Goal: Find contact information: Obtain details needed to contact an individual or organization

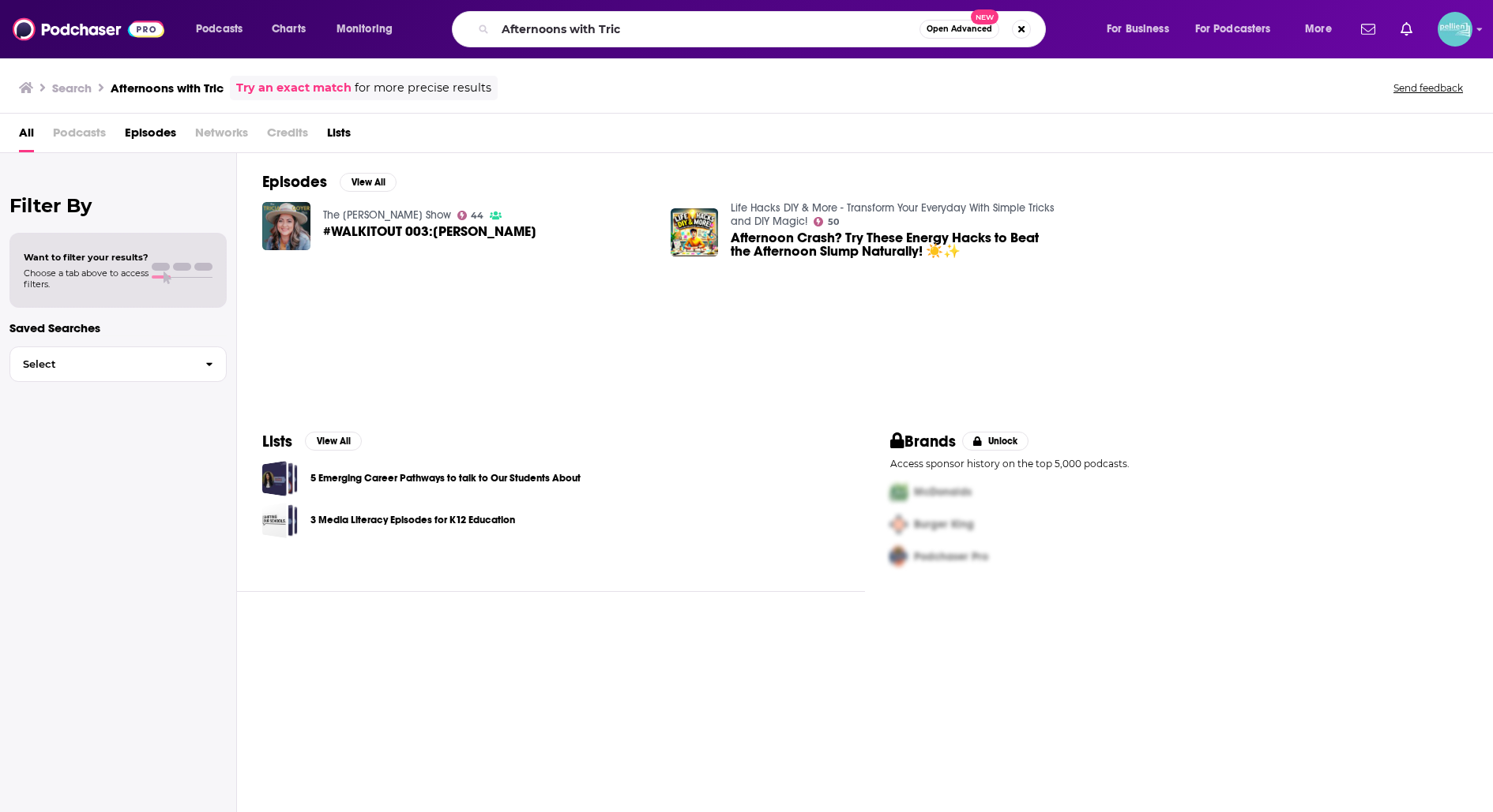
click at [560, 22] on input "Afternoons with Tric" at bounding box center [708, 29] width 424 height 25
type input "words of life [PERSON_NAME]"
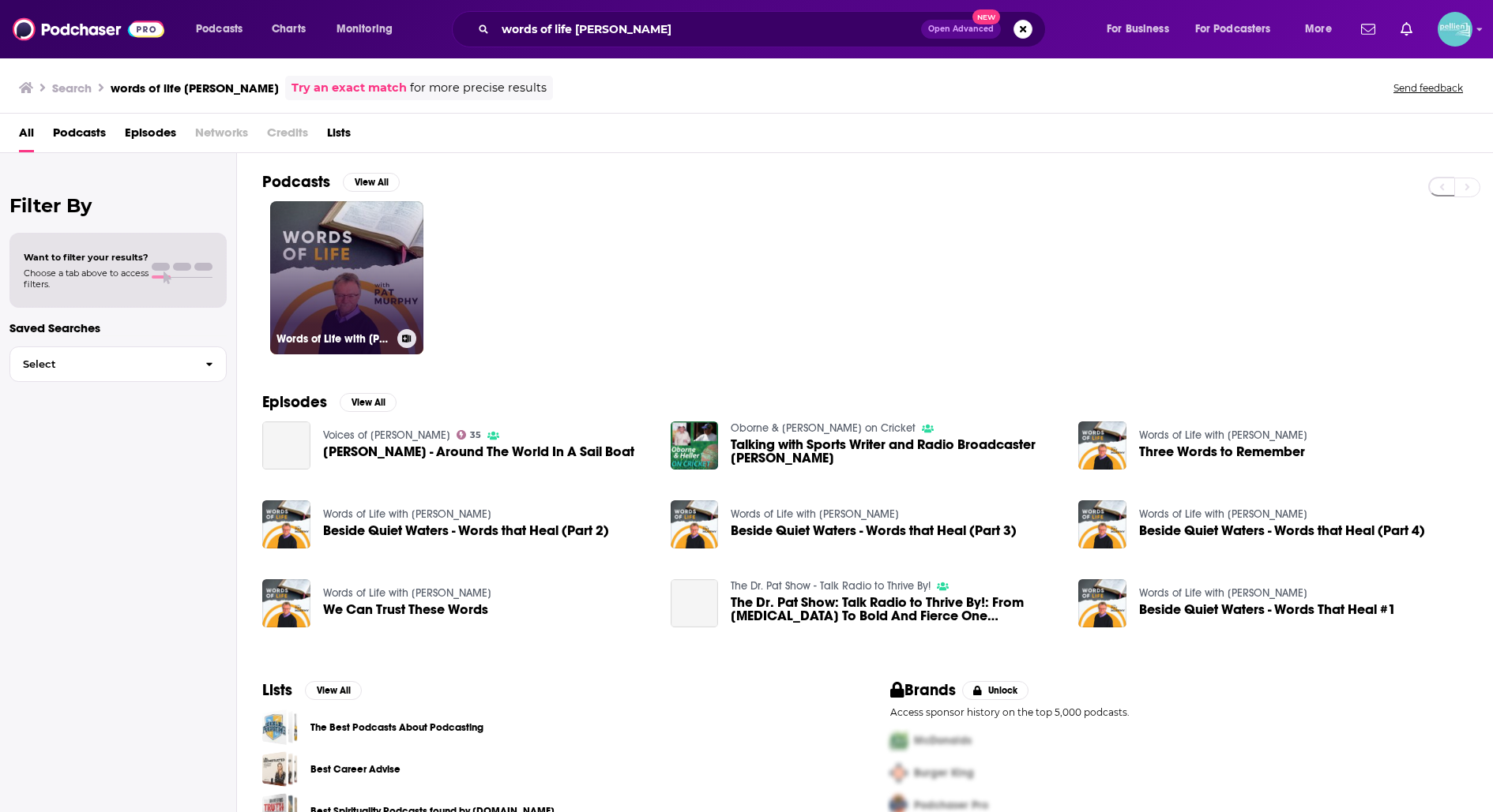
click at [365, 228] on link "Words of Life with [PERSON_NAME]" at bounding box center [347, 278] width 154 height 154
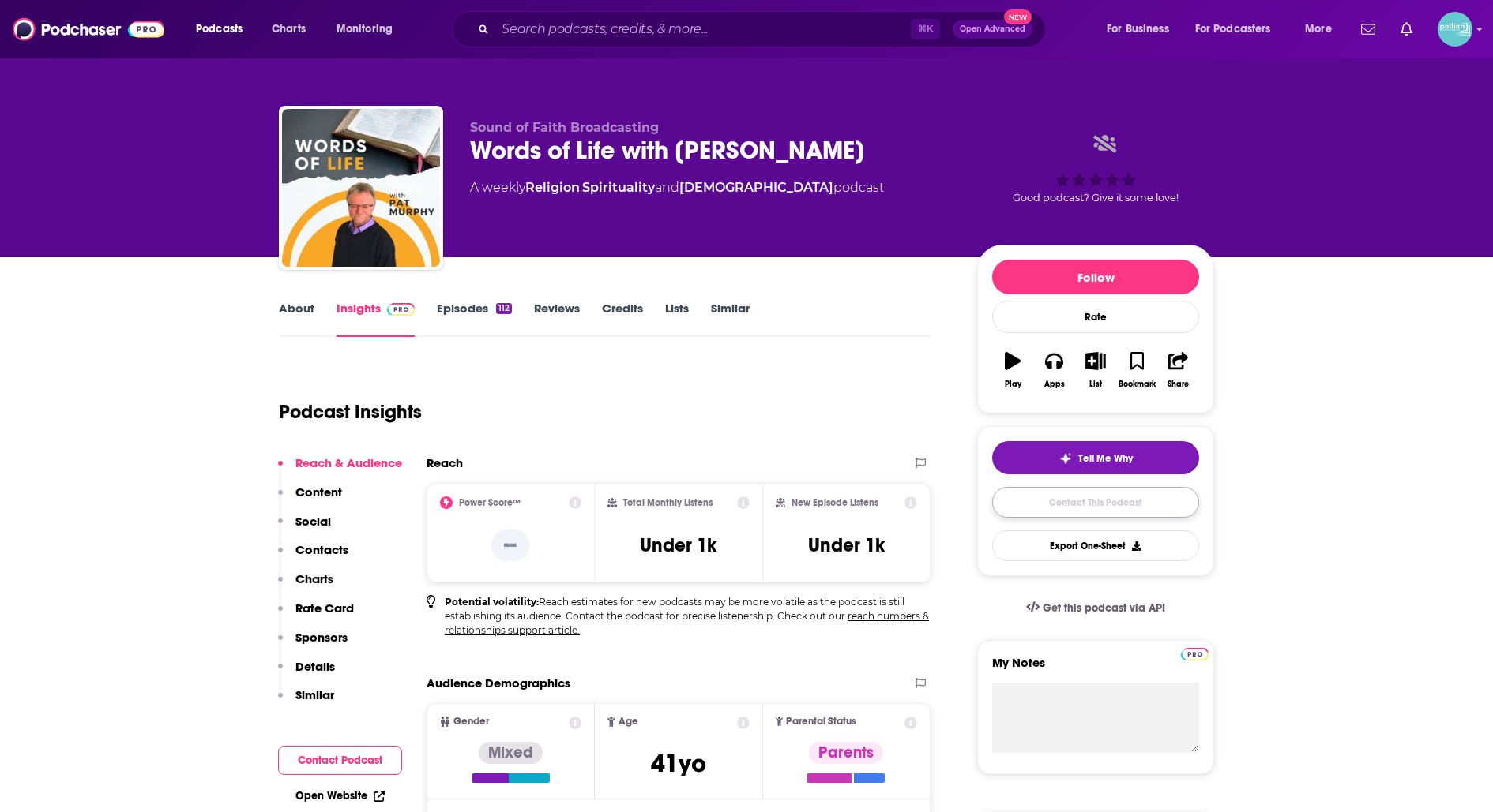
click at [1058, 492] on link "Contact This Podcast" at bounding box center [1095, 502] width 207 height 31
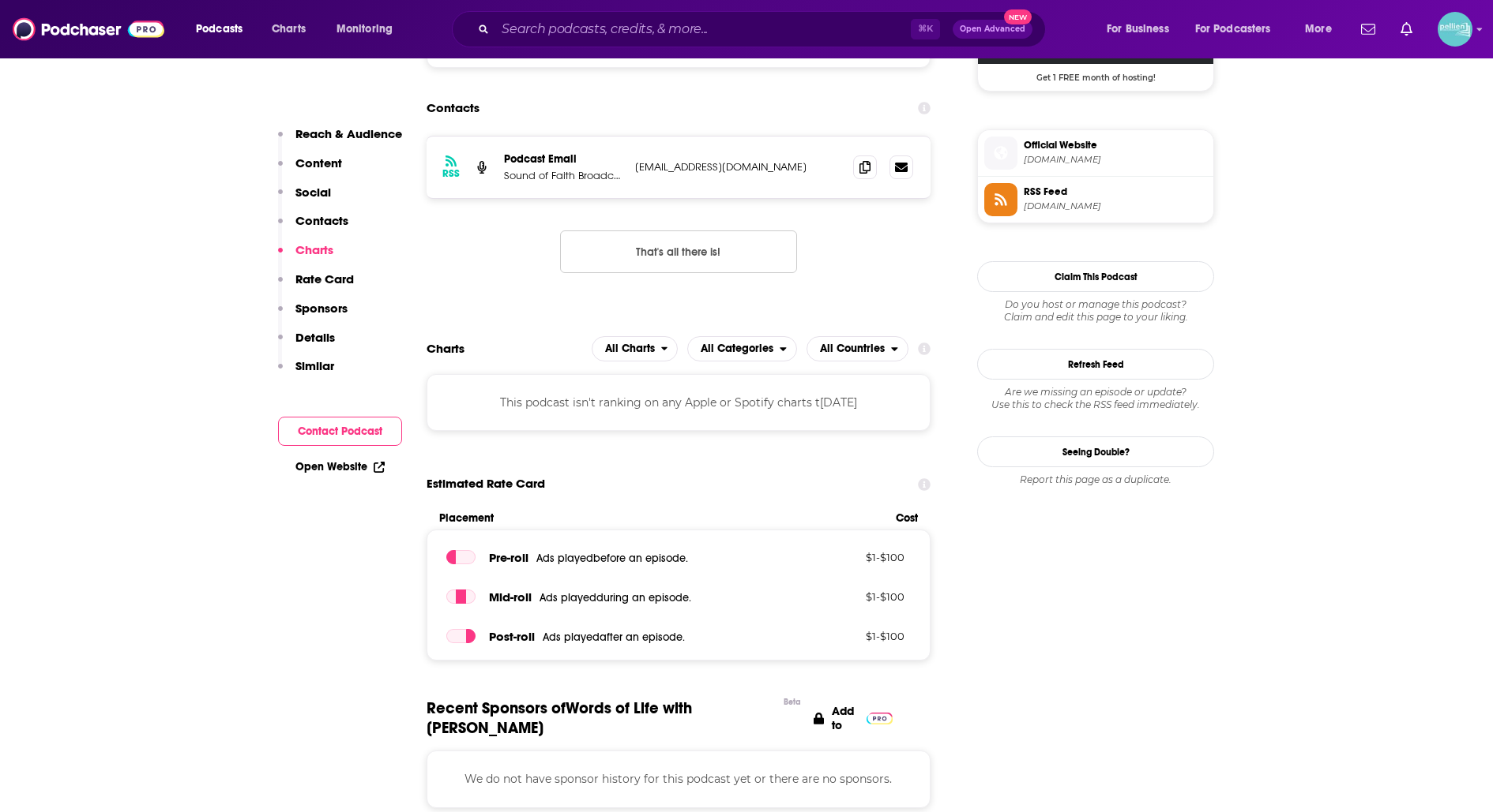
scroll to position [1225, 0]
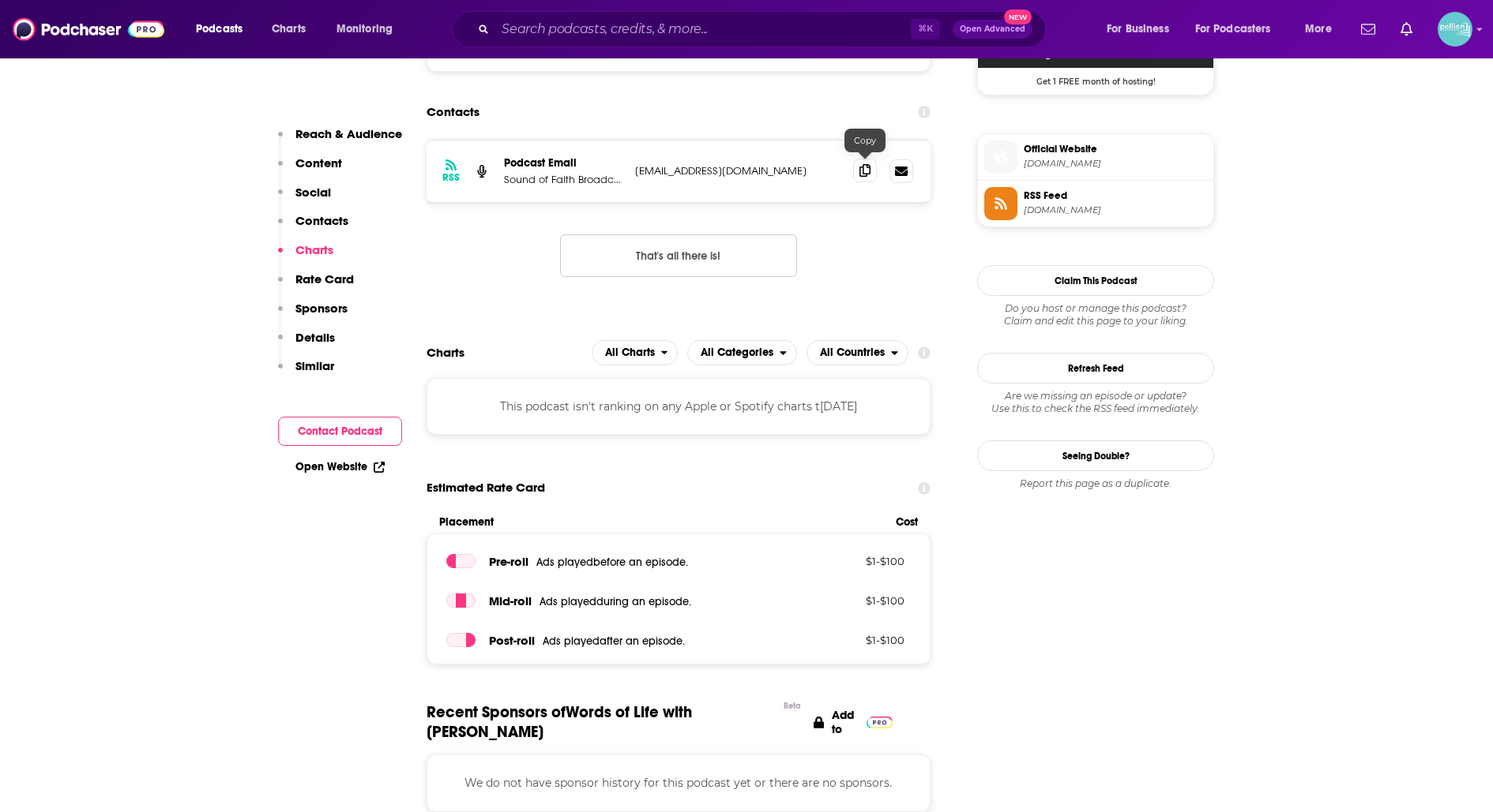
click at [854, 171] on span at bounding box center [865, 170] width 24 height 24
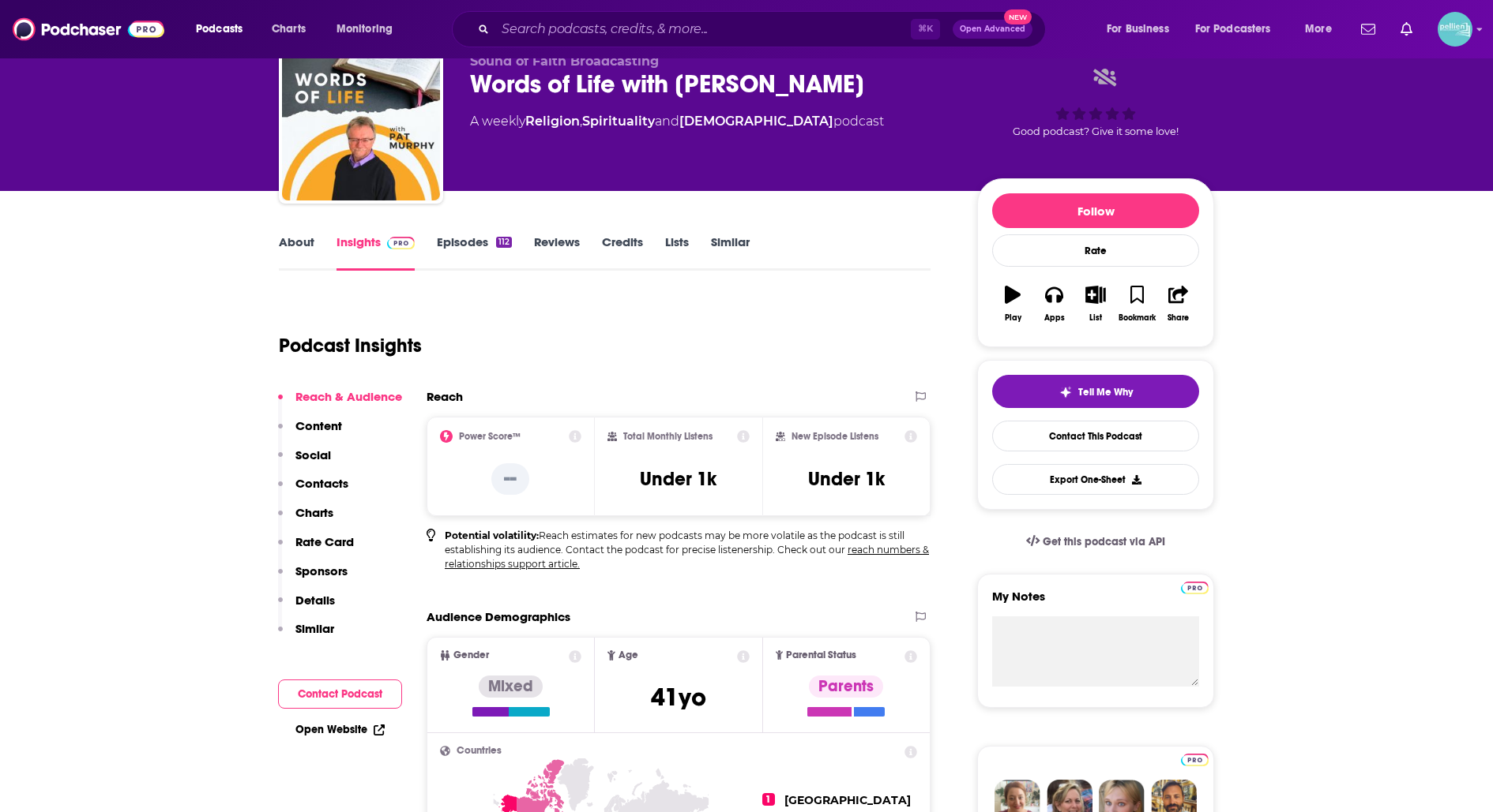
scroll to position [0, 0]
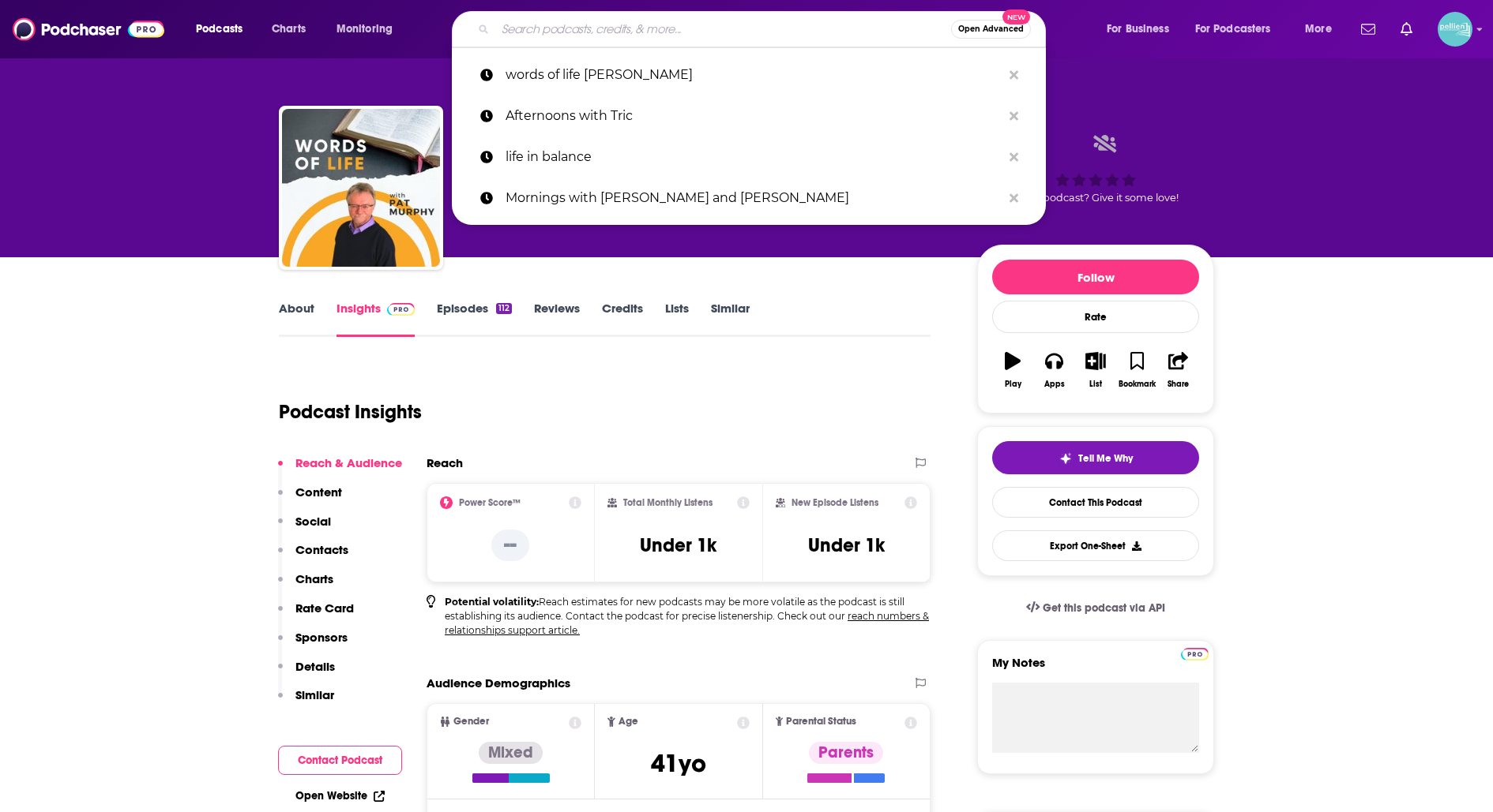
click at [612, 24] on input "Search podcasts, credits, & more..." at bounding box center [723, 29] width 455 height 25
paste input "[DEMOGRAPHIC_DATA] Answers Live"
type input "[DEMOGRAPHIC_DATA] Answers Live"
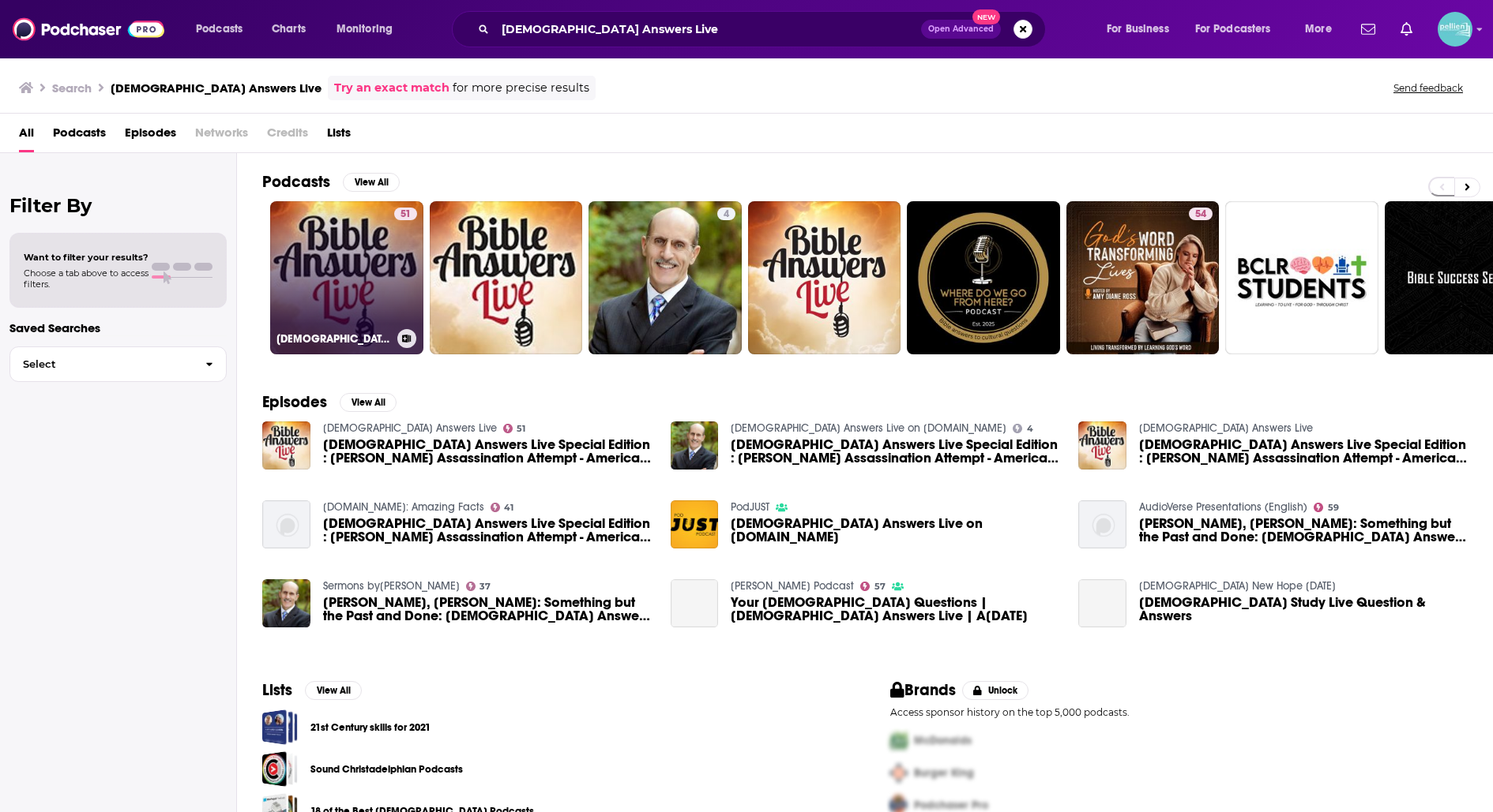
click at [334, 220] on link "51 [DEMOGRAPHIC_DATA] Answers Live" at bounding box center [347, 278] width 154 height 154
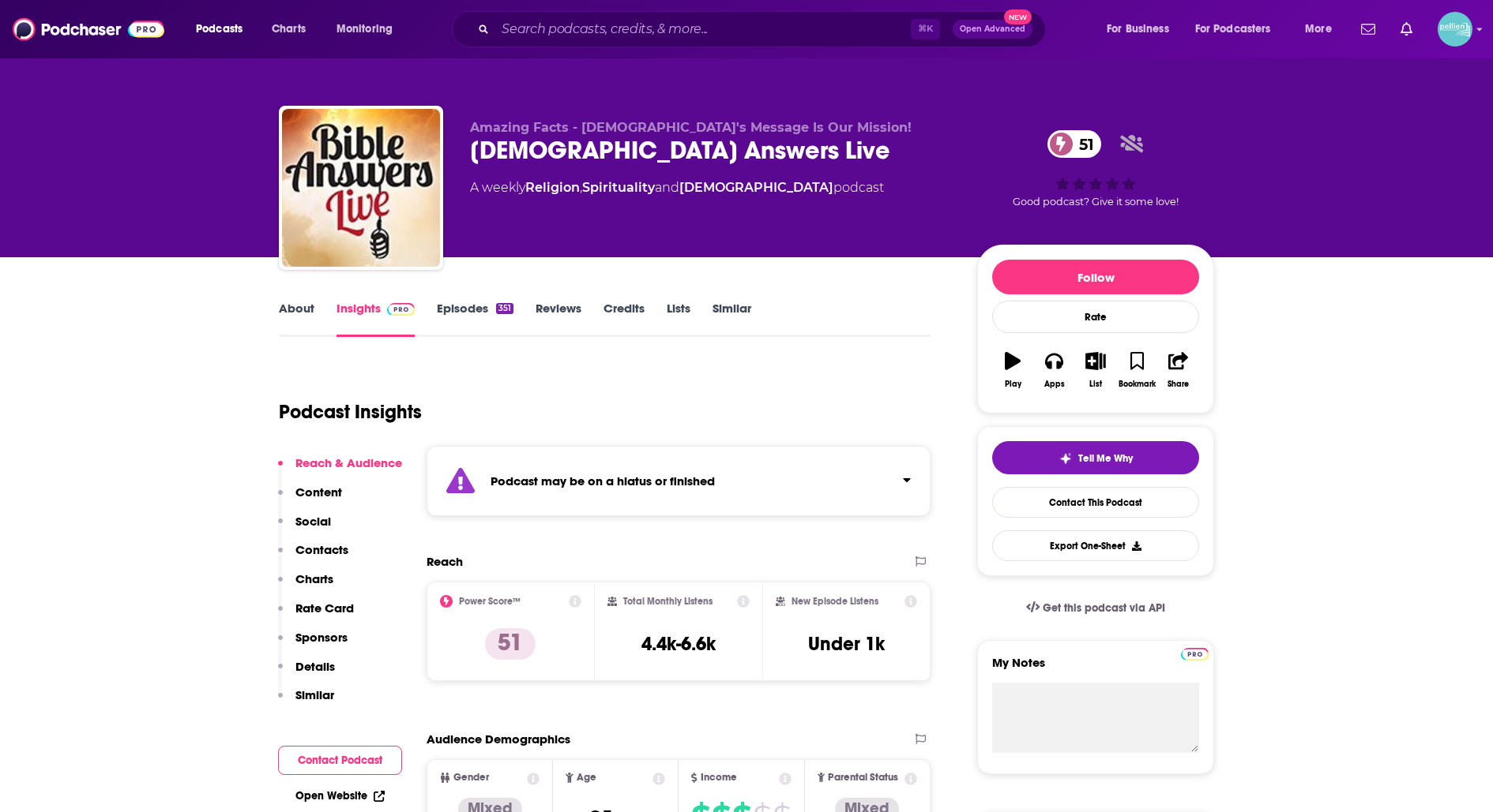
click at [304, 312] on link "About" at bounding box center [297, 319] width 36 height 37
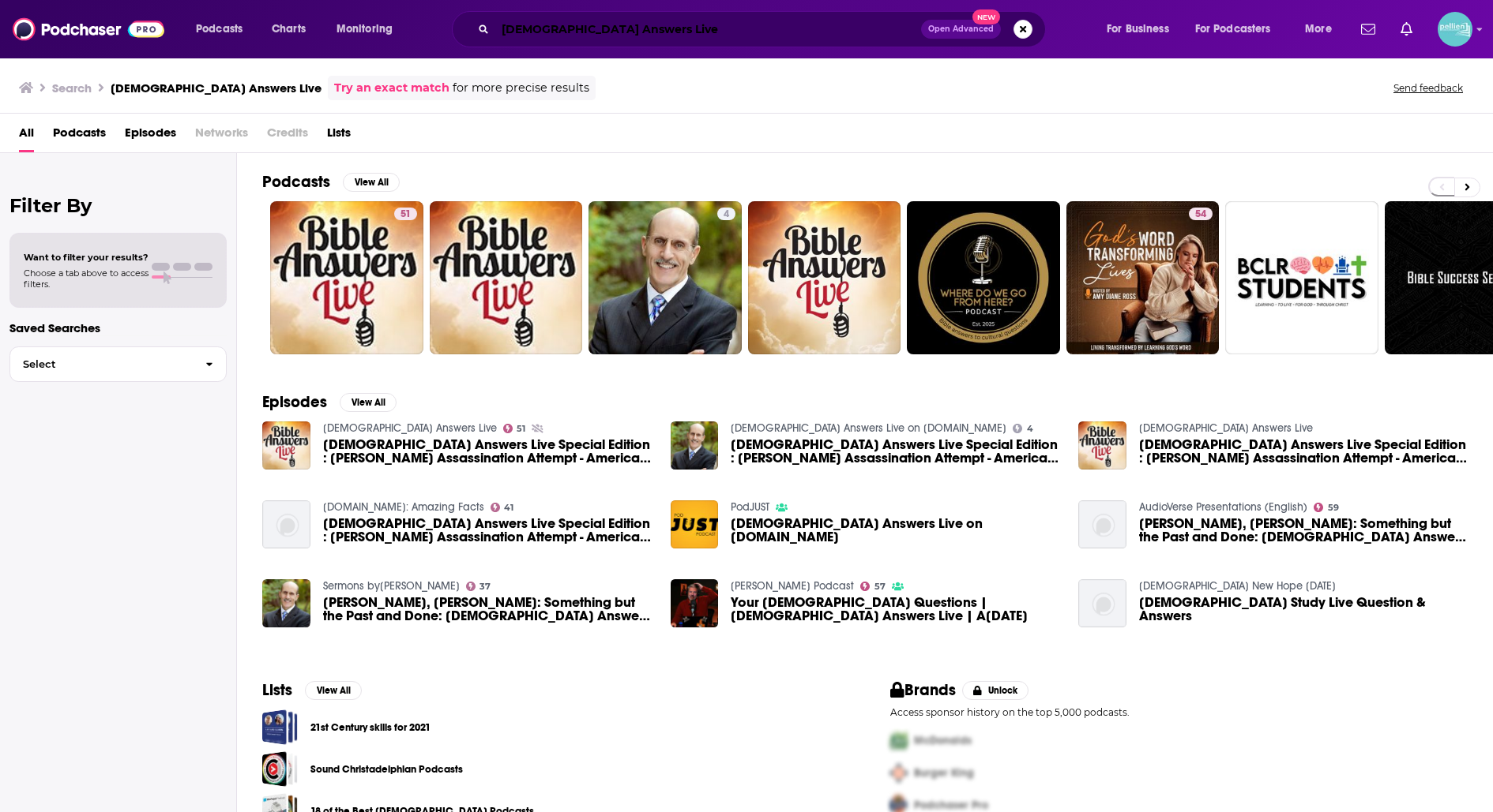
click at [681, 32] on input "[DEMOGRAPHIC_DATA] Answers Live" at bounding box center [709, 29] width 426 height 25
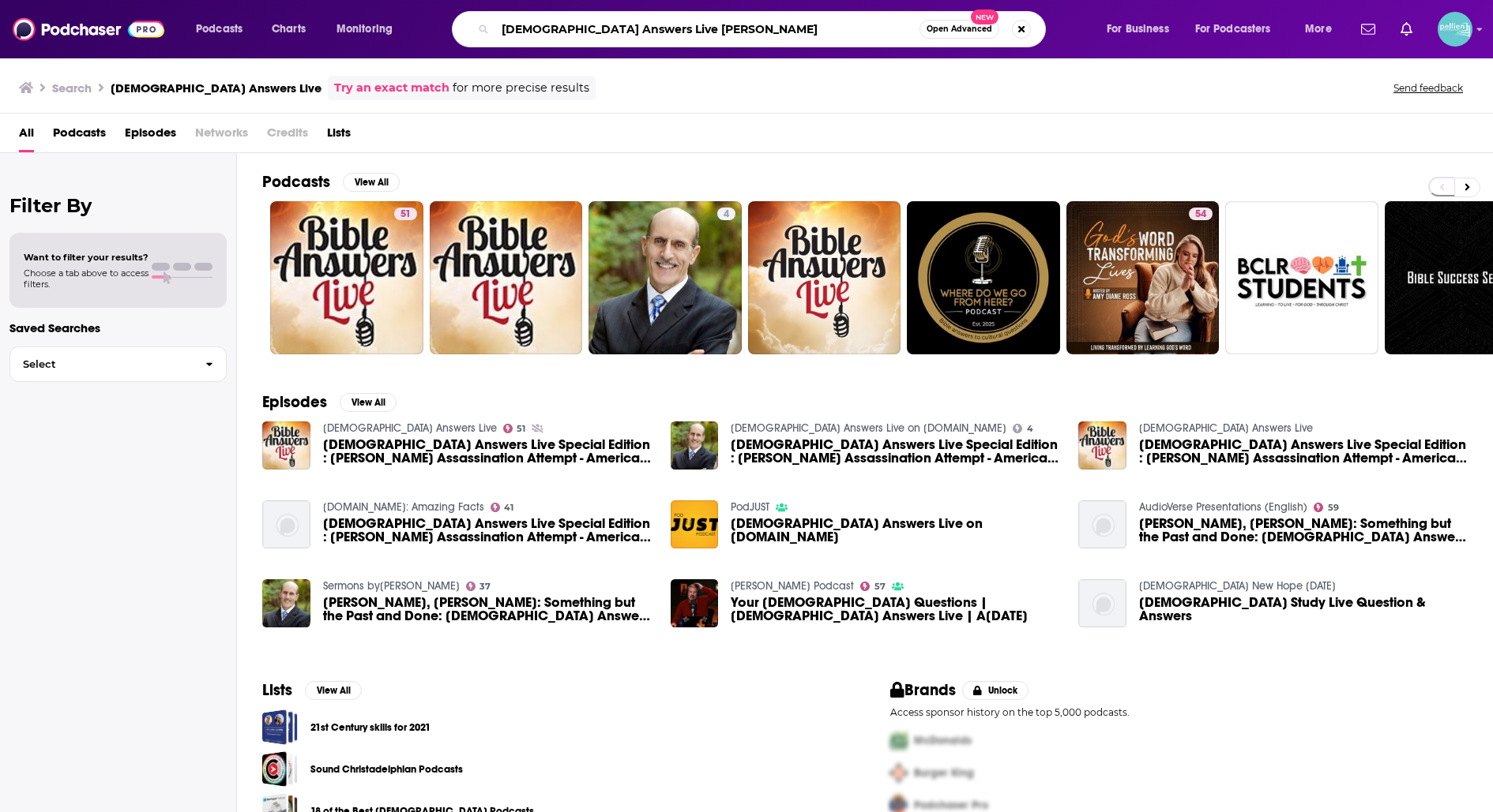
type input "[DEMOGRAPHIC_DATA] Answers Live [PERSON_NAME]"
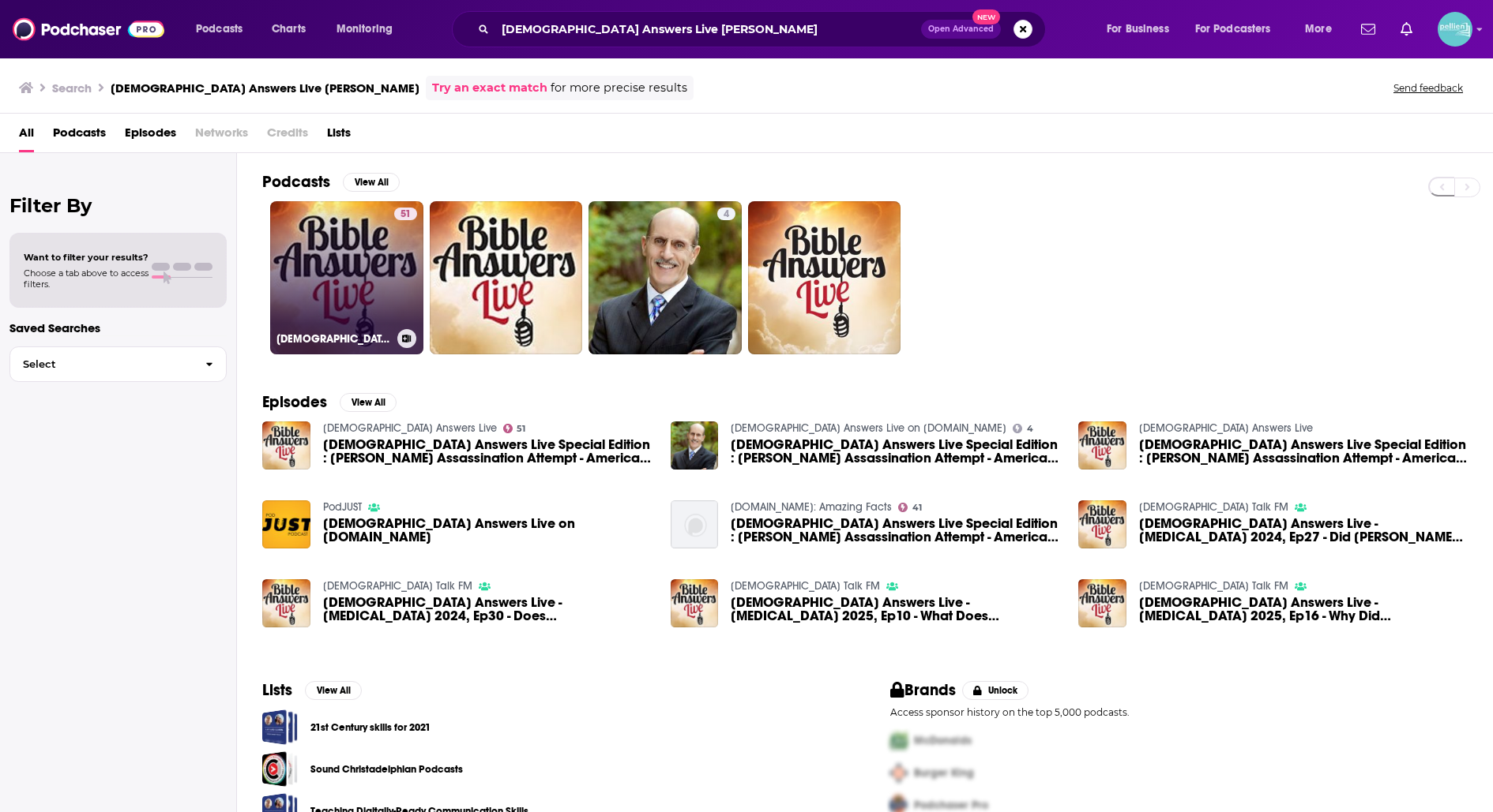
click at [373, 254] on link "51 [DEMOGRAPHIC_DATA] Answers Live" at bounding box center [347, 278] width 154 height 154
click at [386, 269] on link "51 [DEMOGRAPHIC_DATA] Answers Live" at bounding box center [347, 278] width 154 height 154
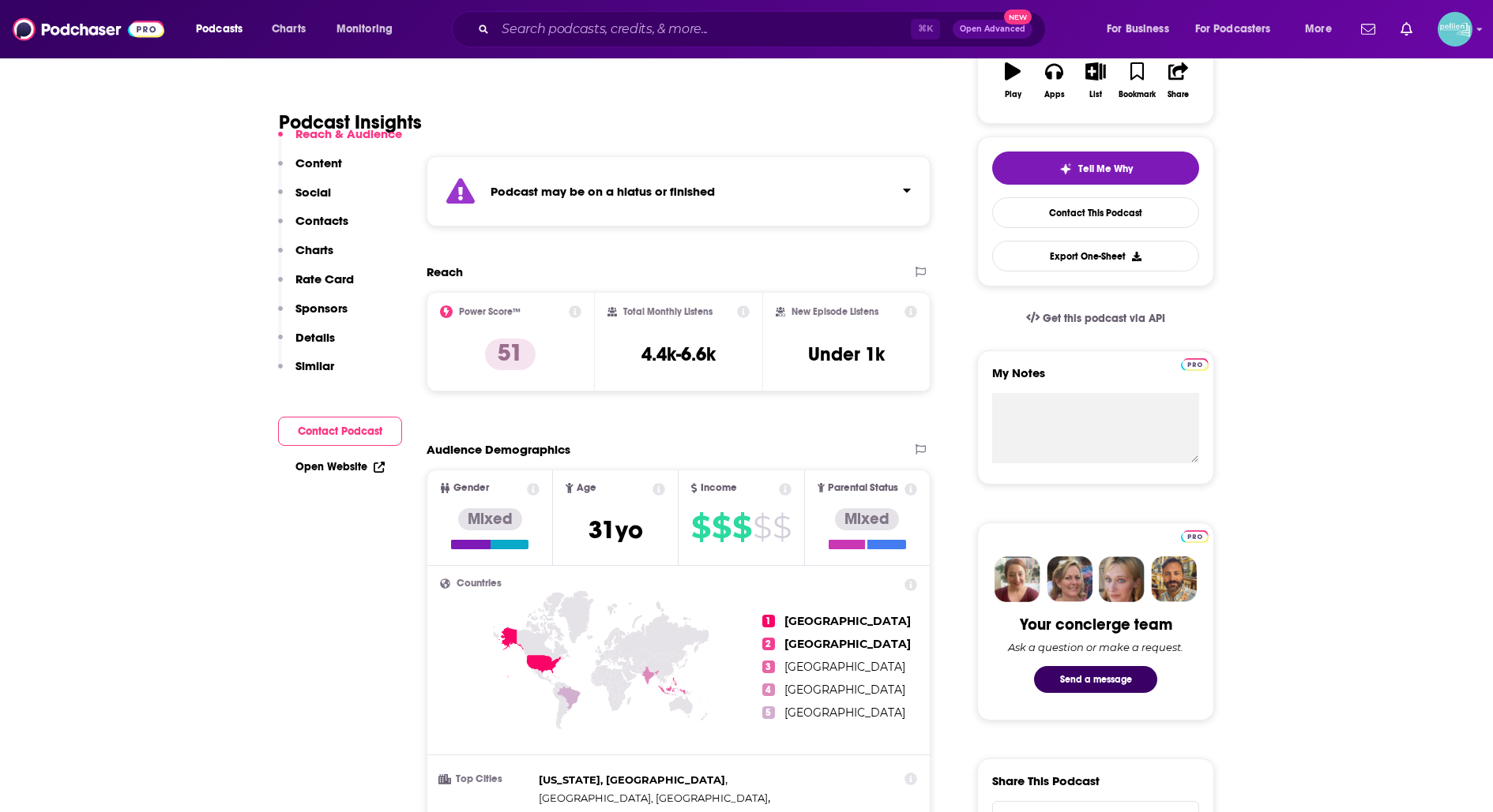
scroll to position [276, 0]
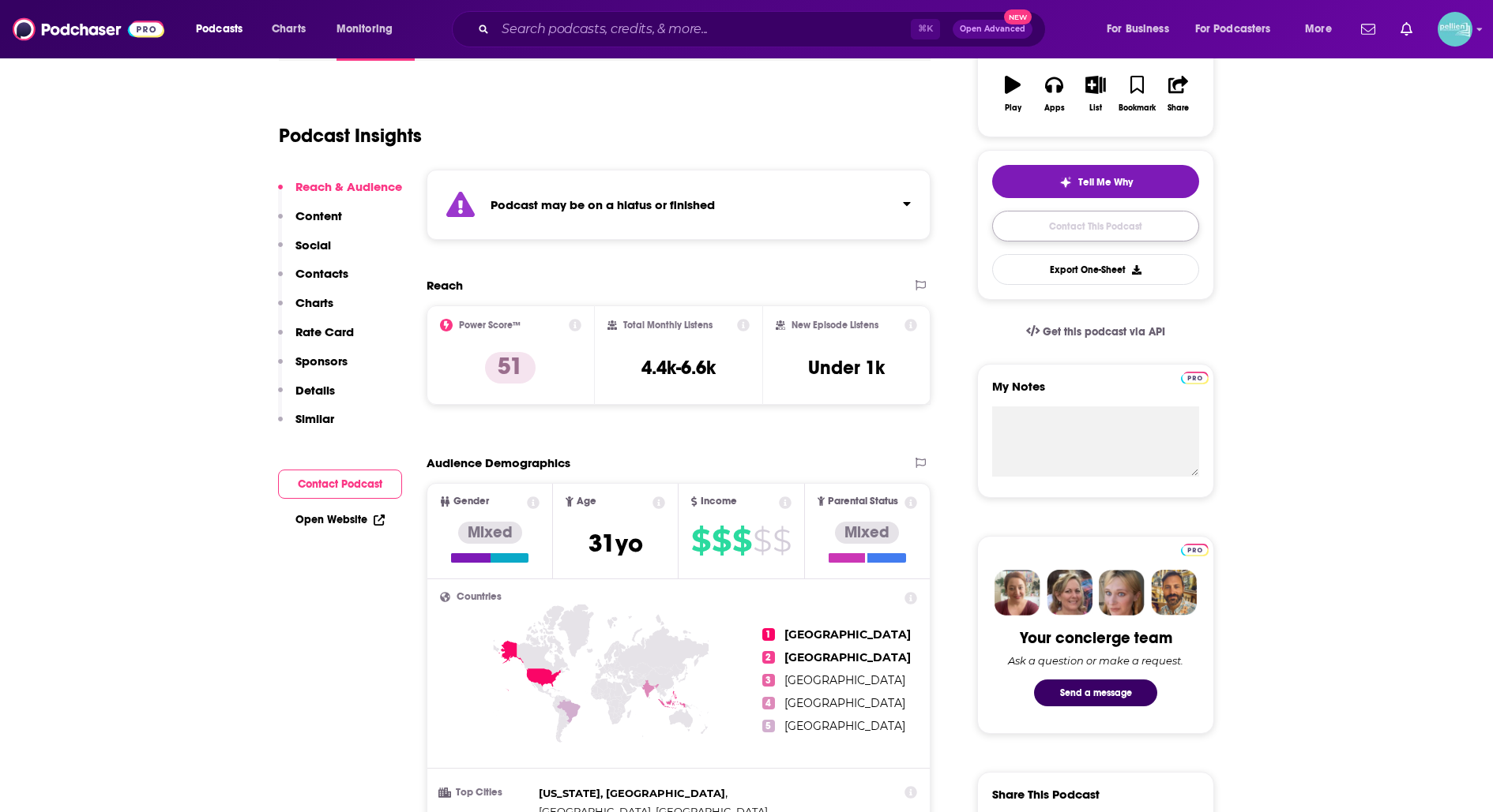
click at [1059, 231] on link "Contact This Podcast" at bounding box center [1095, 226] width 207 height 31
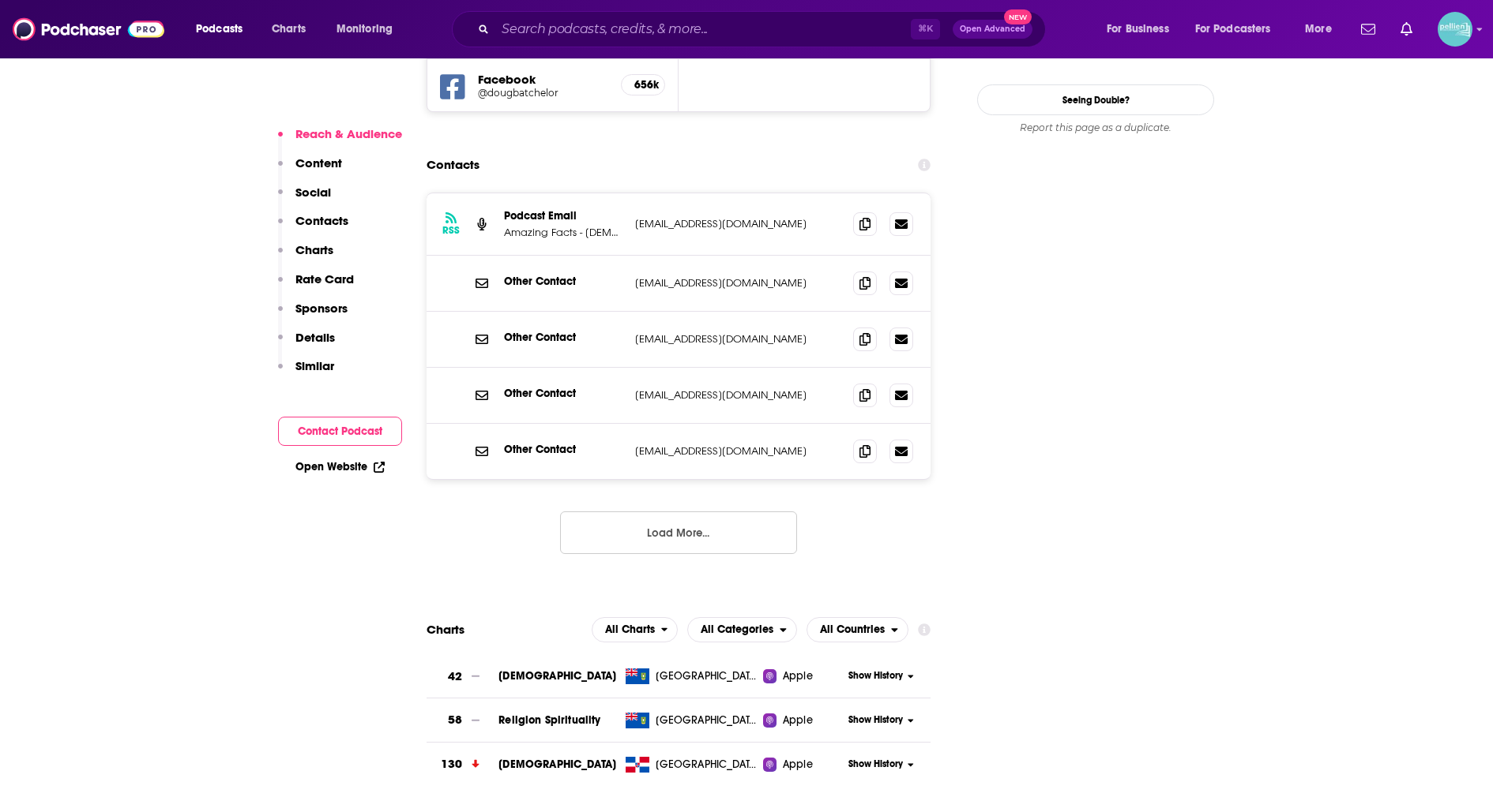
scroll to position [1575, 0]
click at [861, 218] on icon at bounding box center [865, 224] width 11 height 12
click at [866, 389] on icon at bounding box center [865, 395] width 11 height 12
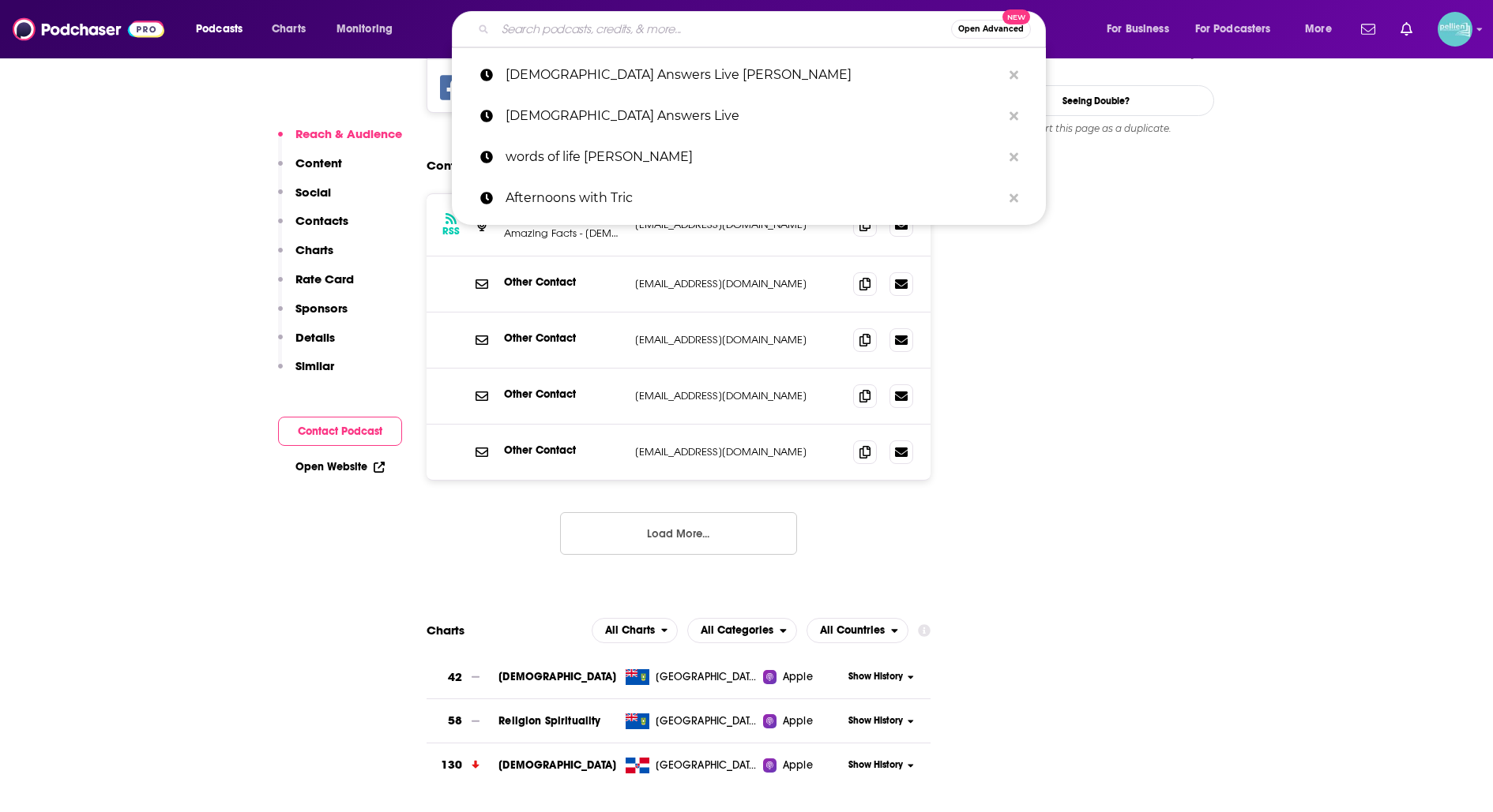
click at [531, 31] on input "Search podcasts, credits, & more..." at bounding box center [723, 29] width 455 height 25
paste input "Light on the Hill"
type input "Light on the Hill"
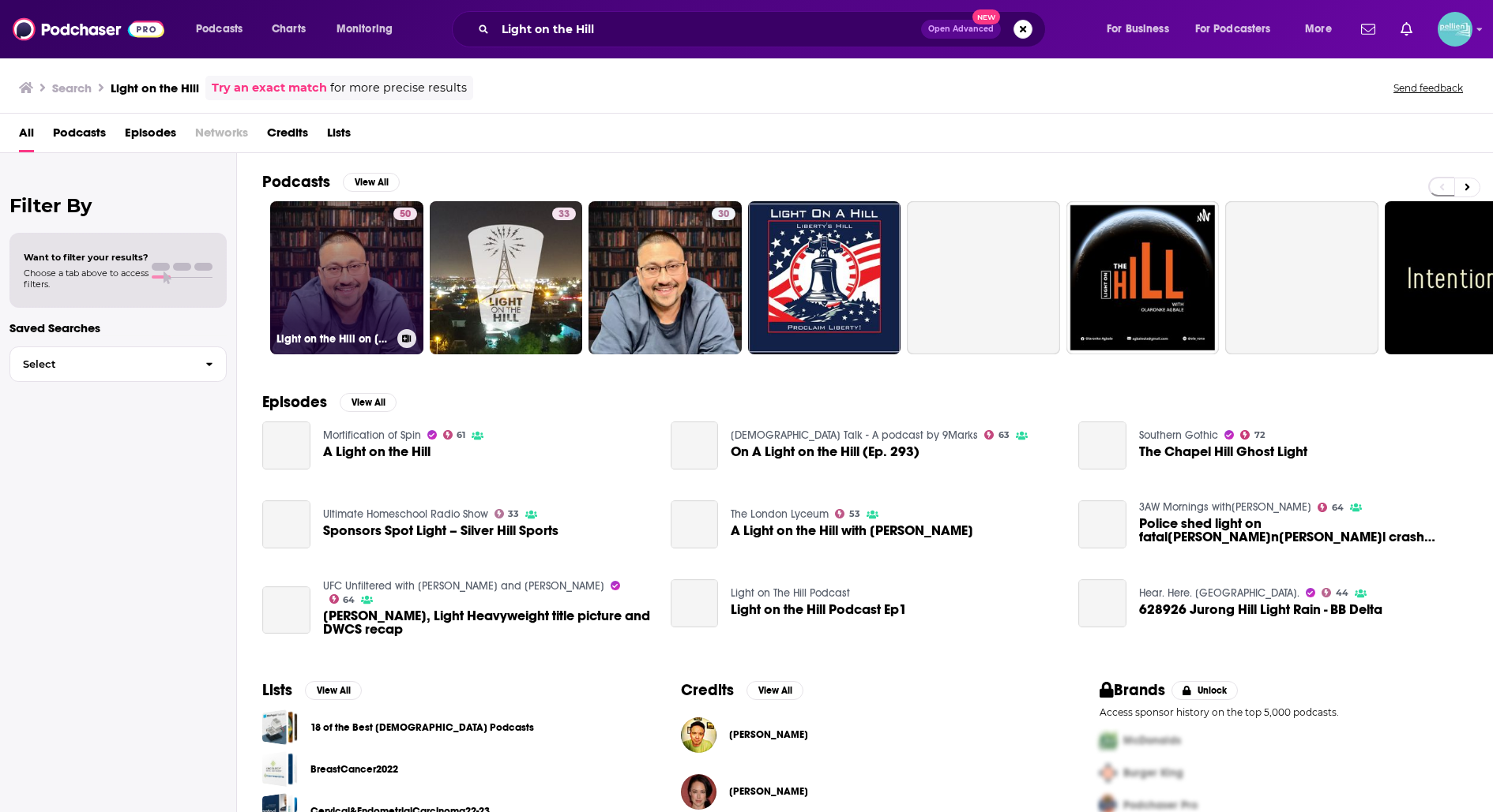
click at [360, 226] on link "50 Light on the Hill on [DOMAIN_NAME]" at bounding box center [347, 278] width 154 height 154
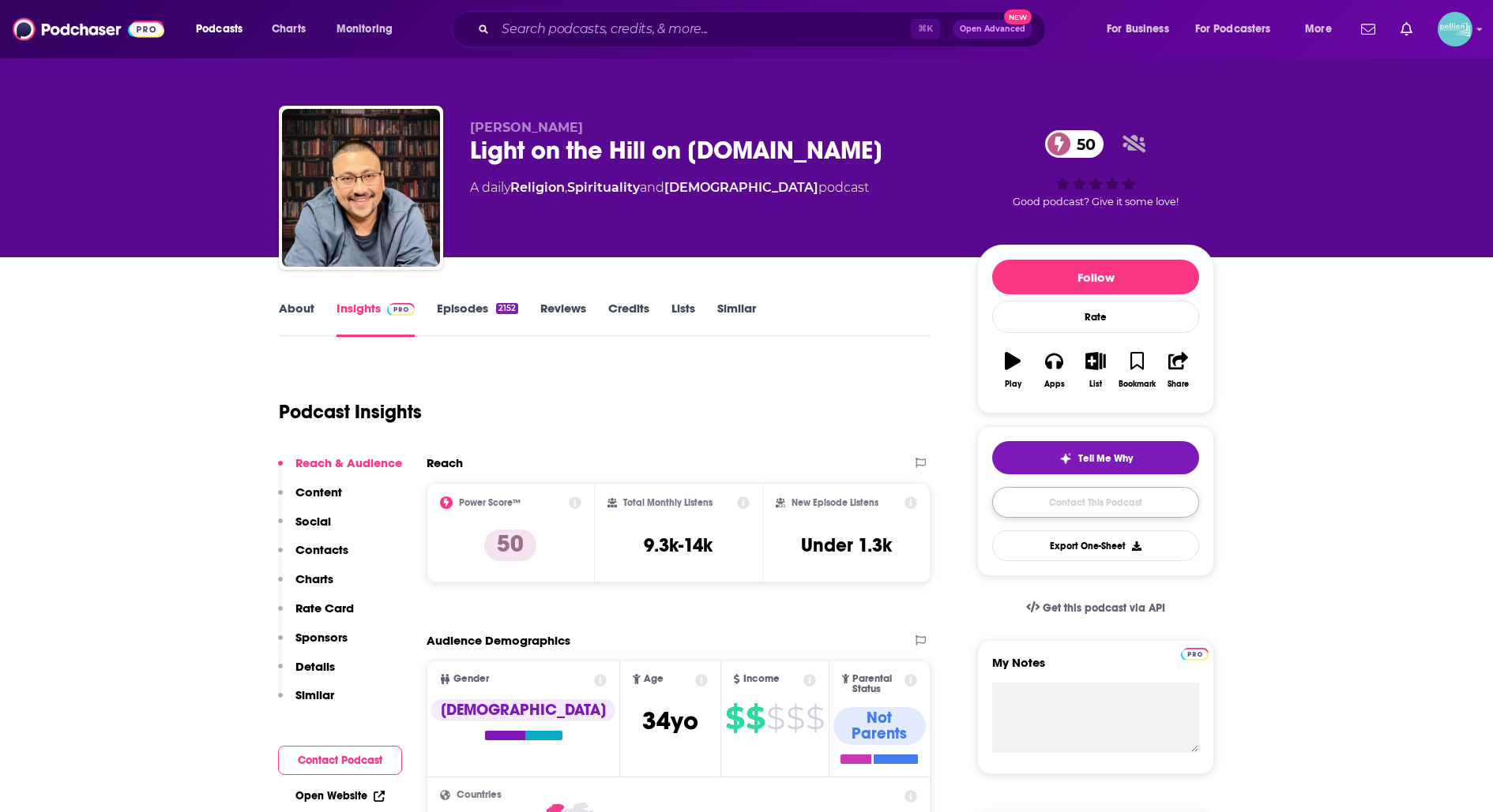
click at [1081, 495] on link "Contact This Podcast" at bounding box center [1095, 502] width 207 height 31
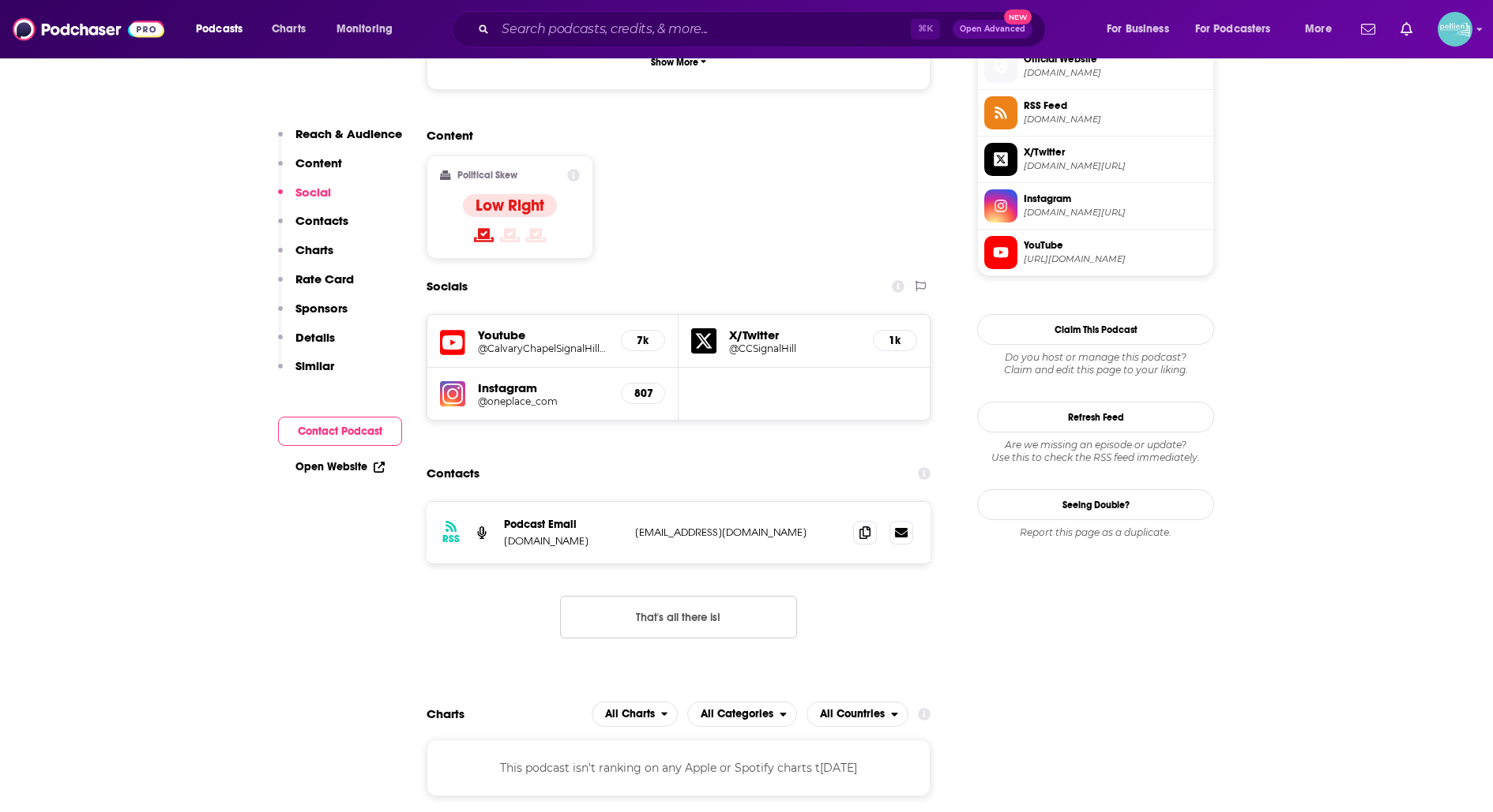
scroll to position [1178, 0]
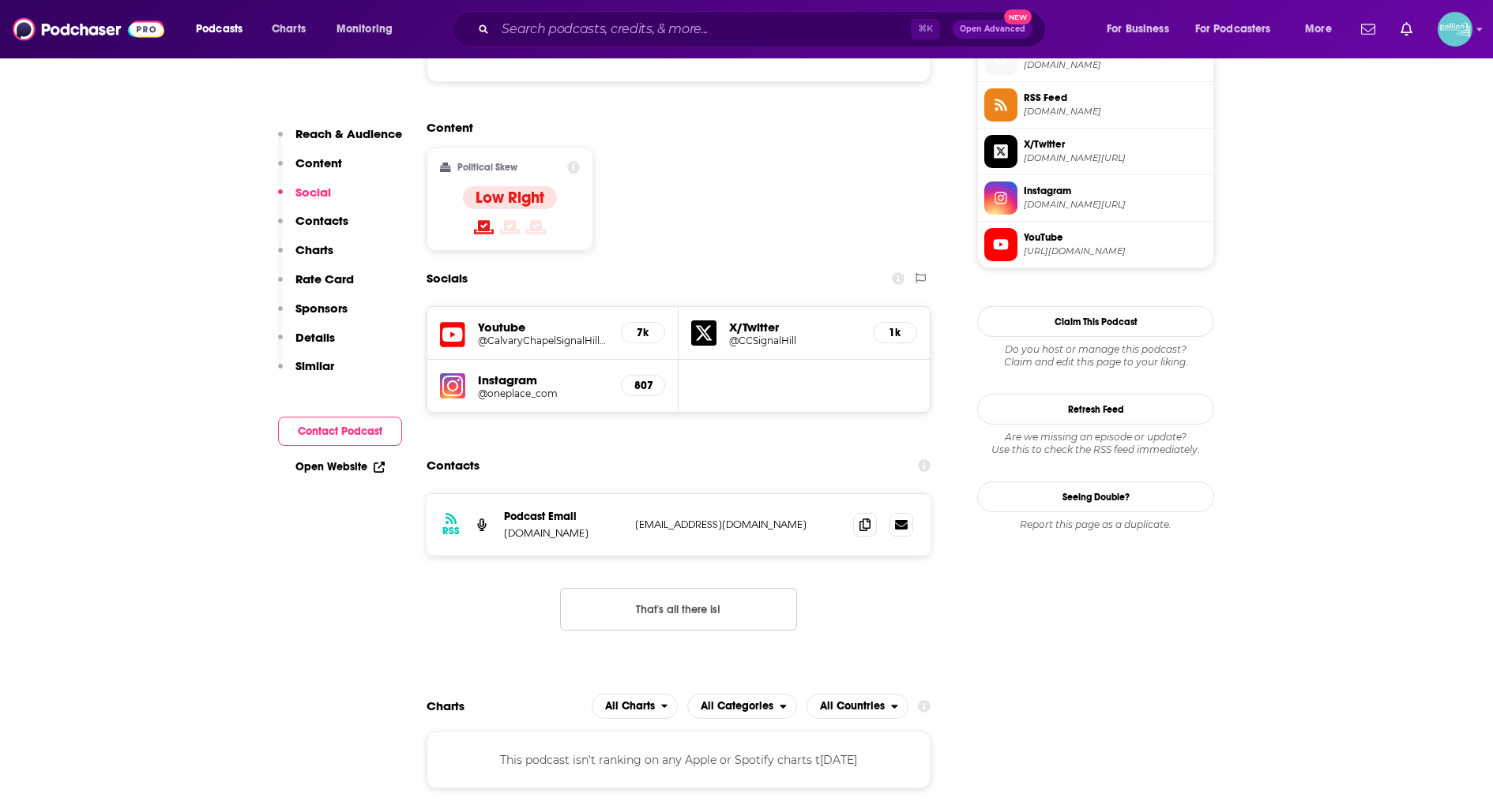
click at [509, 320] on h5 "Youtube" at bounding box center [543, 327] width 130 height 15
click at [495, 335] on h5 "@CalvaryChapelSignalHillLive" at bounding box center [543, 341] width 130 height 12
click at [568, 16] on div "⌘ K Open Advanced New" at bounding box center [749, 30] width 594 height 37
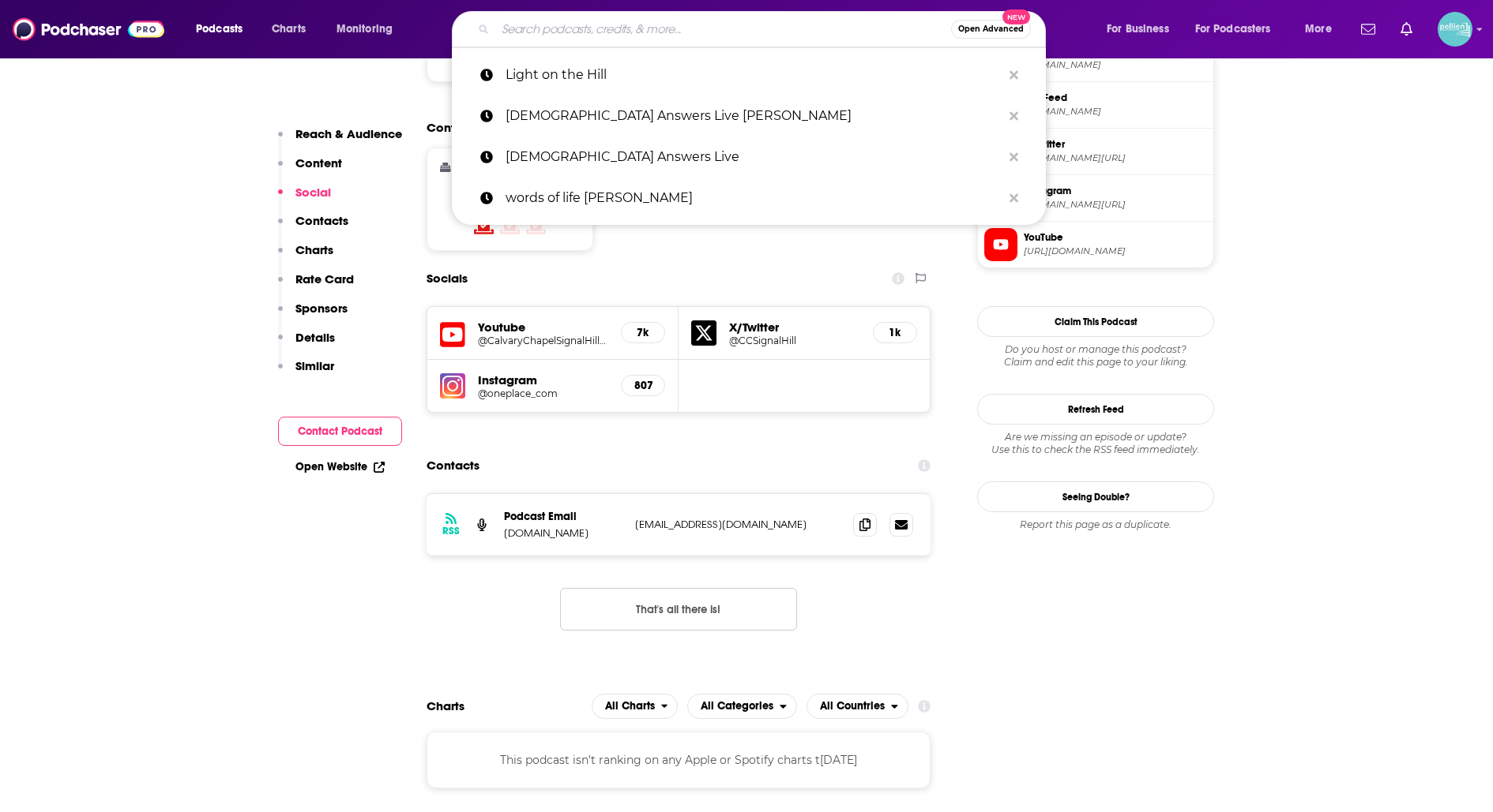
click at [572, 21] on input "Search podcasts, credits, & more..." at bounding box center [723, 29] width 455 height 25
paste input "[DEMOGRAPHIC_DATA] in Life"
type input "[DEMOGRAPHIC_DATA] in Life"
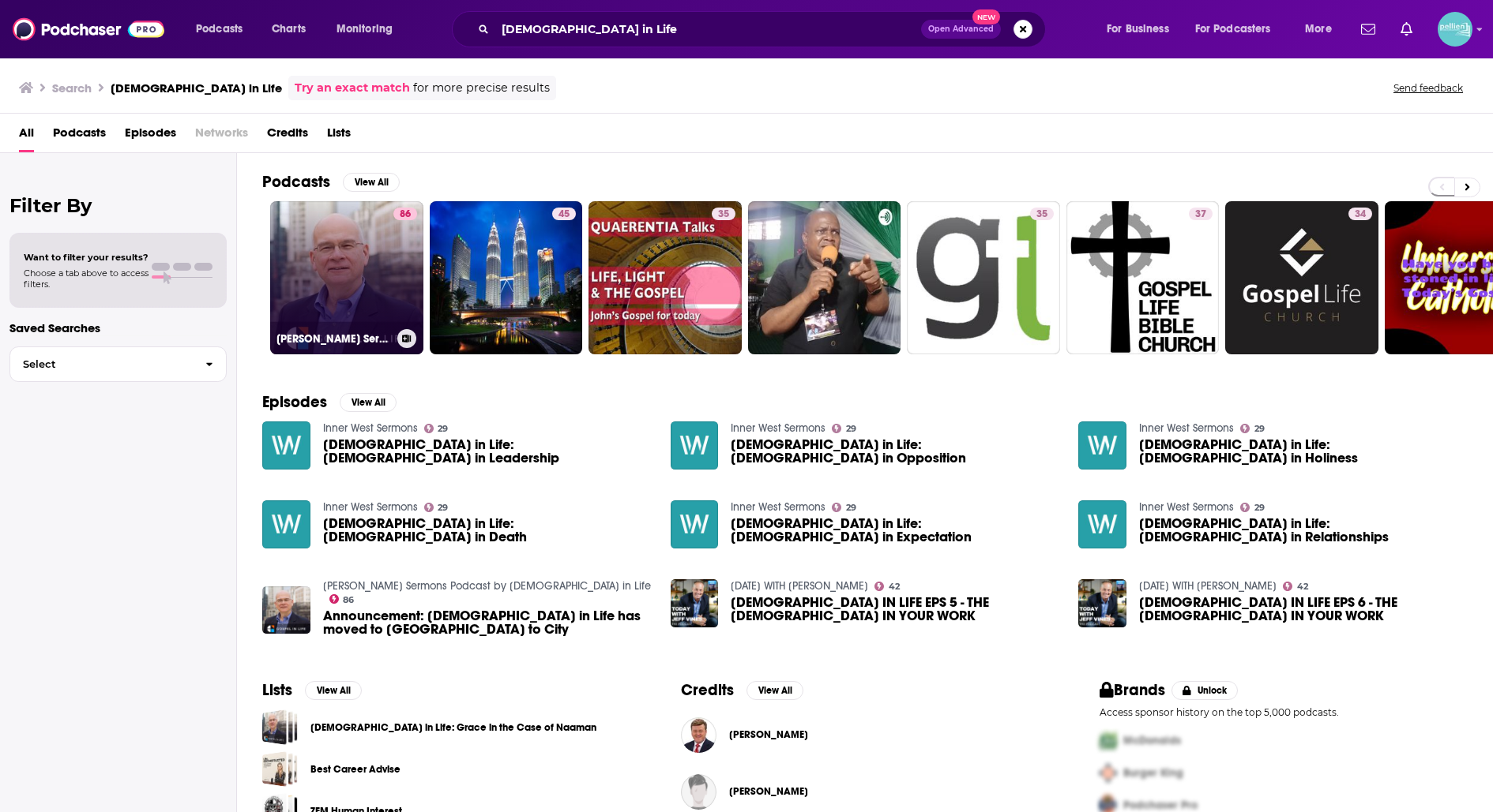
click at [364, 225] on link "86[PERSON_NAME] Sermons Podcast by [DEMOGRAPHIC_DATA] in Life" at bounding box center [347, 278] width 154 height 154
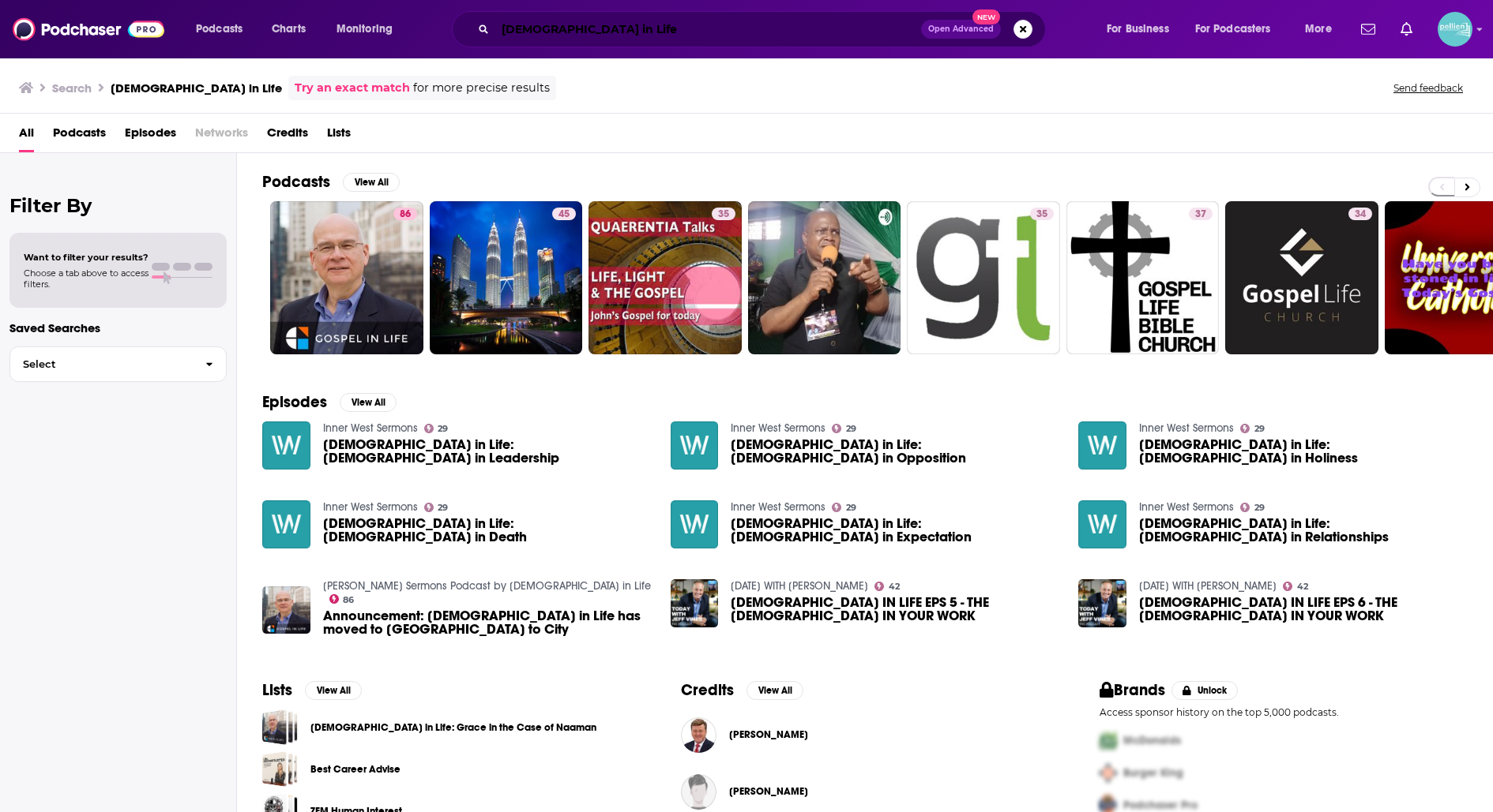
click at [660, 32] on input "[DEMOGRAPHIC_DATA] in Life" at bounding box center [709, 29] width 426 height 25
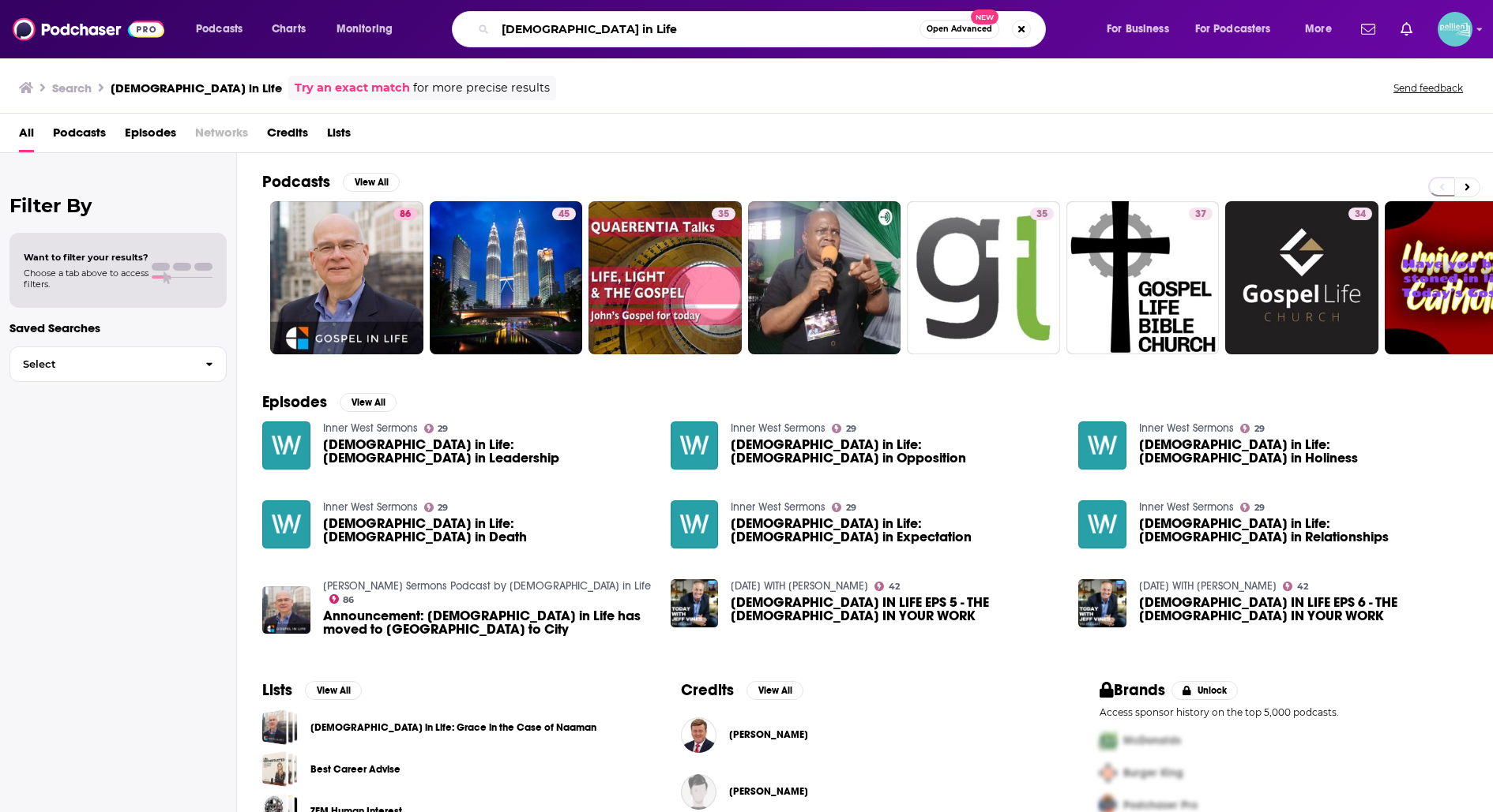
paste input "From His Heart"
type input "From His Heart"
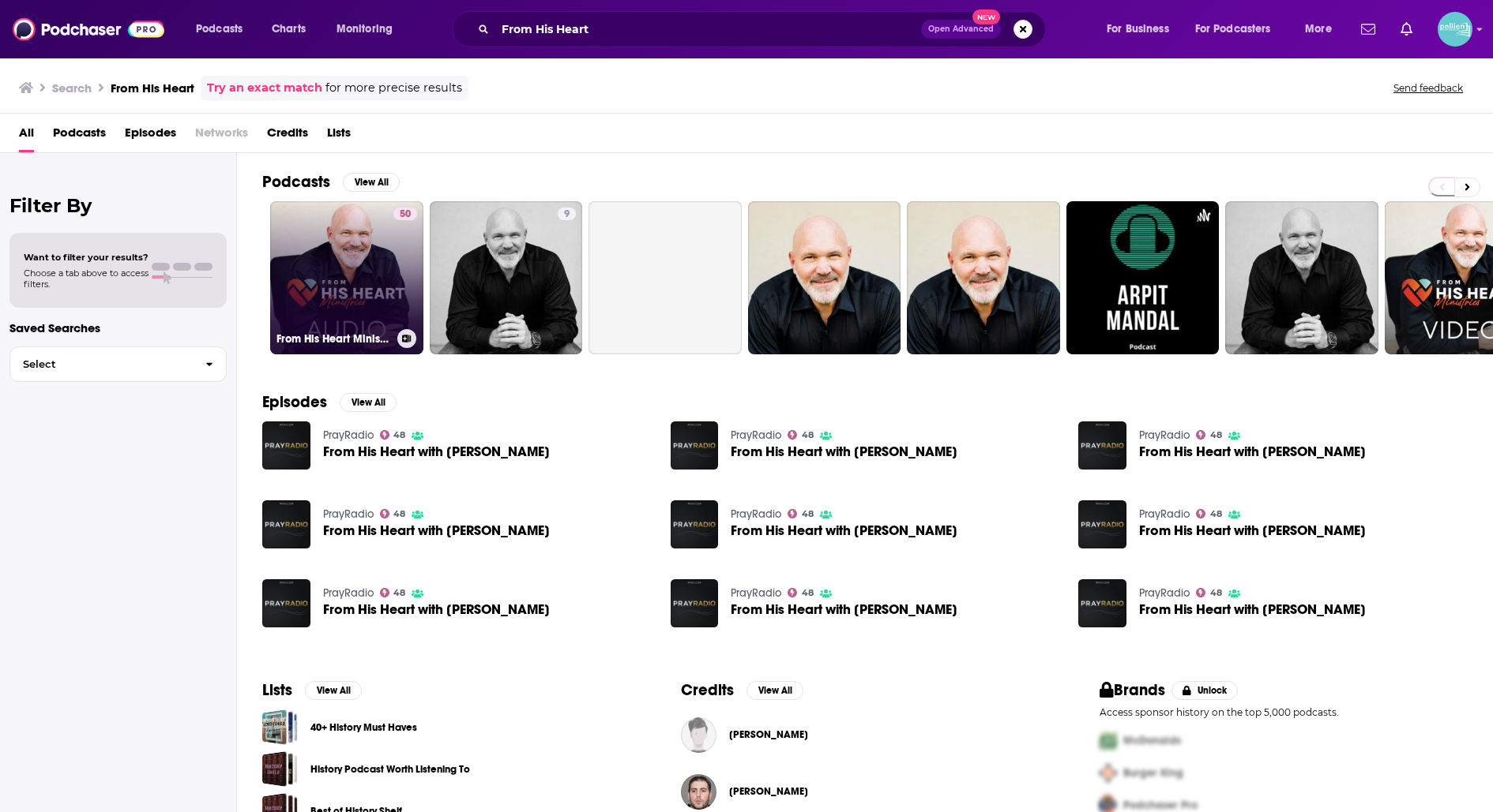
click at [363, 260] on link "50 From His Heart Ministries with [DEMOGRAPHIC_DATA] [PERSON_NAME] - Audio" at bounding box center [347, 278] width 154 height 154
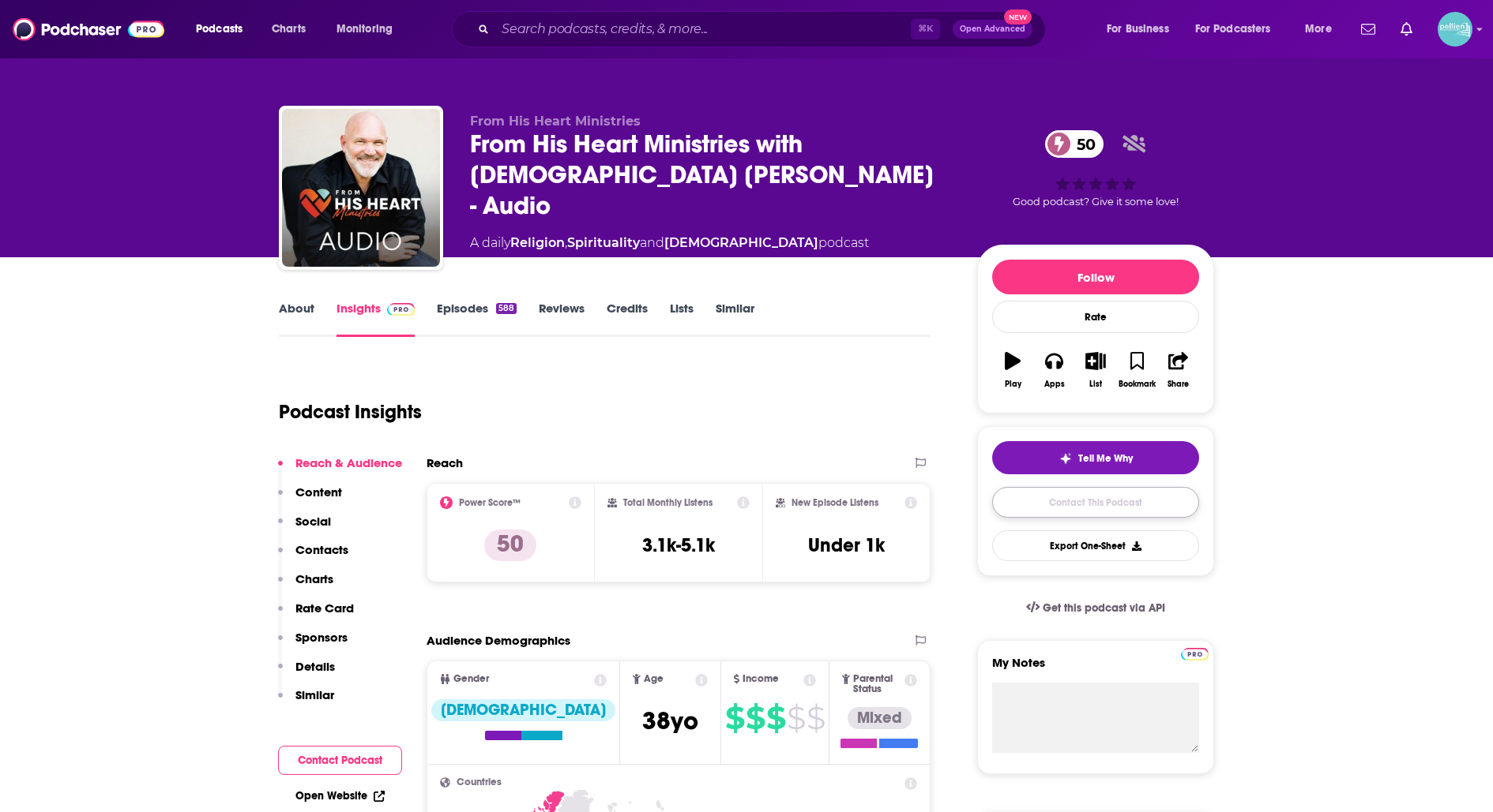
click at [1045, 492] on link "Contact This Podcast" at bounding box center [1095, 502] width 207 height 31
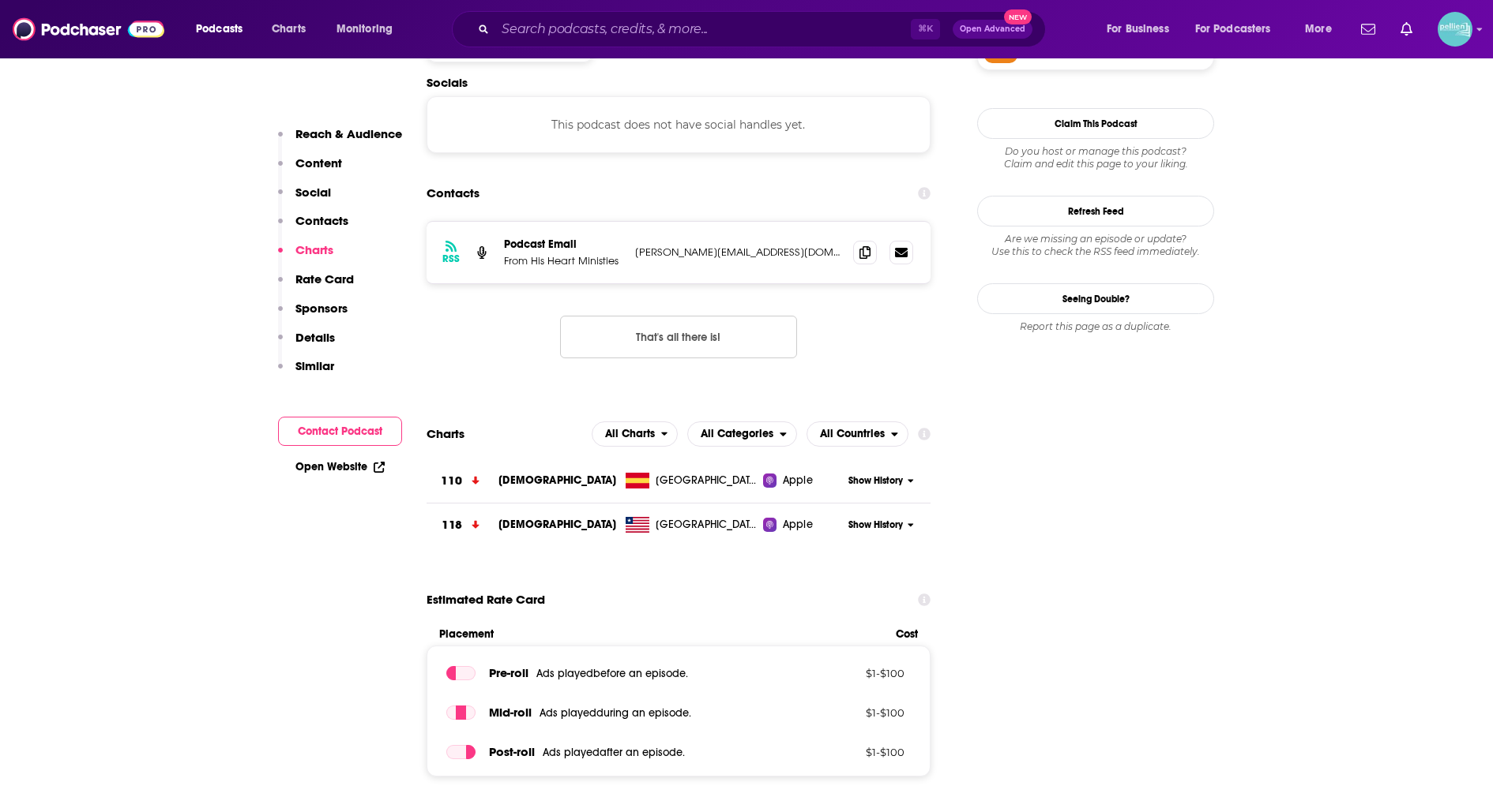
scroll to position [1390, 0]
click at [871, 241] on span at bounding box center [865, 252] width 24 height 24
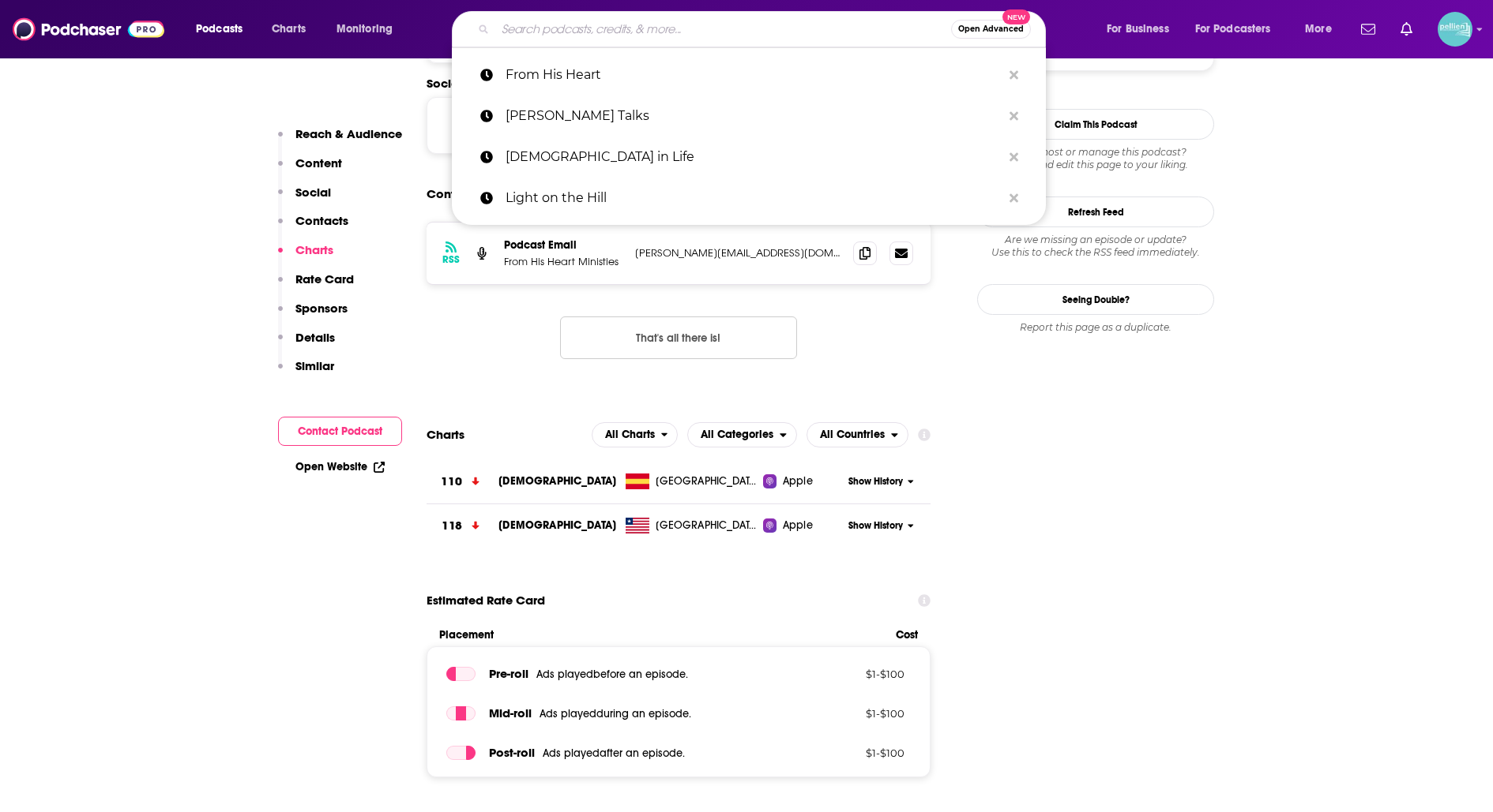
click at [804, 24] on input "Search podcasts, credits, & more..." at bounding box center [723, 29] width 455 height 25
paste input "Understanding the Times"
type input "Understanding the Times"
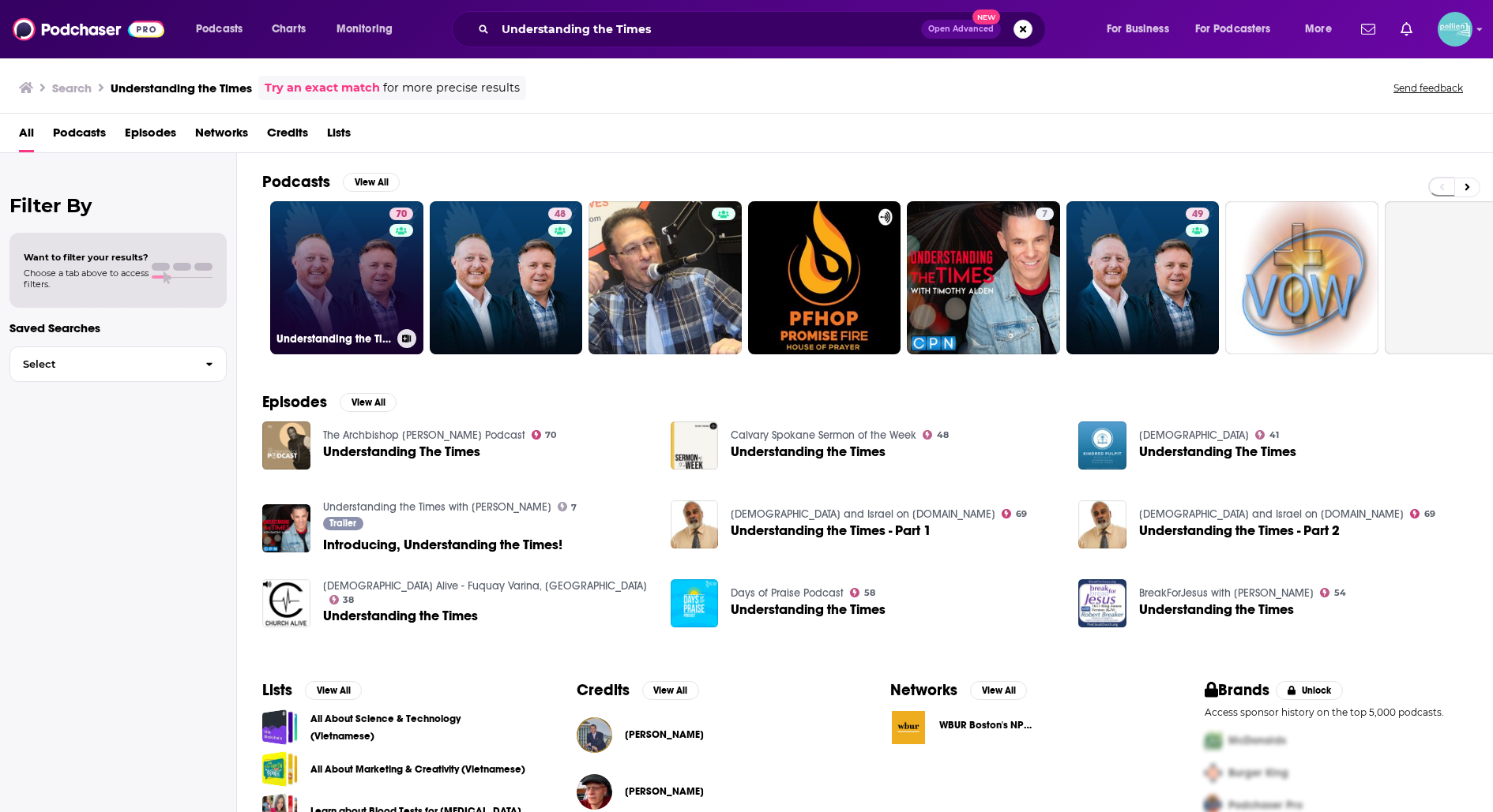
click at [328, 229] on link "70 Understanding the Times" at bounding box center [347, 278] width 154 height 154
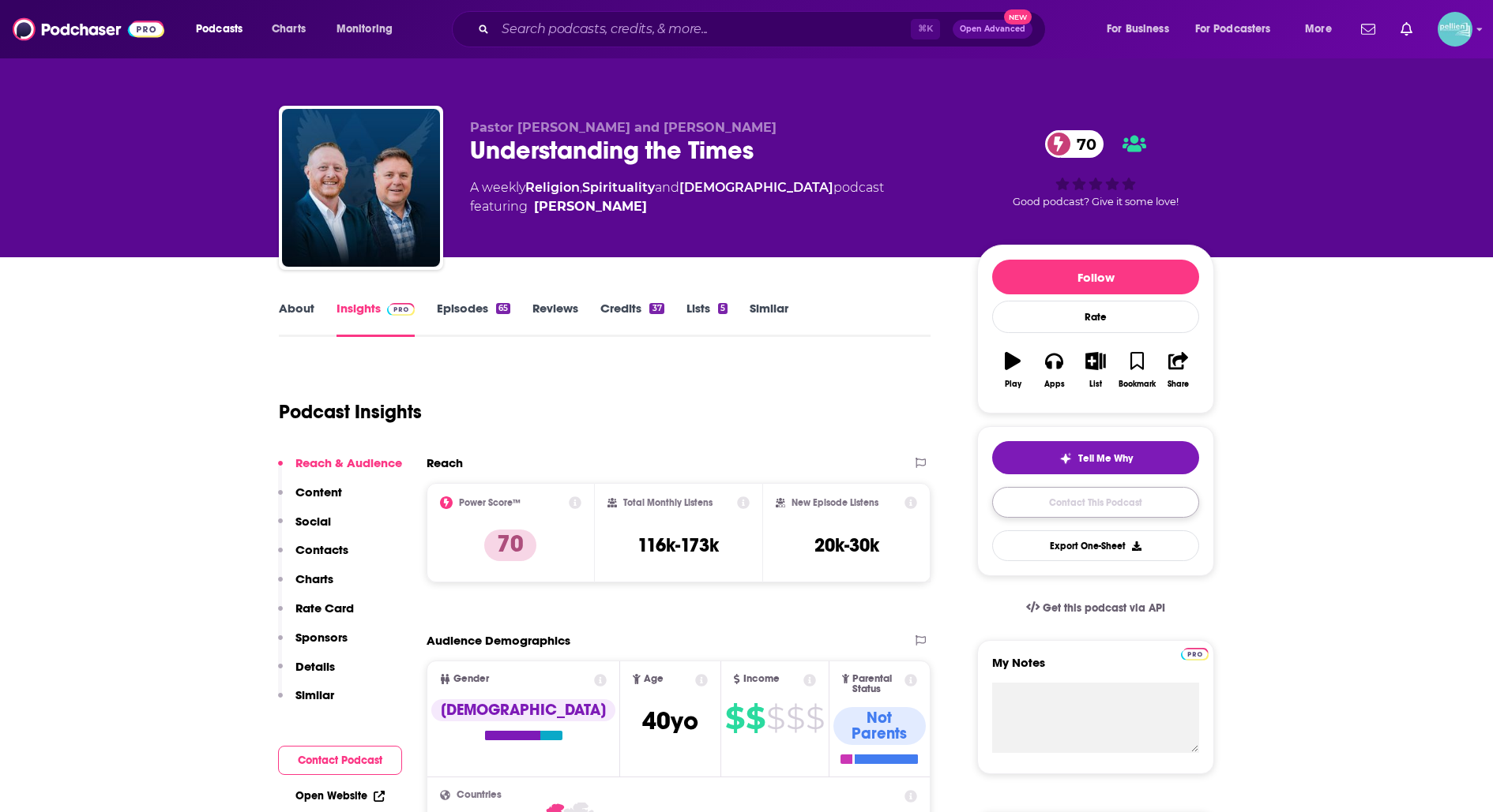
click at [1086, 499] on link "Contact This Podcast" at bounding box center [1095, 502] width 207 height 31
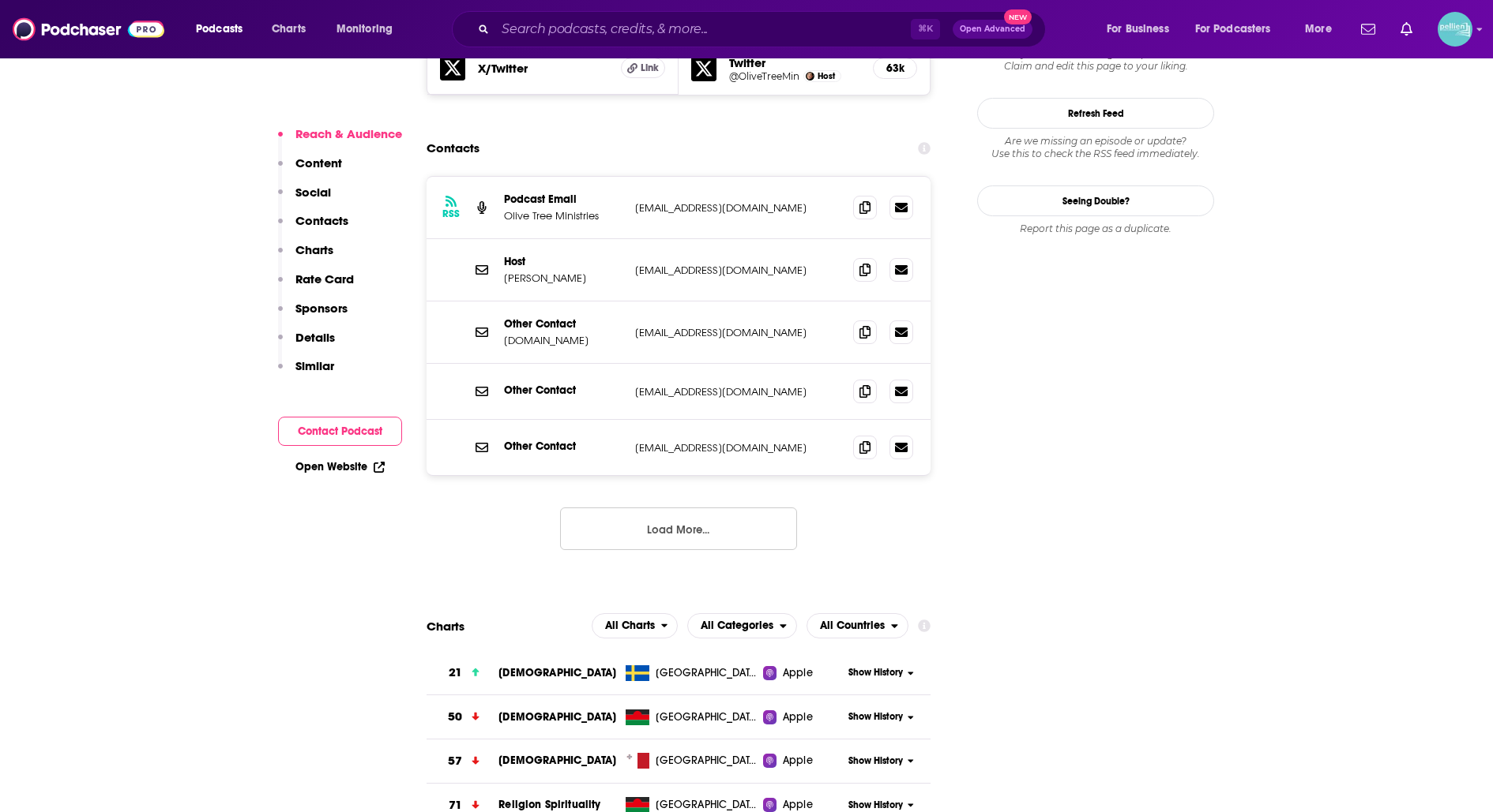
scroll to position [1447, 0]
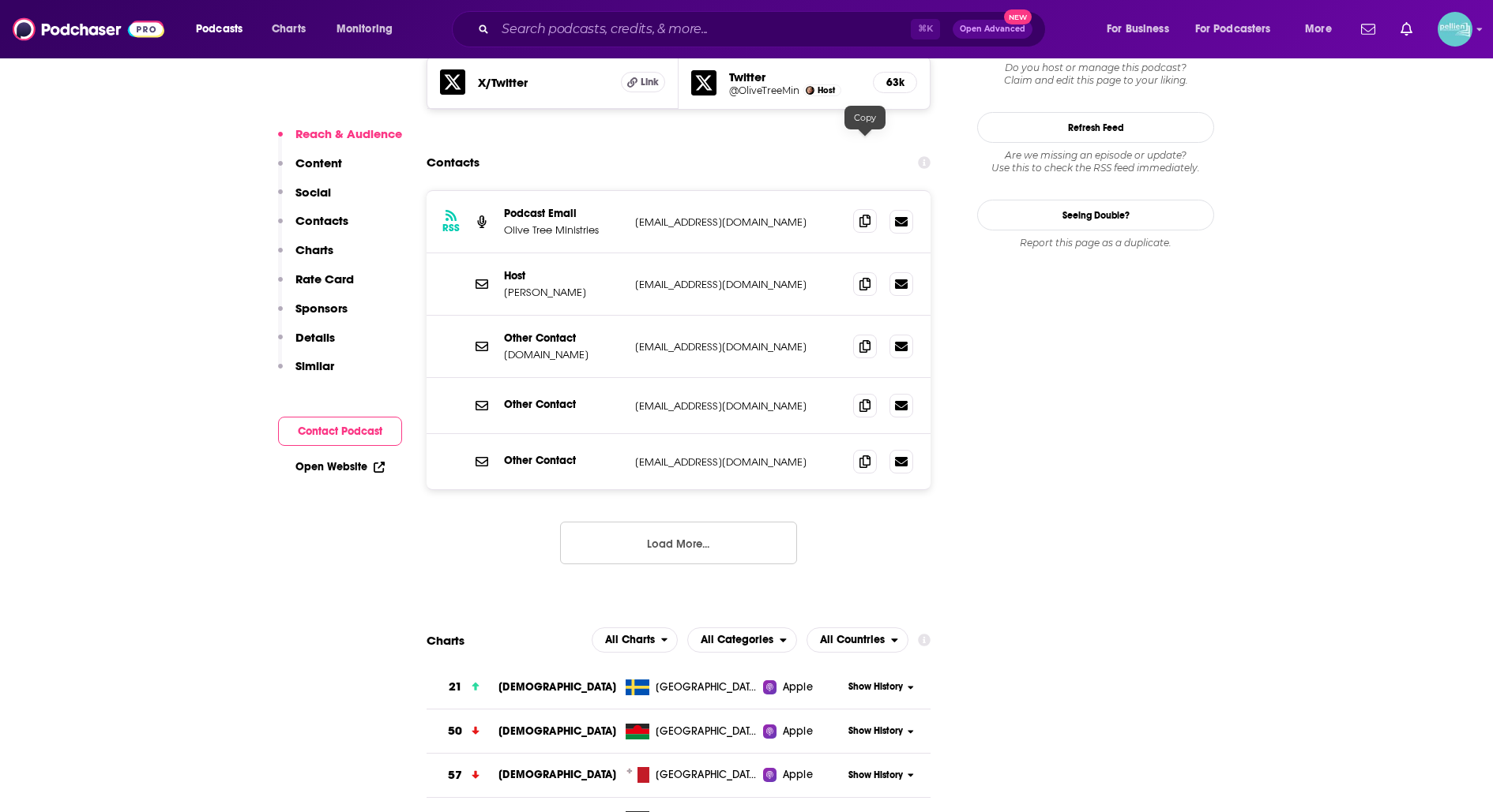
click at [868, 215] on icon at bounding box center [865, 221] width 11 height 12
click at [856, 271] on span at bounding box center [865, 283] width 24 height 24
click at [638, 522] on button "Load More..." at bounding box center [679, 542] width 237 height 43
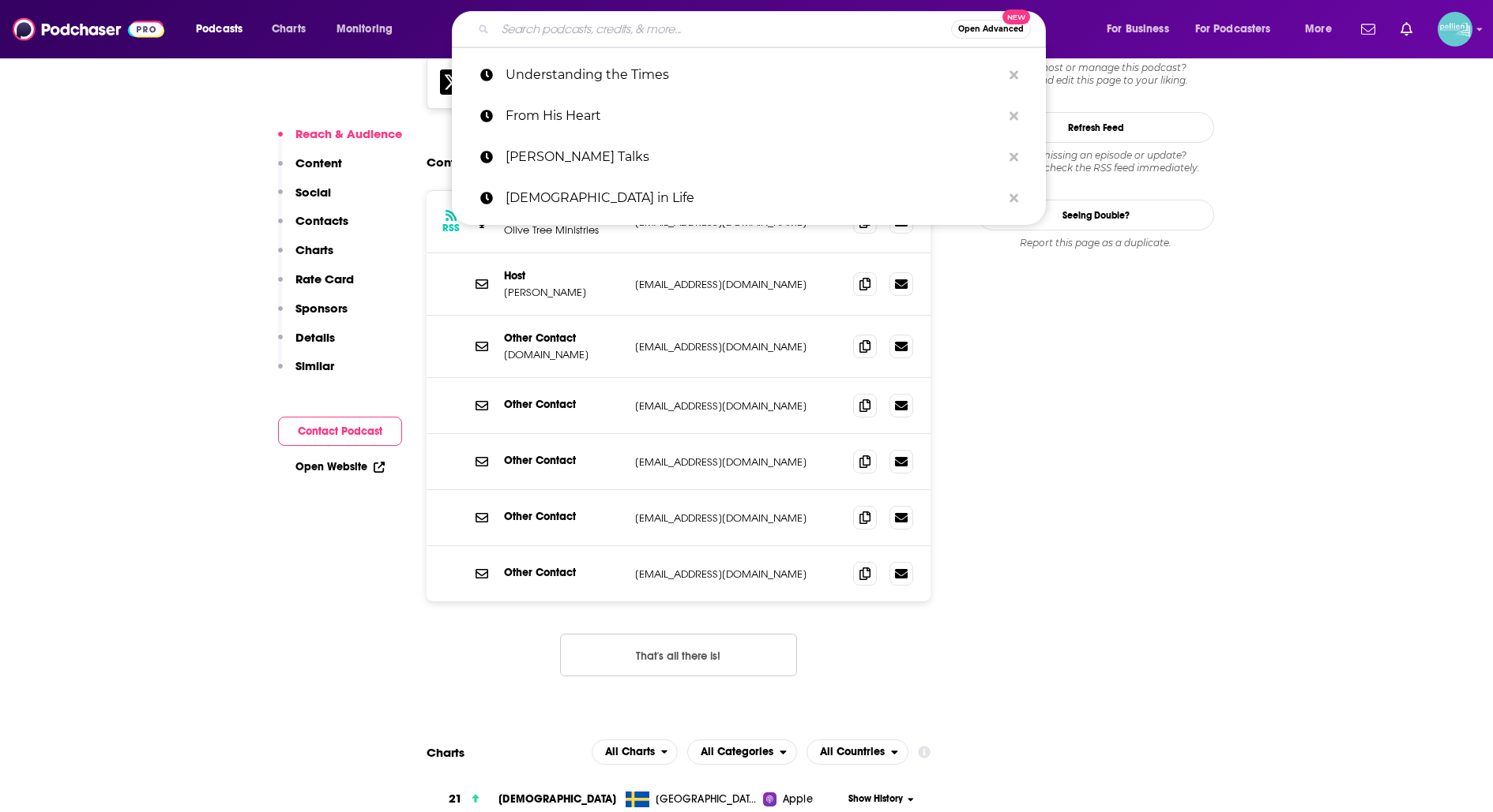
click at [784, 21] on input "Search podcasts, credits, & more..." at bounding box center [723, 29] width 455 height 25
paste input "Remnant Radio's Podcast"
type input "Remnant Radio's Podcast"
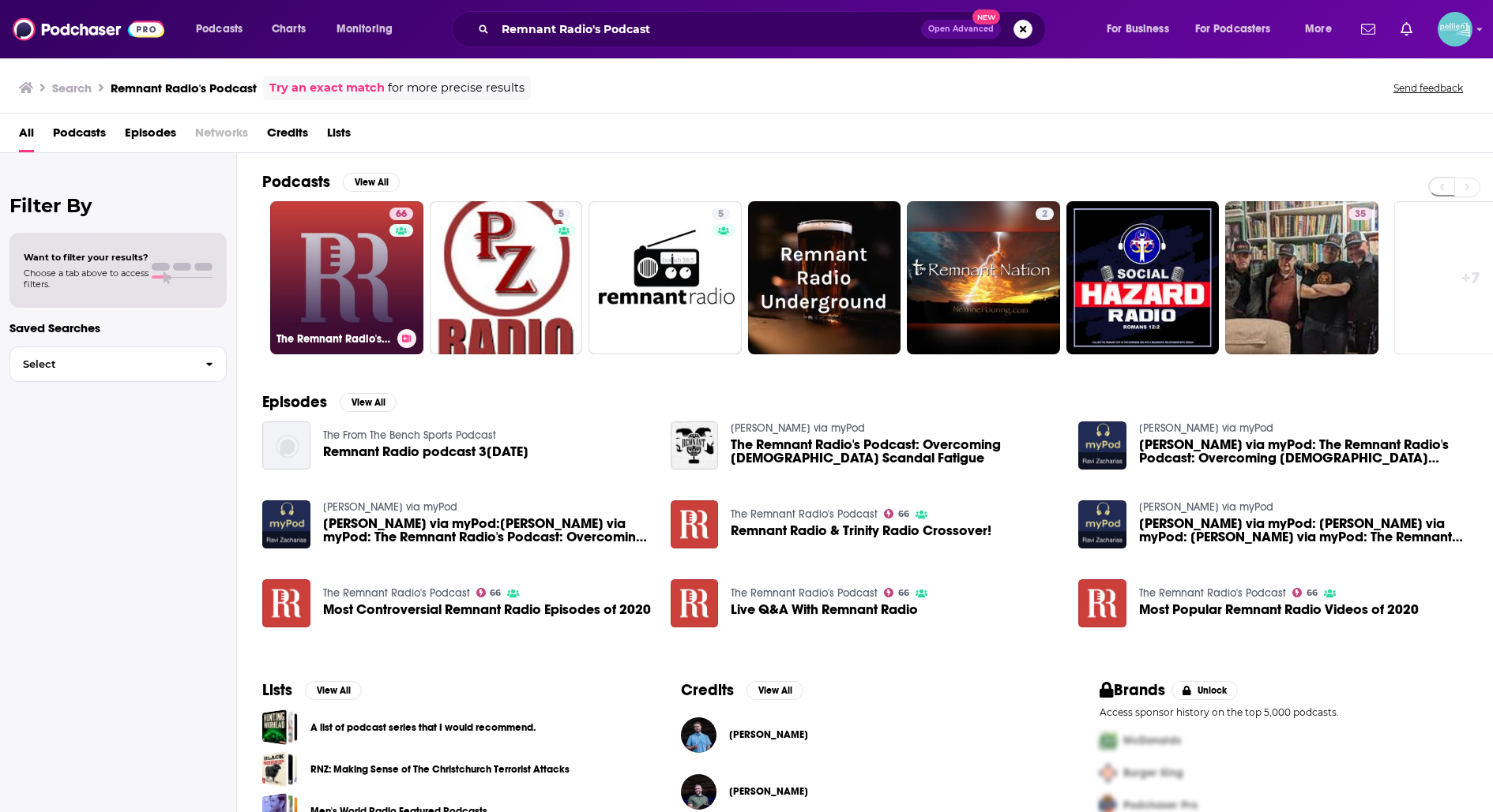
click at [380, 270] on link "66 The Remnant Radio's Podcast" at bounding box center [347, 278] width 154 height 154
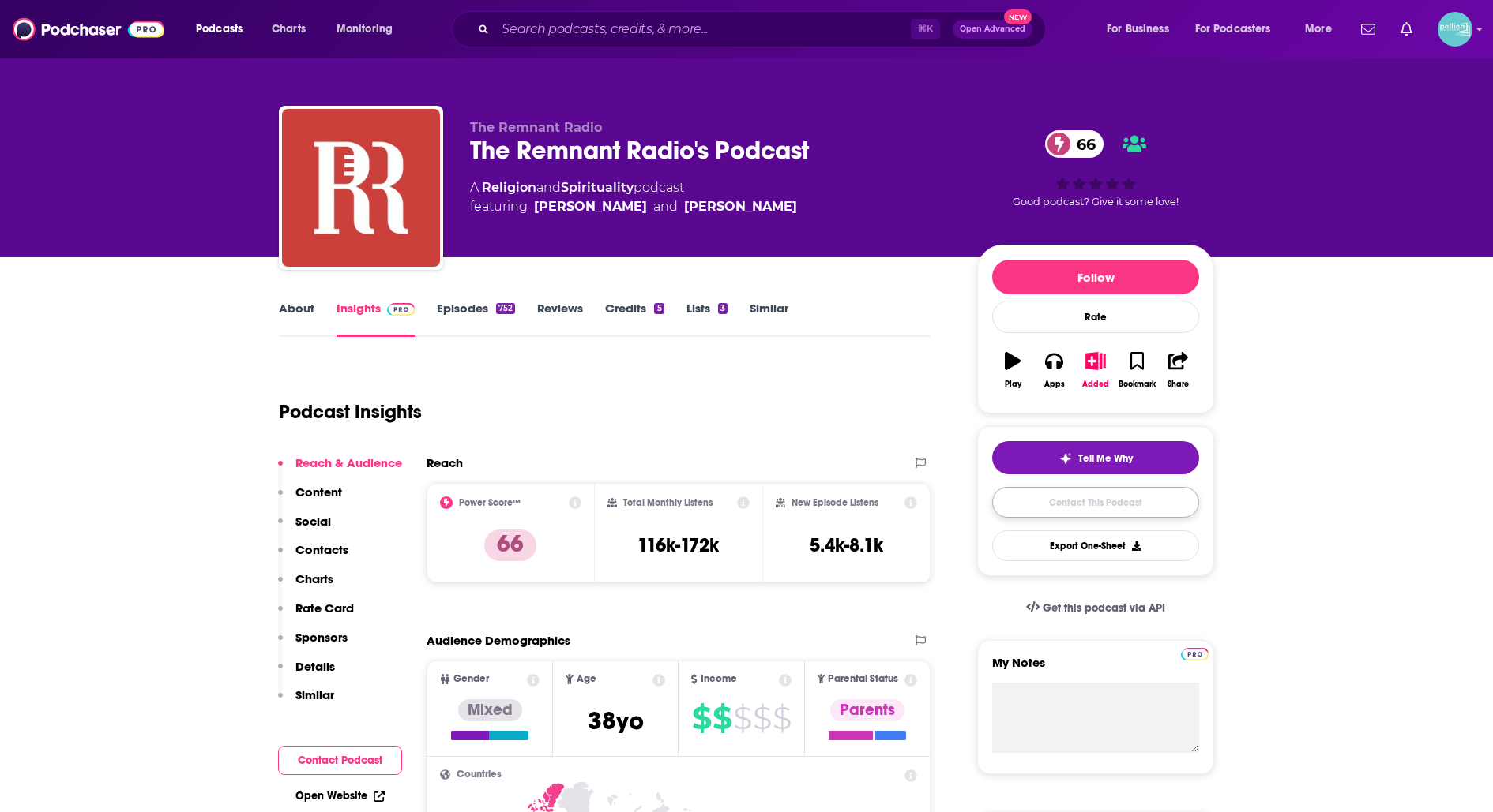
click at [994, 506] on link "Contact This Podcast" at bounding box center [1095, 502] width 207 height 31
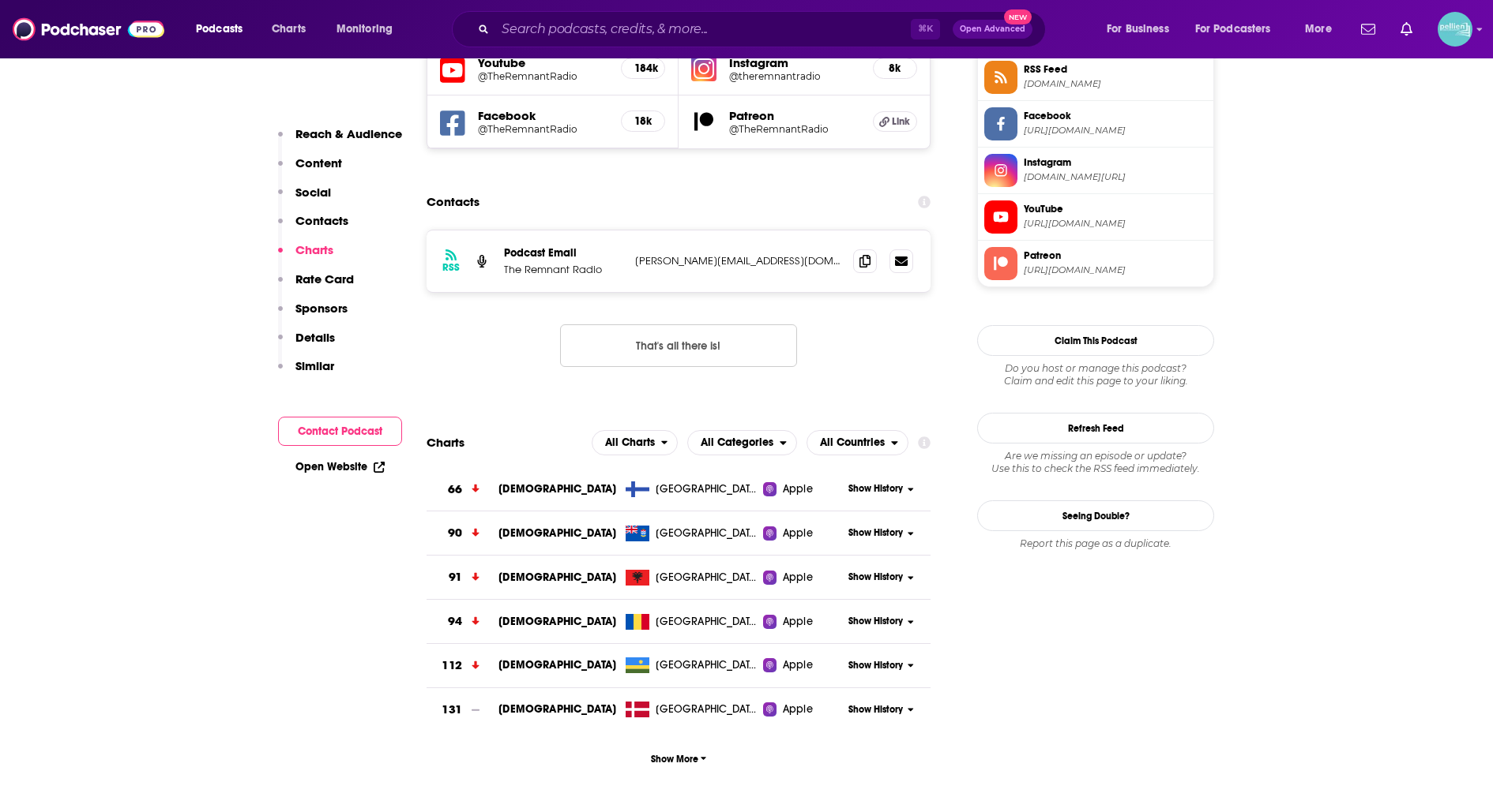
scroll to position [1469, 0]
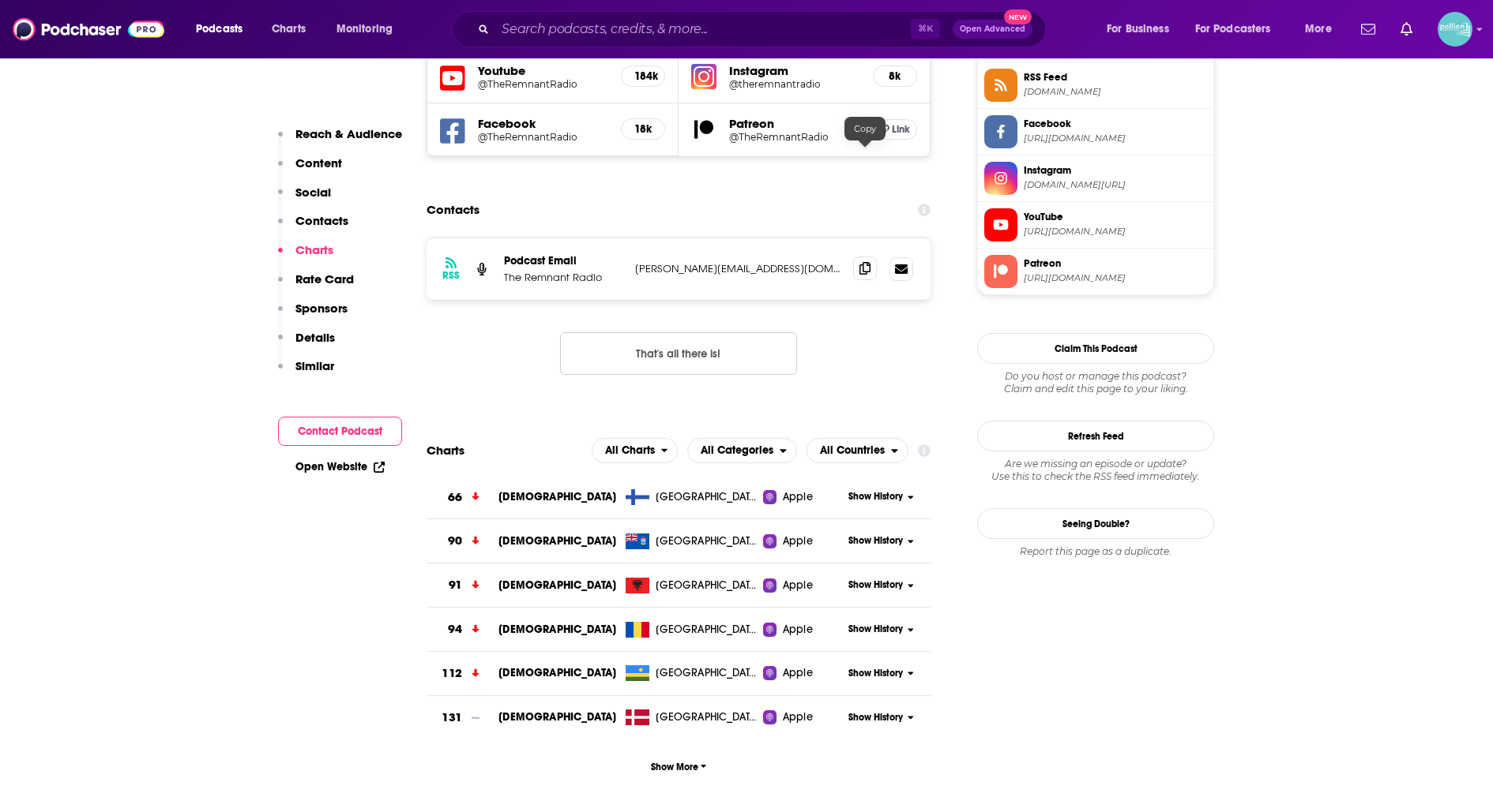
click at [866, 263] on icon at bounding box center [865, 269] width 11 height 12
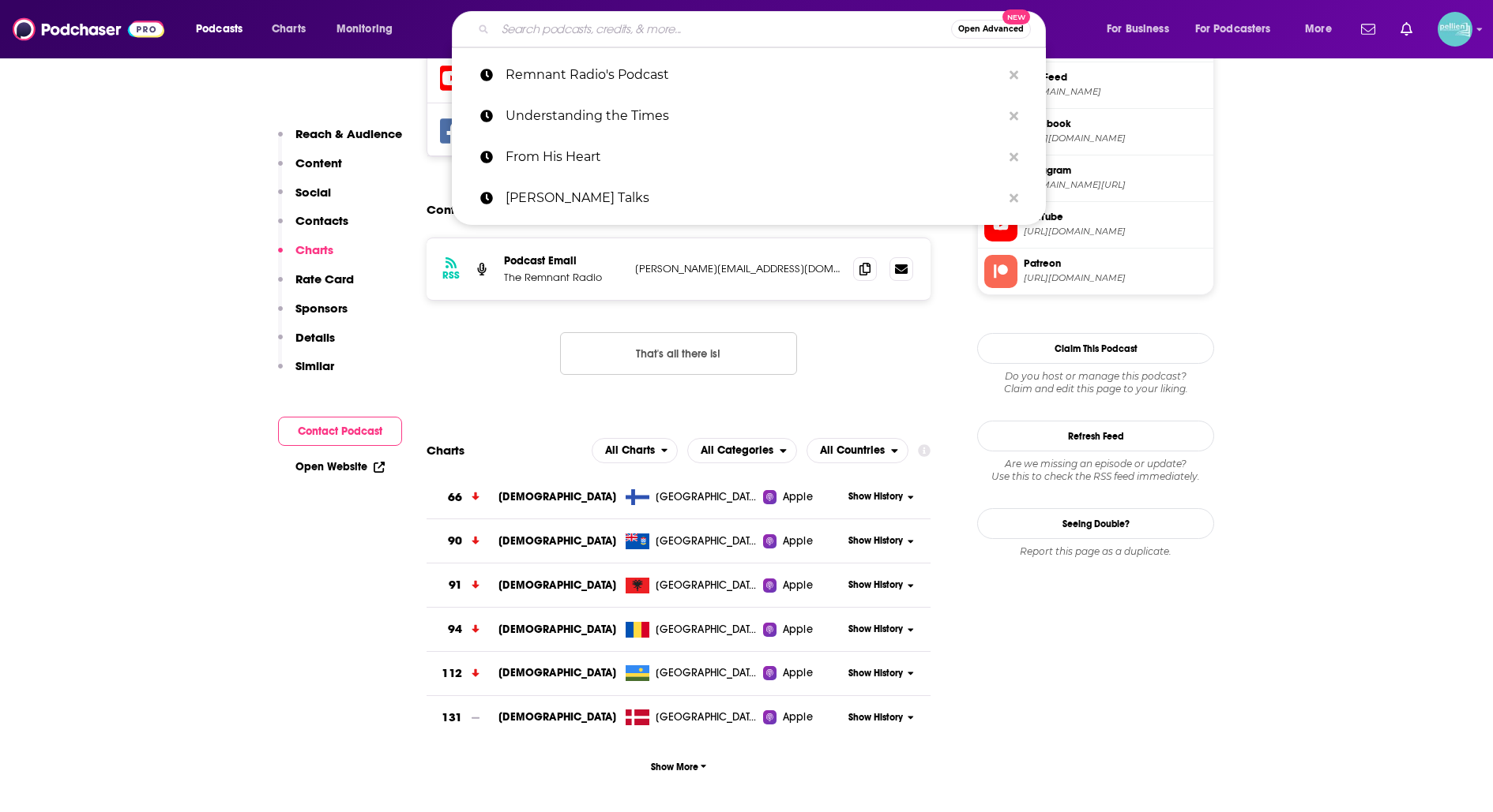
click at [687, 29] on input "Search podcasts, credits, & more..." at bounding box center [723, 29] width 455 height 25
paste input "Manna for the Morning"
type input "Manna for the Morning"
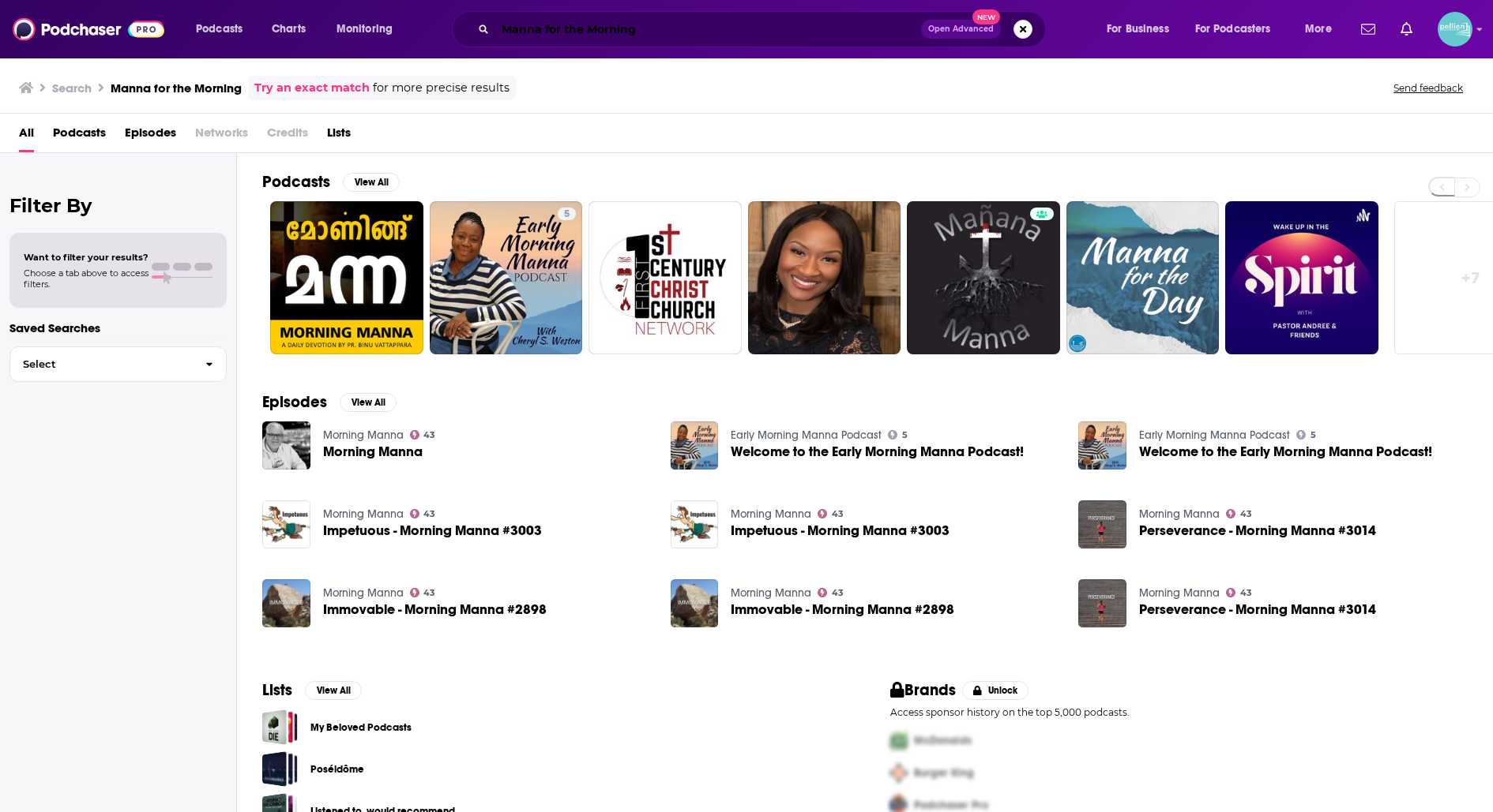
click at [743, 19] on input "Manna for the Morning" at bounding box center [709, 29] width 426 height 25
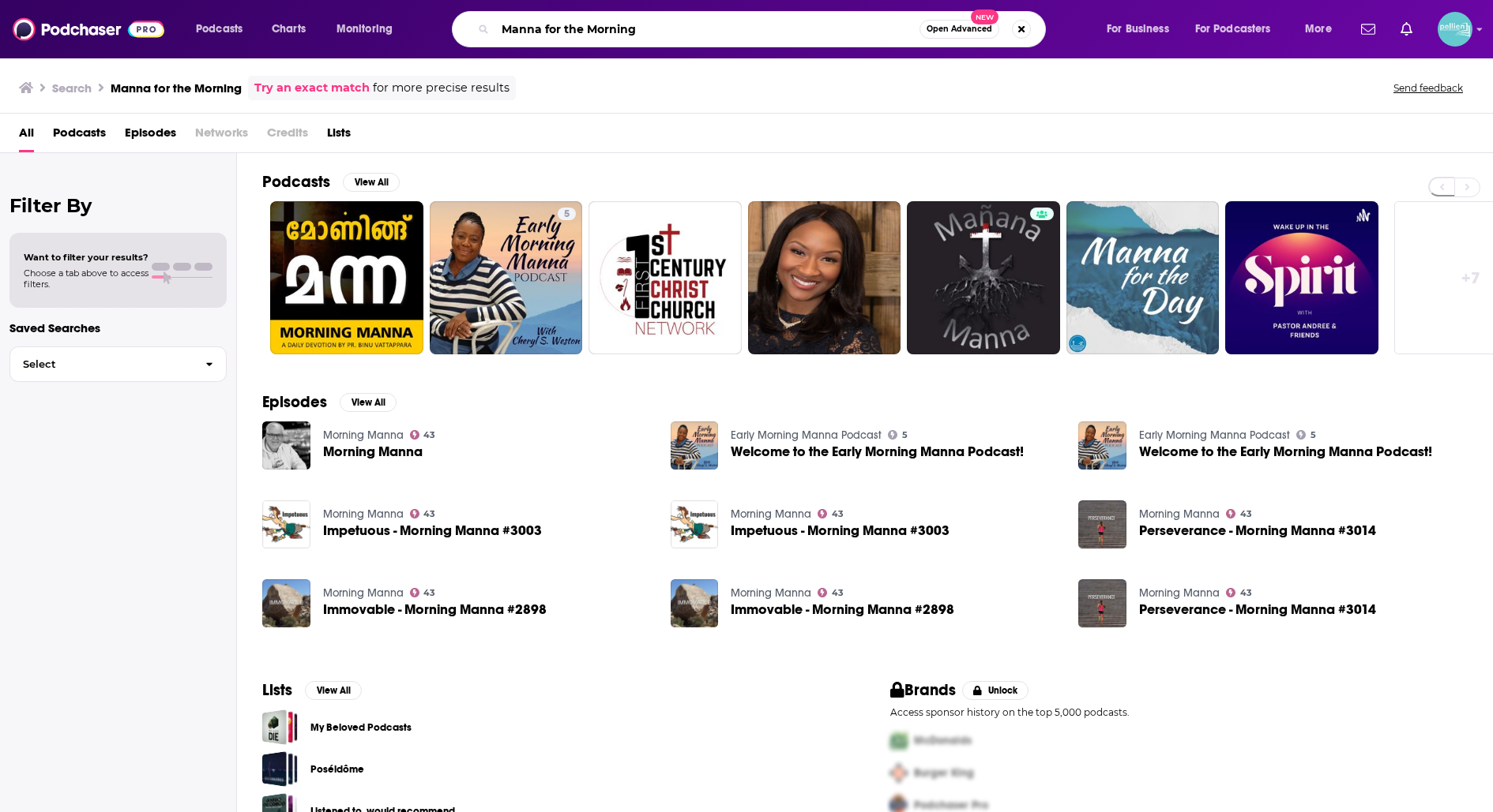
click at [743, 19] on input "Manna for the Morning" at bounding box center [708, 29] width 424 height 25
click at [744, 32] on input "Manna for the Morning" at bounding box center [708, 29] width 424 height 25
paste input "[PERSON_NAME]"
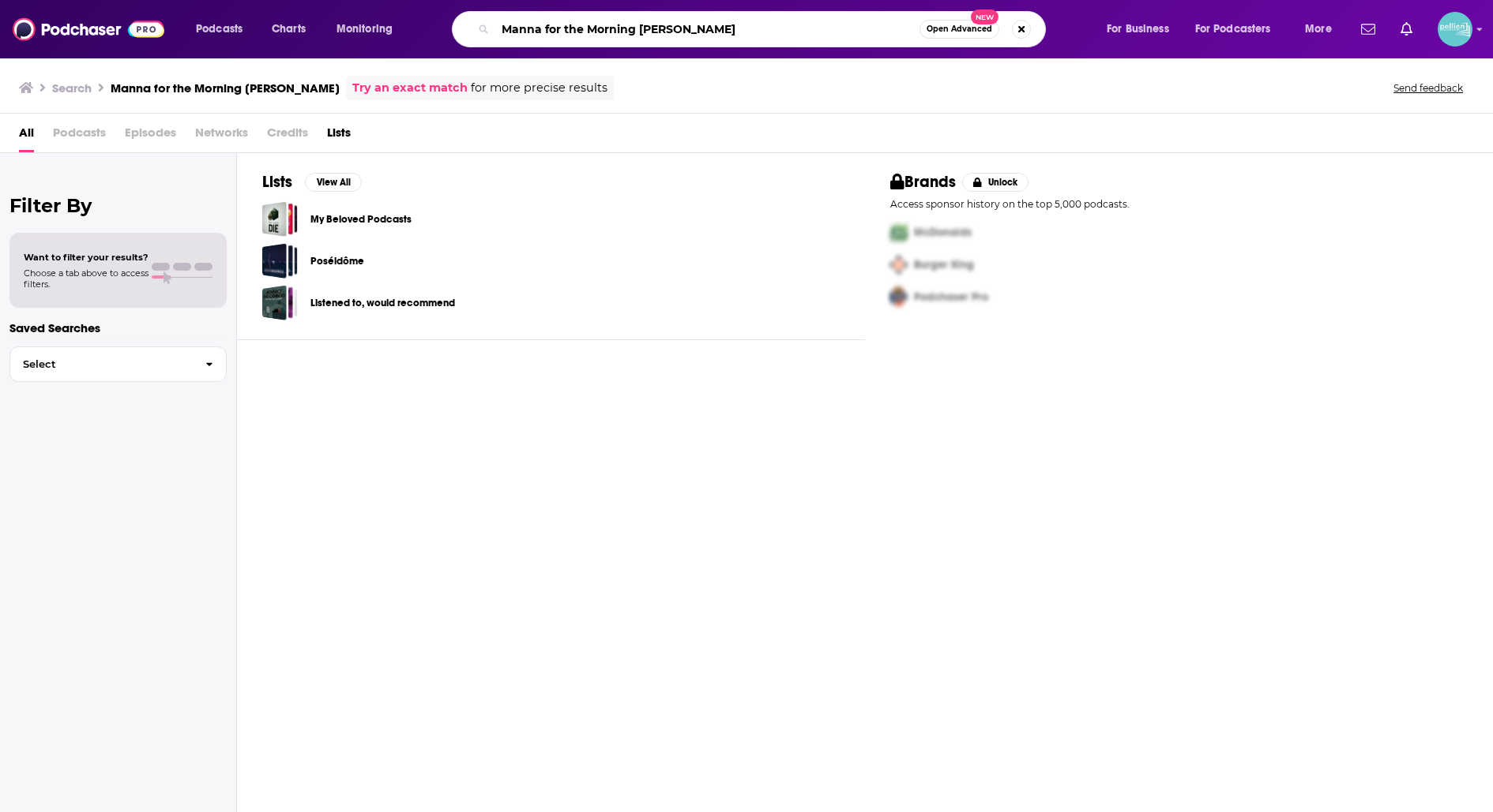
click at [558, 31] on input "Manna for the Morning [PERSON_NAME]" at bounding box center [708, 29] width 424 height 25
paste input "[PERSON_NAME]"
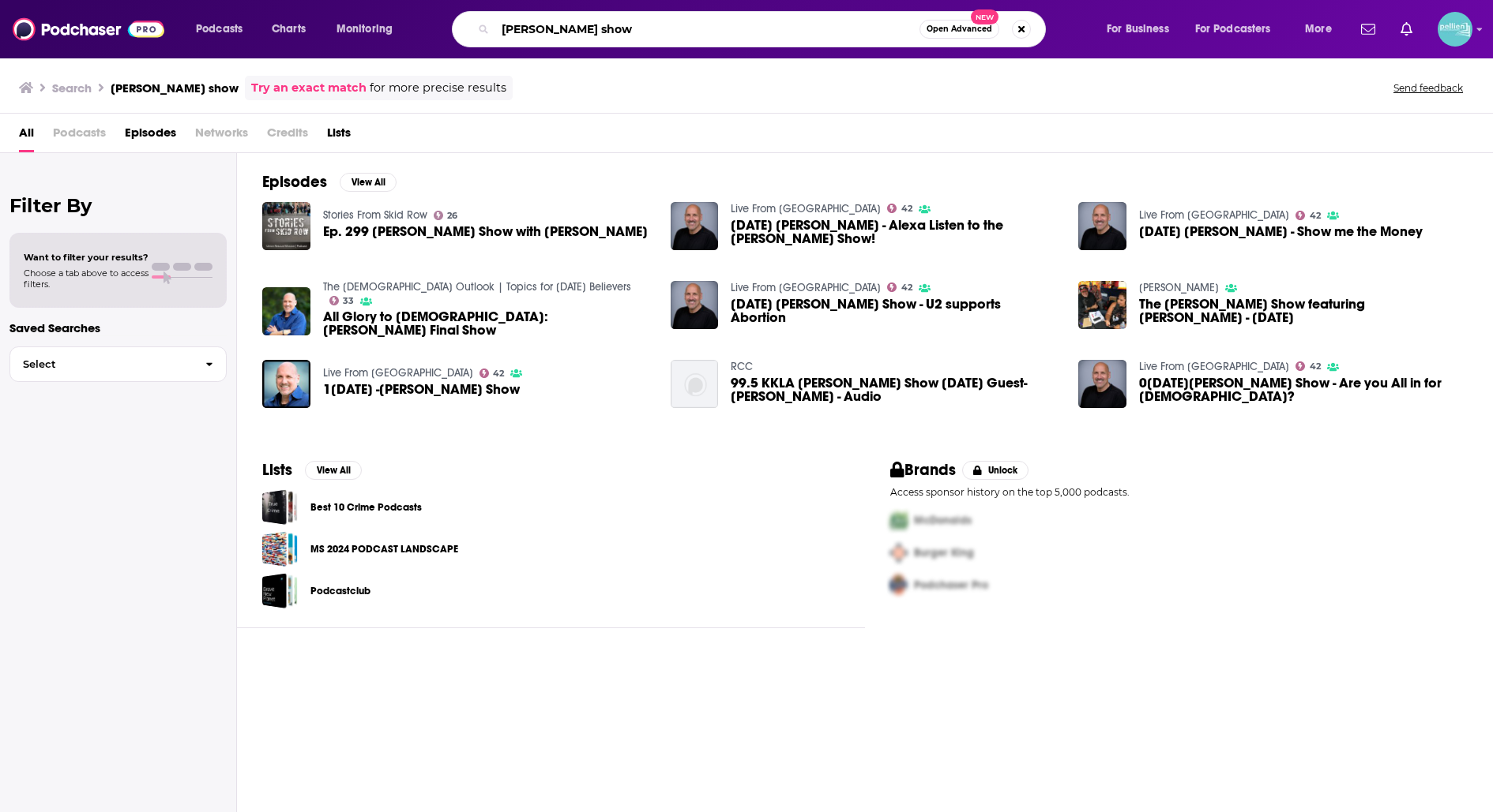
click at [660, 19] on input "[PERSON_NAME] show" at bounding box center [708, 29] width 424 height 25
paste input "[DEMOGRAPHIC_DATA] Guys Podcast"
type input "[DEMOGRAPHIC_DATA] Guys Podcast"
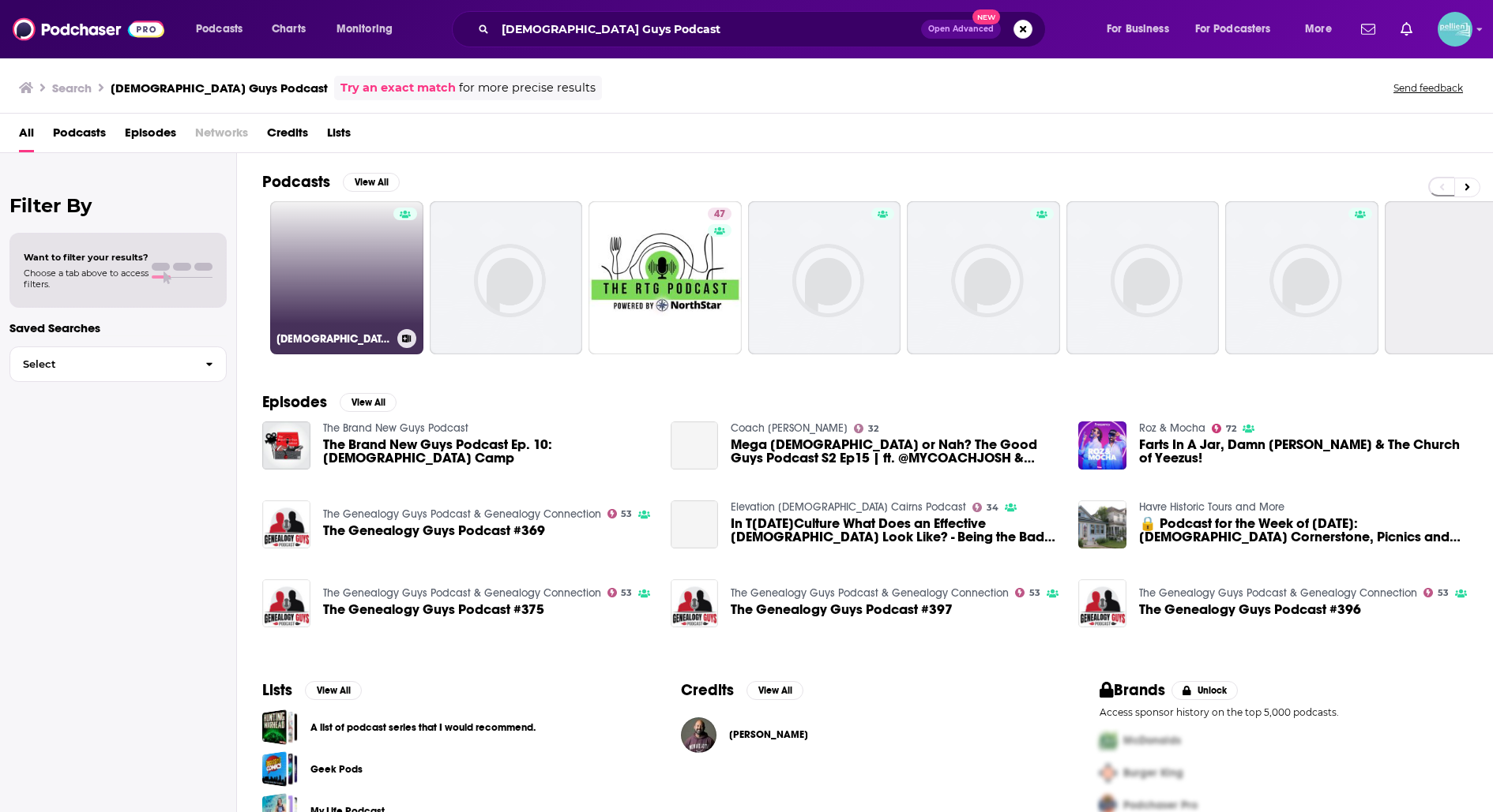
click at [309, 268] on link "[DEMOGRAPHIC_DATA] Guys Podcast" at bounding box center [347, 278] width 154 height 154
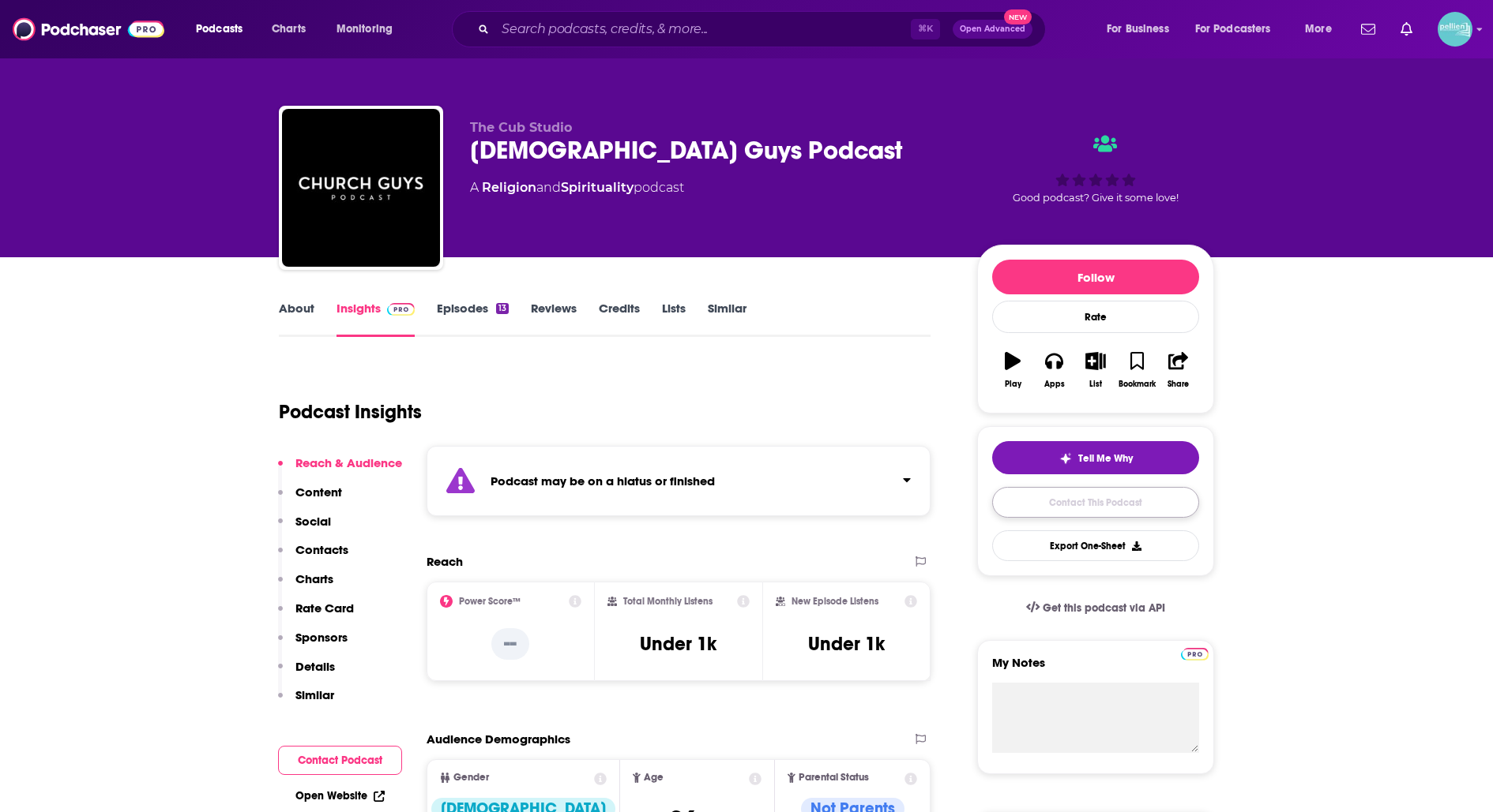
click at [1037, 499] on link "Contact This Podcast" at bounding box center [1095, 502] width 207 height 31
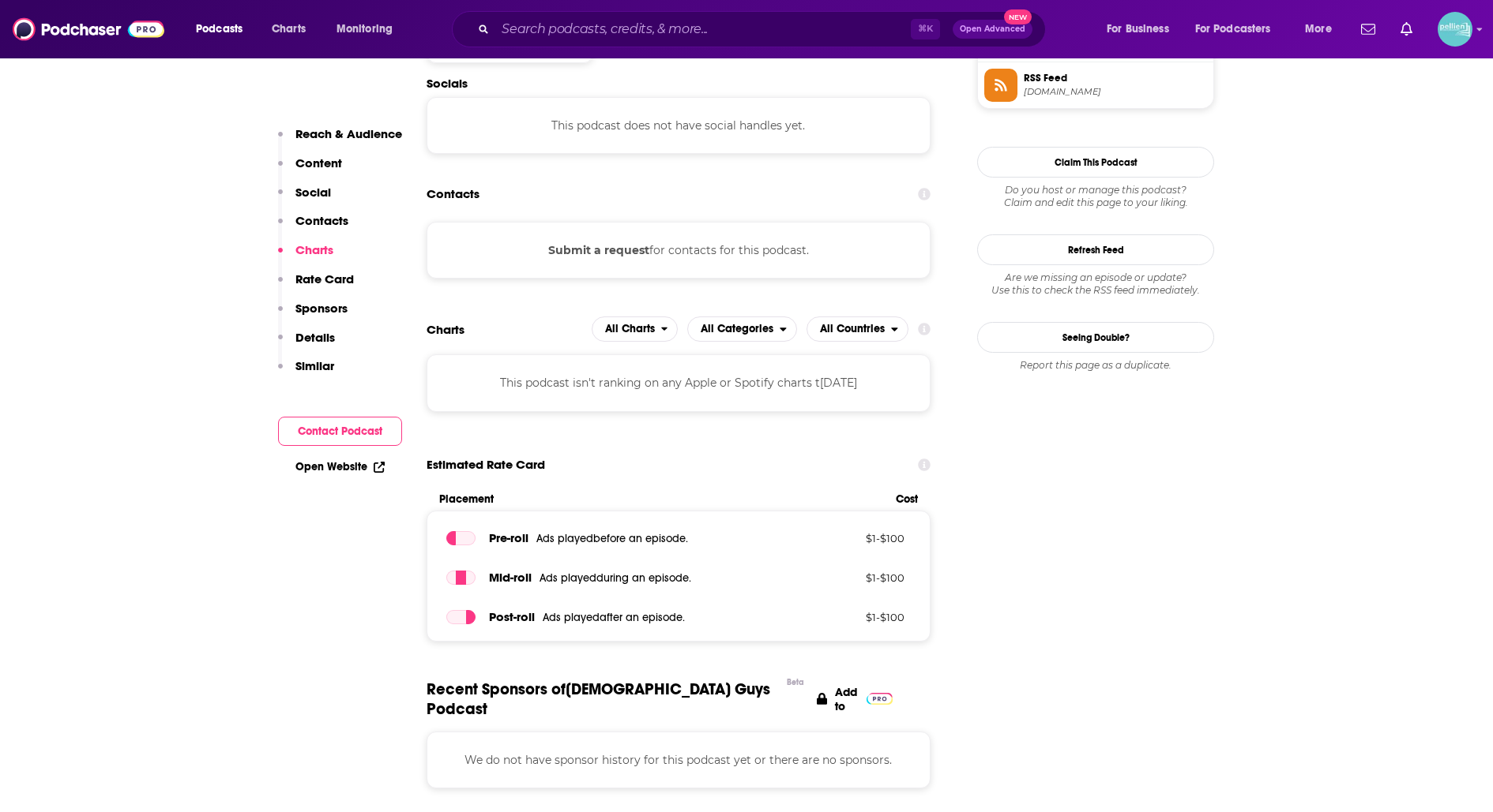
scroll to position [1193, 0]
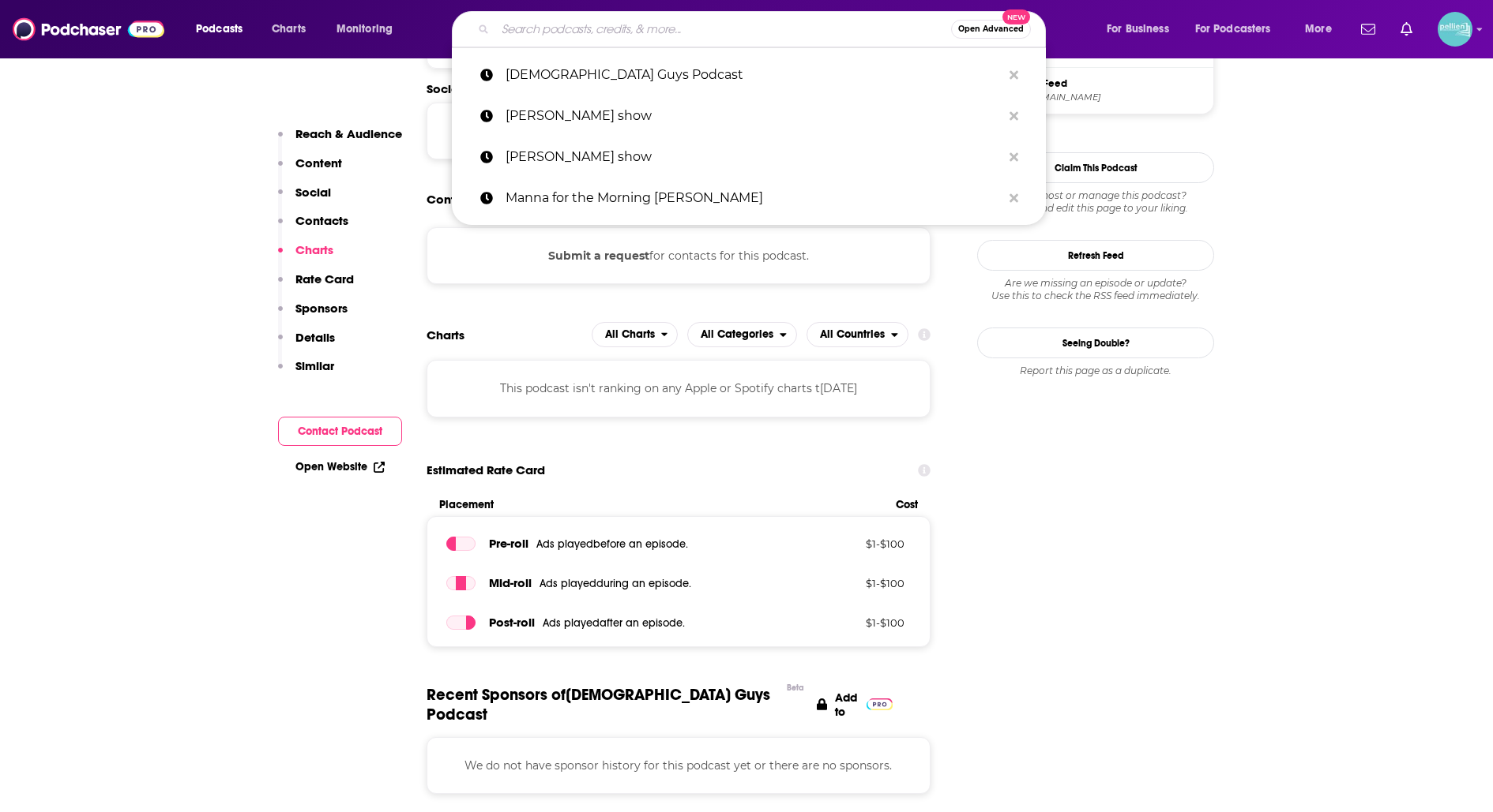
click at [559, 39] on input "Search podcasts, credits, & more..." at bounding box center [723, 29] width 455 height 25
paste input "[DEMOGRAPHIC_DATA] Guys Podcast"
type input "[DEMOGRAPHIC_DATA] Guys Podcast"
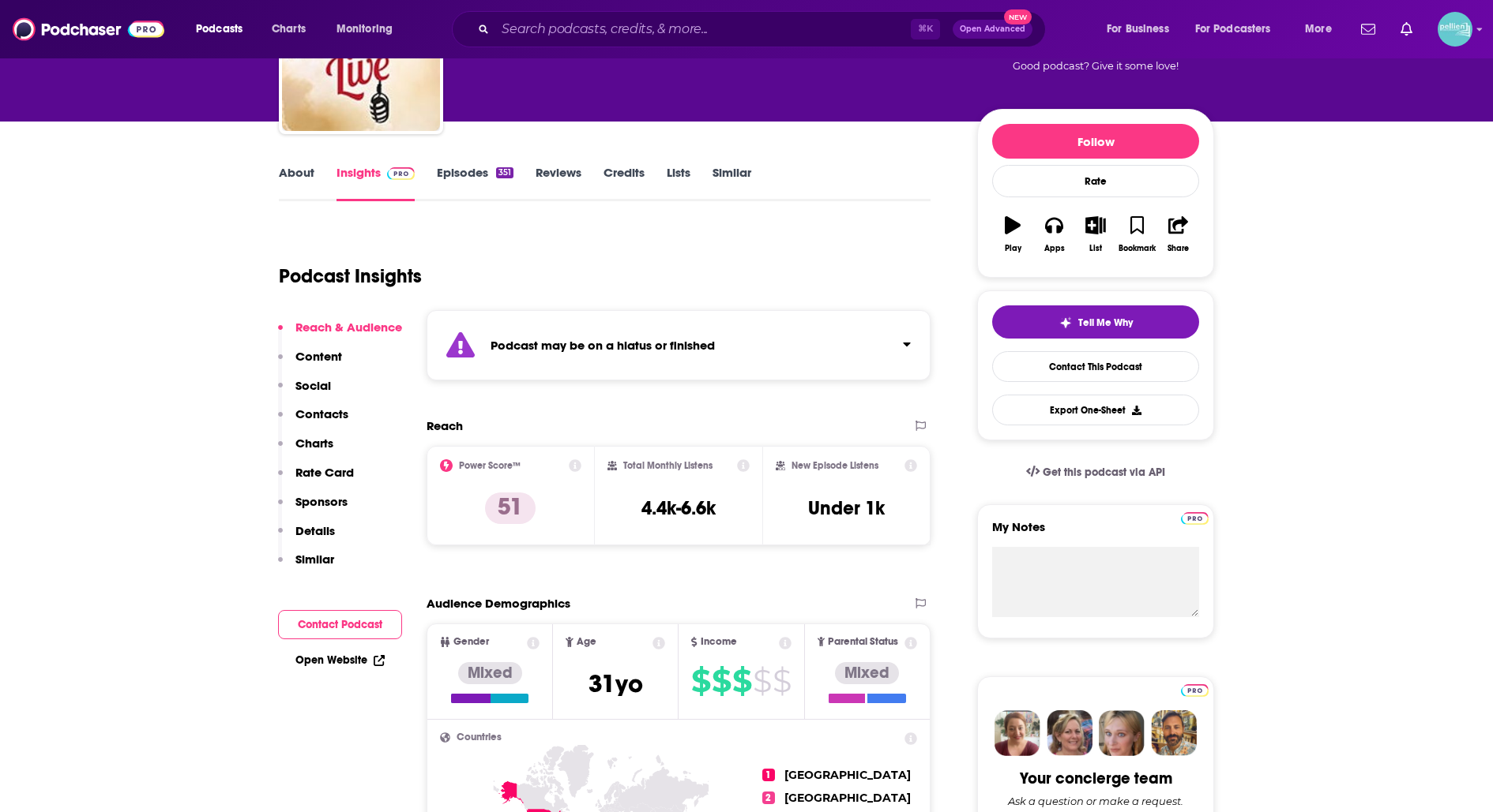
scroll to position [249, 0]
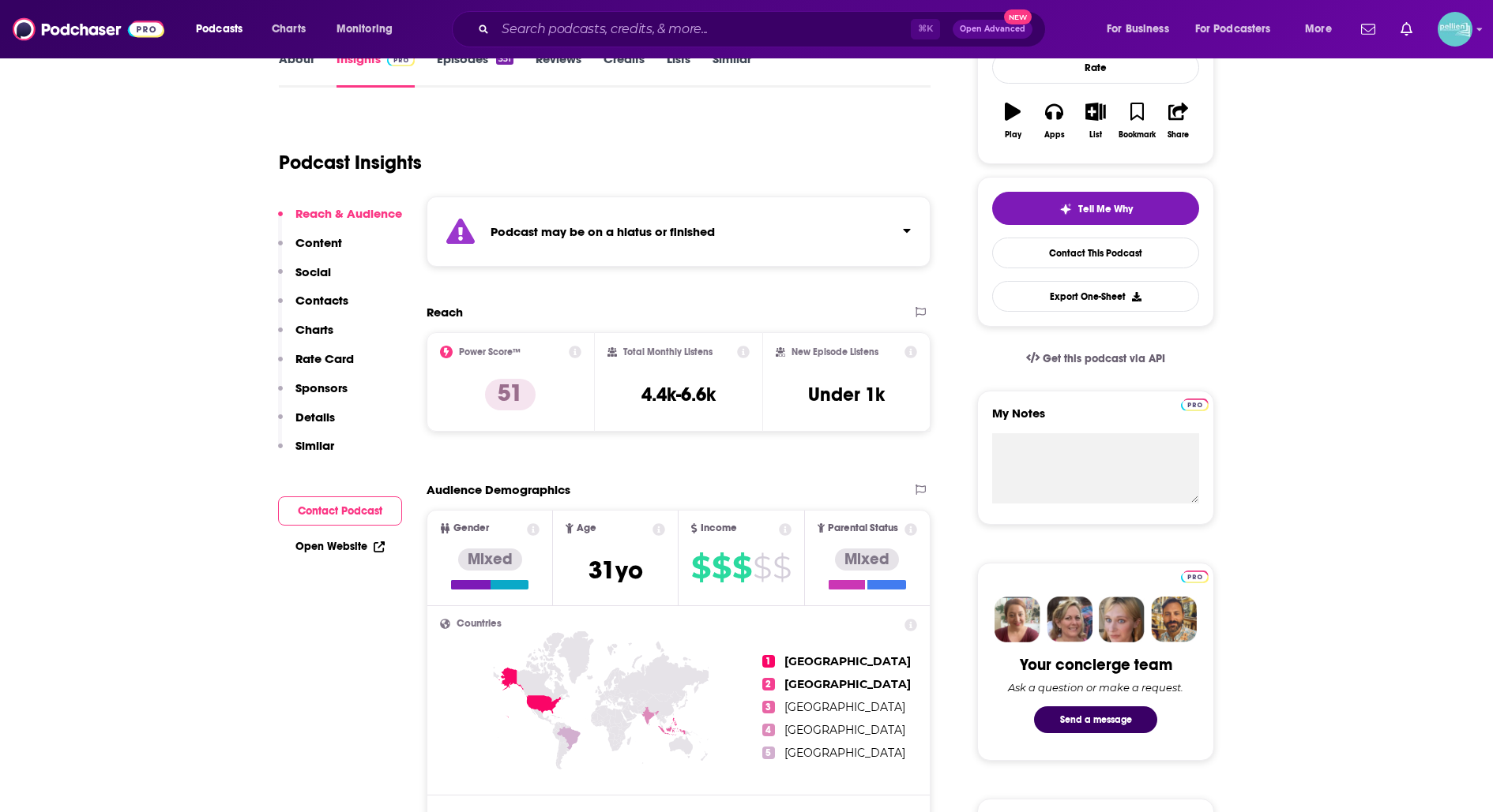
click at [469, 70] on link "Episodes 351" at bounding box center [476, 70] width 77 height 37
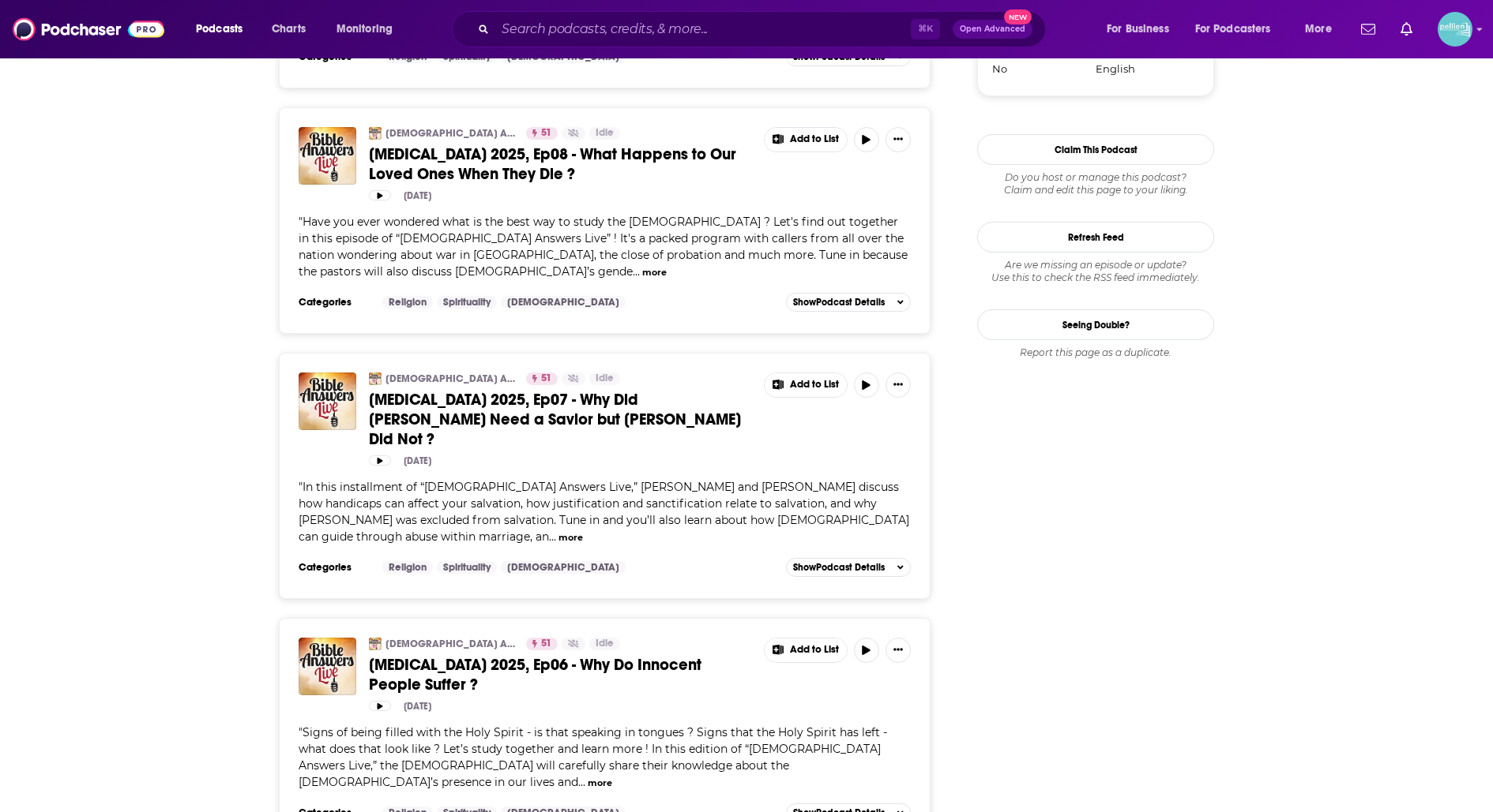
scroll to position [1624, 0]
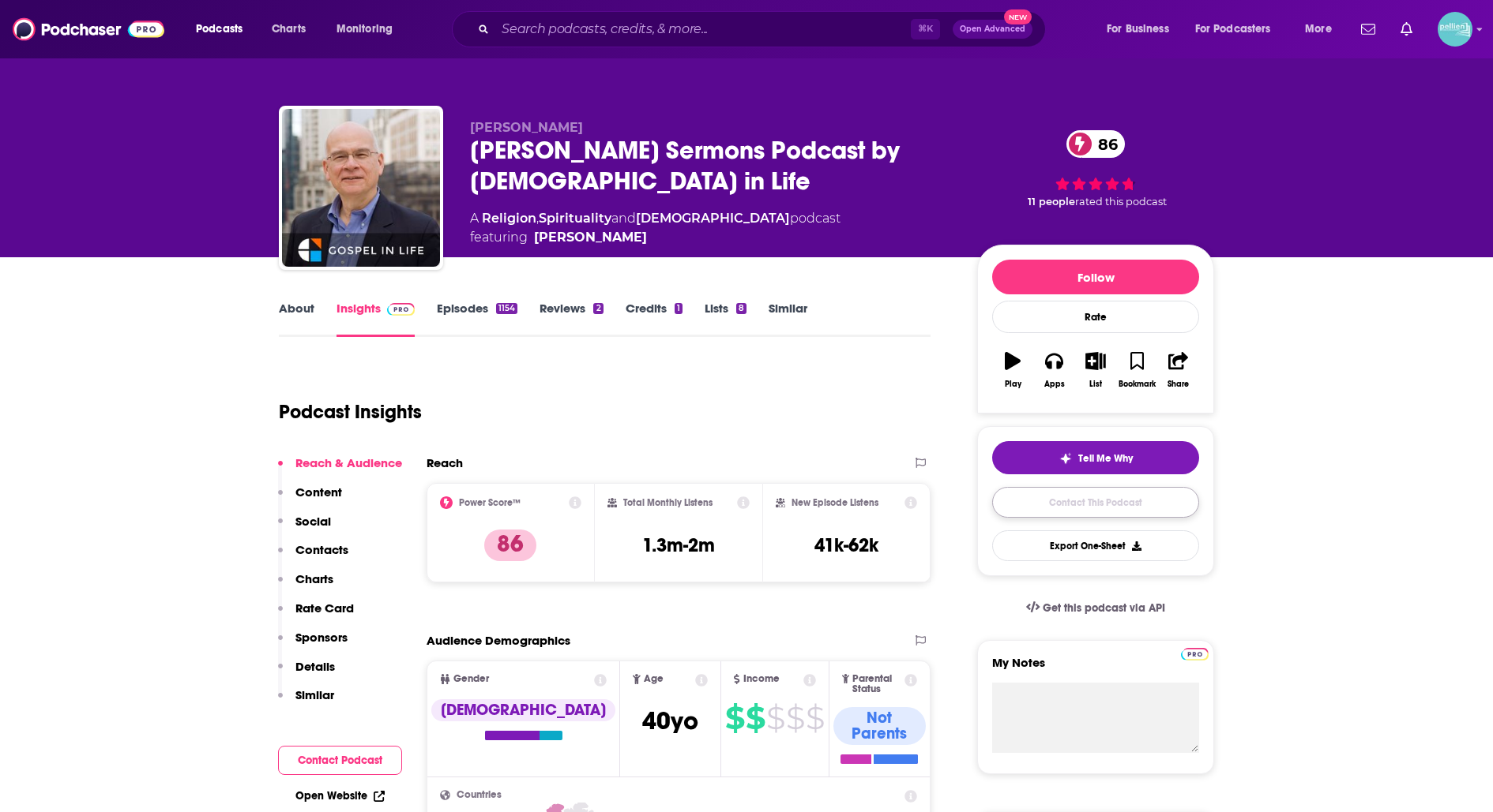
click at [1018, 501] on link "Contact This Podcast" at bounding box center [1095, 502] width 207 height 31
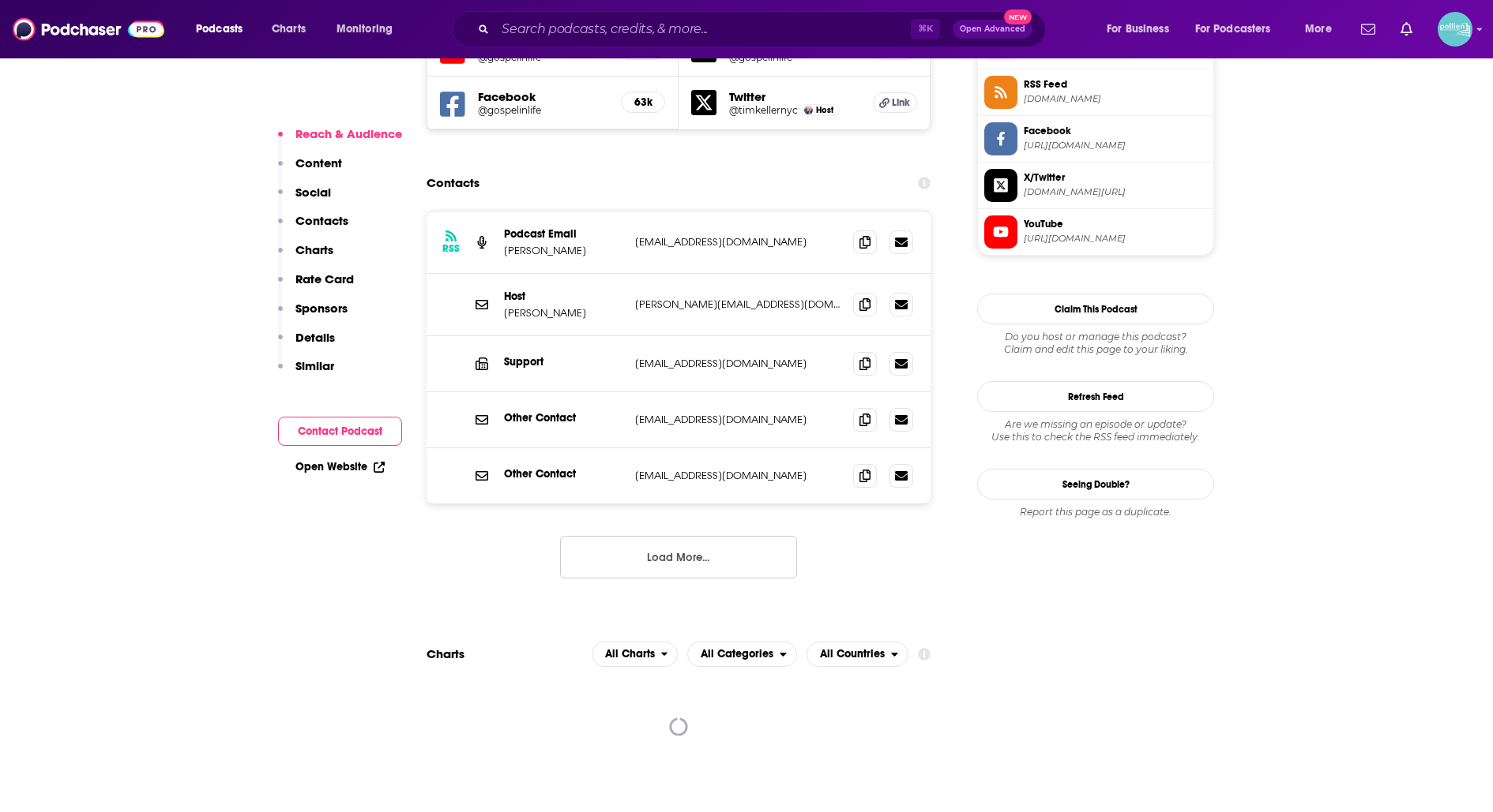
scroll to position [1461, 0]
click at [856, 293] on span at bounding box center [865, 304] width 24 height 24
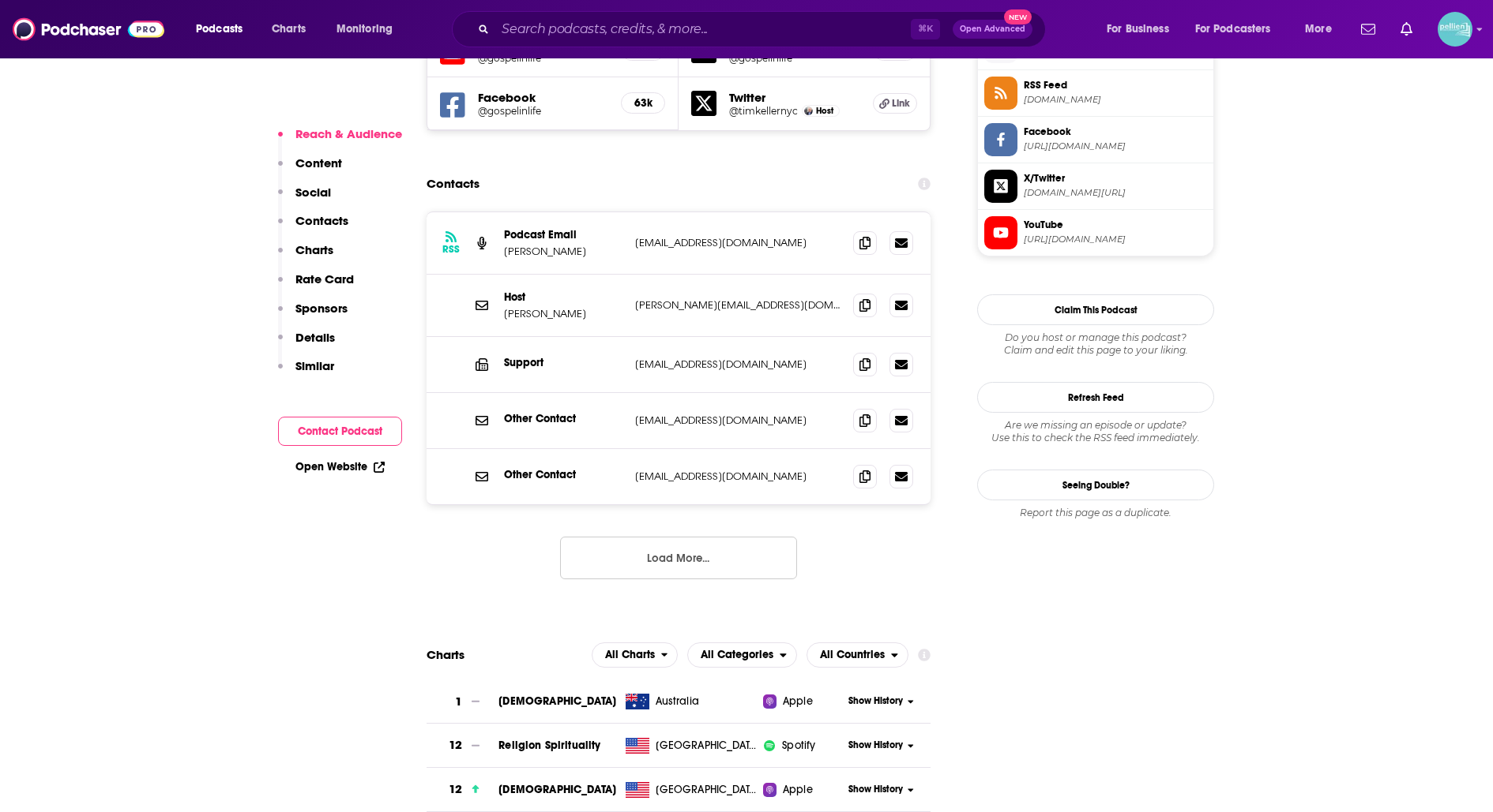
click at [707, 536] on button "Load More..." at bounding box center [679, 557] width 237 height 43
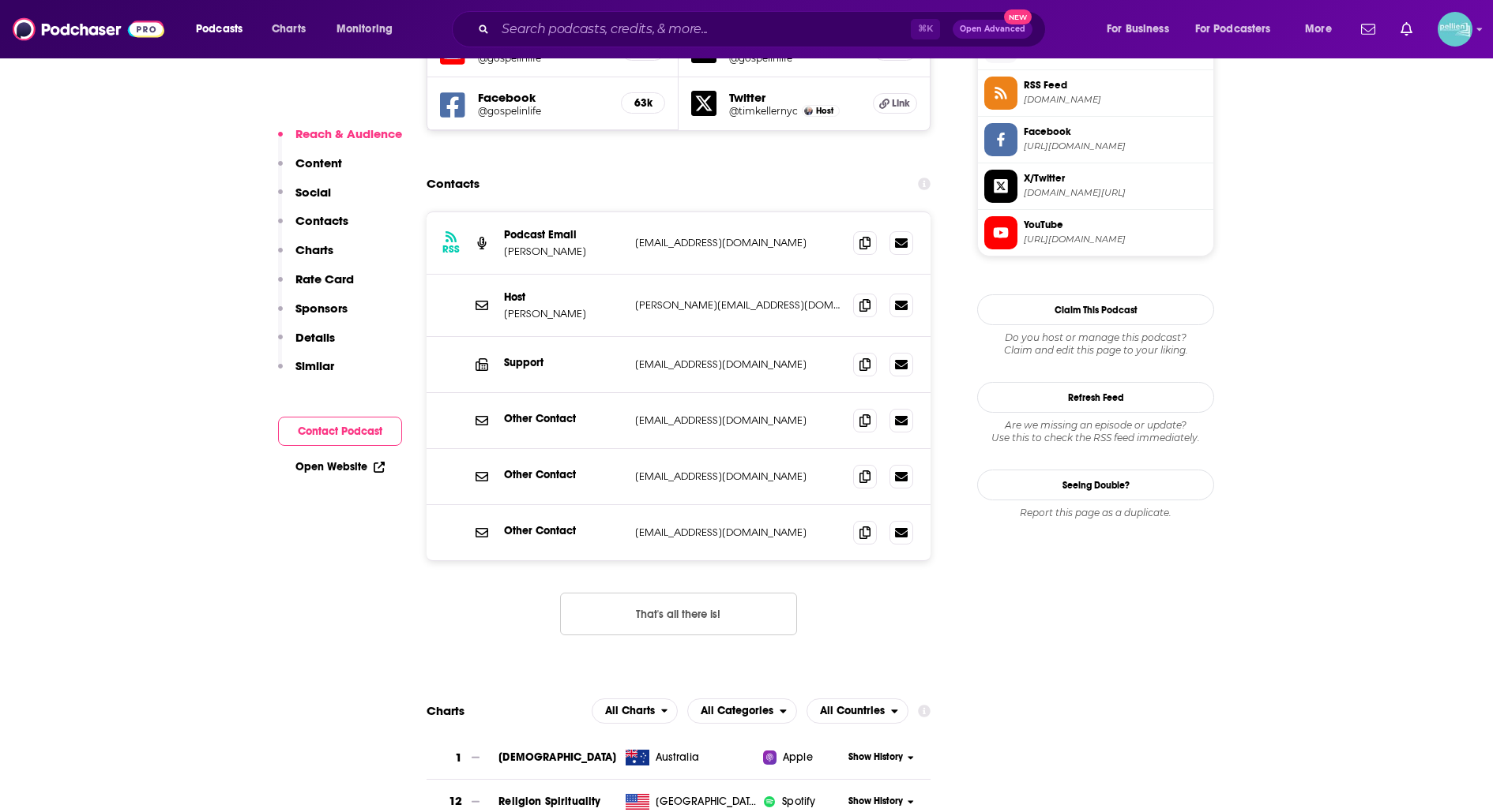
click at [708, 510] on div "RSS Podcast Email Tim Keller info+600ef7f63ad9ec5a5c377722@mg.pippa.io info+600…" at bounding box center [678, 436] width 503 height 449
click at [854, 408] on span at bounding box center [865, 420] width 24 height 24
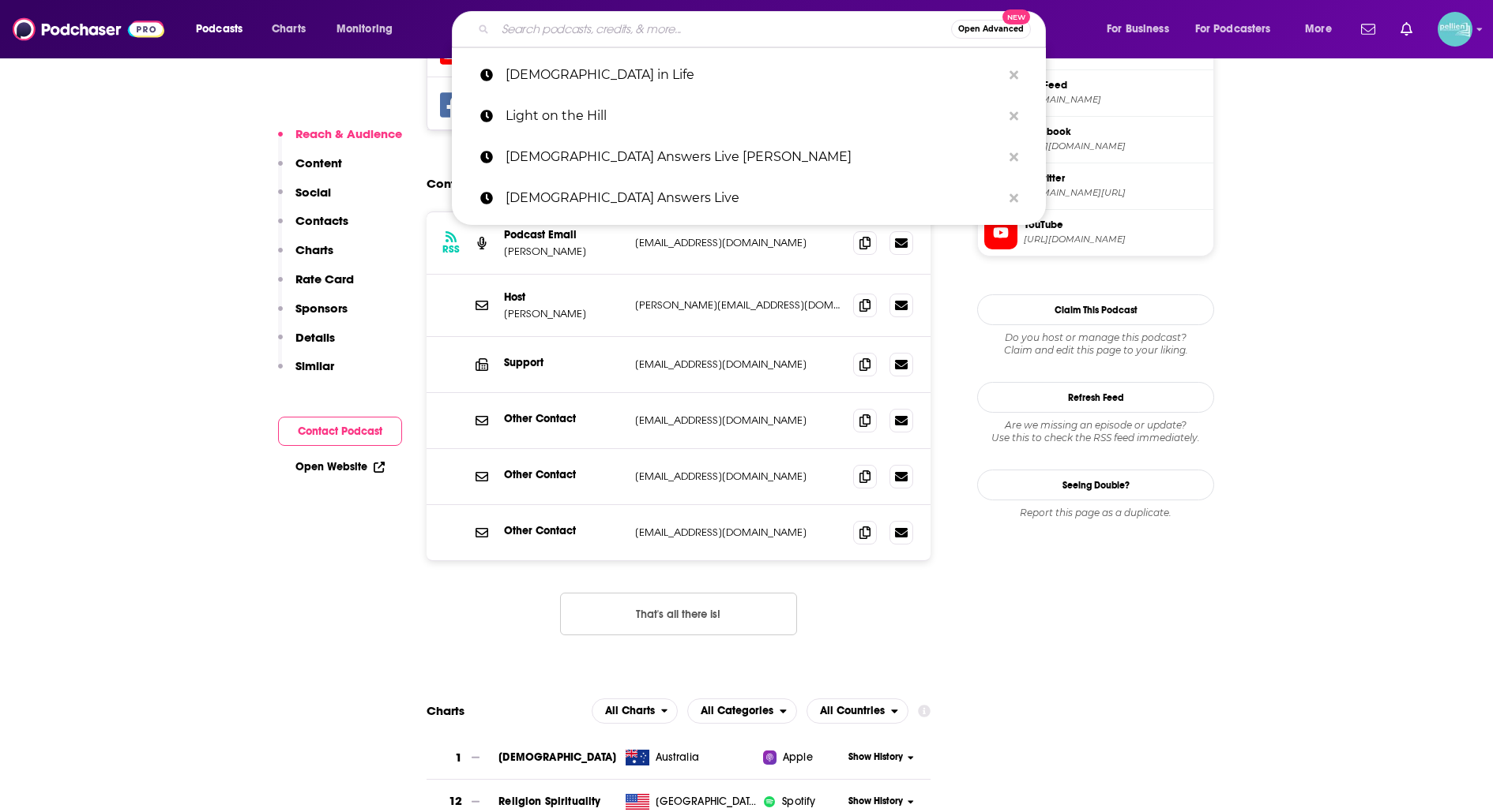
click at [586, 31] on input "Search podcasts, credits, & more..." at bounding box center [723, 29] width 455 height 25
paste input "[PERSON_NAME] Talks"
type input "[PERSON_NAME] Talks"
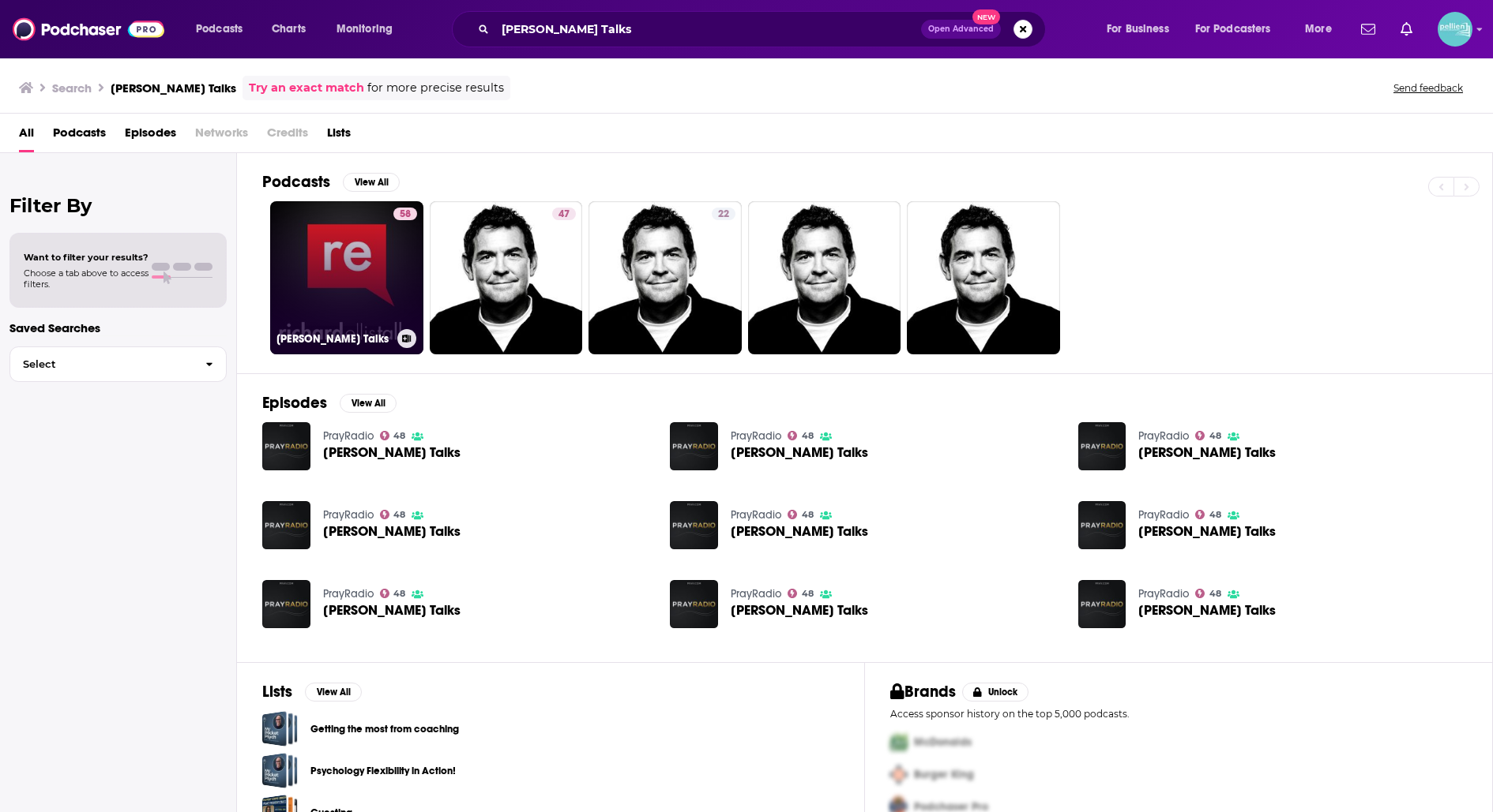
click at [342, 265] on link "58 Richard Ellis Talks" at bounding box center [347, 278] width 154 height 154
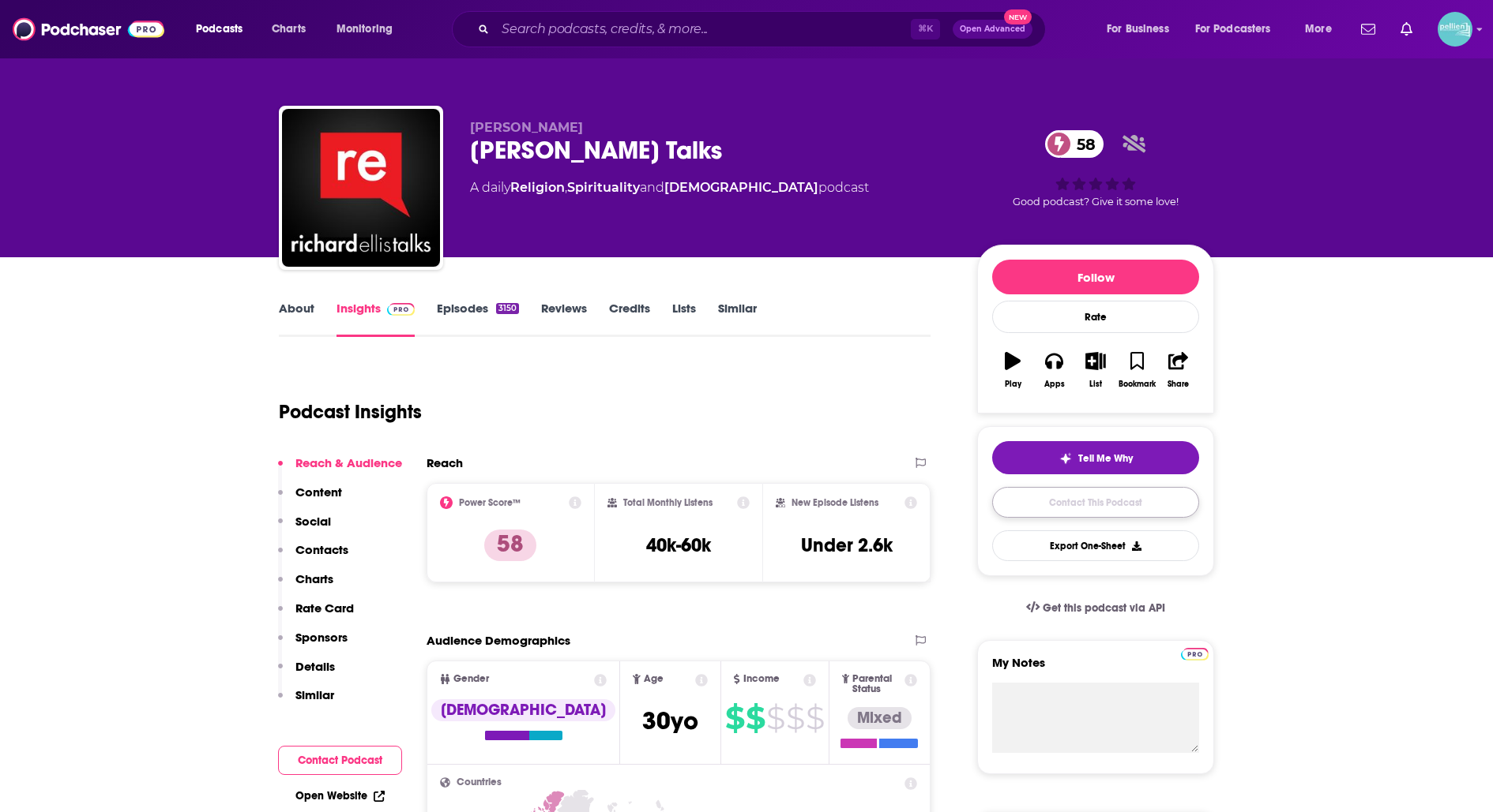
click at [1079, 508] on link "Contact This Podcast" at bounding box center [1095, 502] width 207 height 31
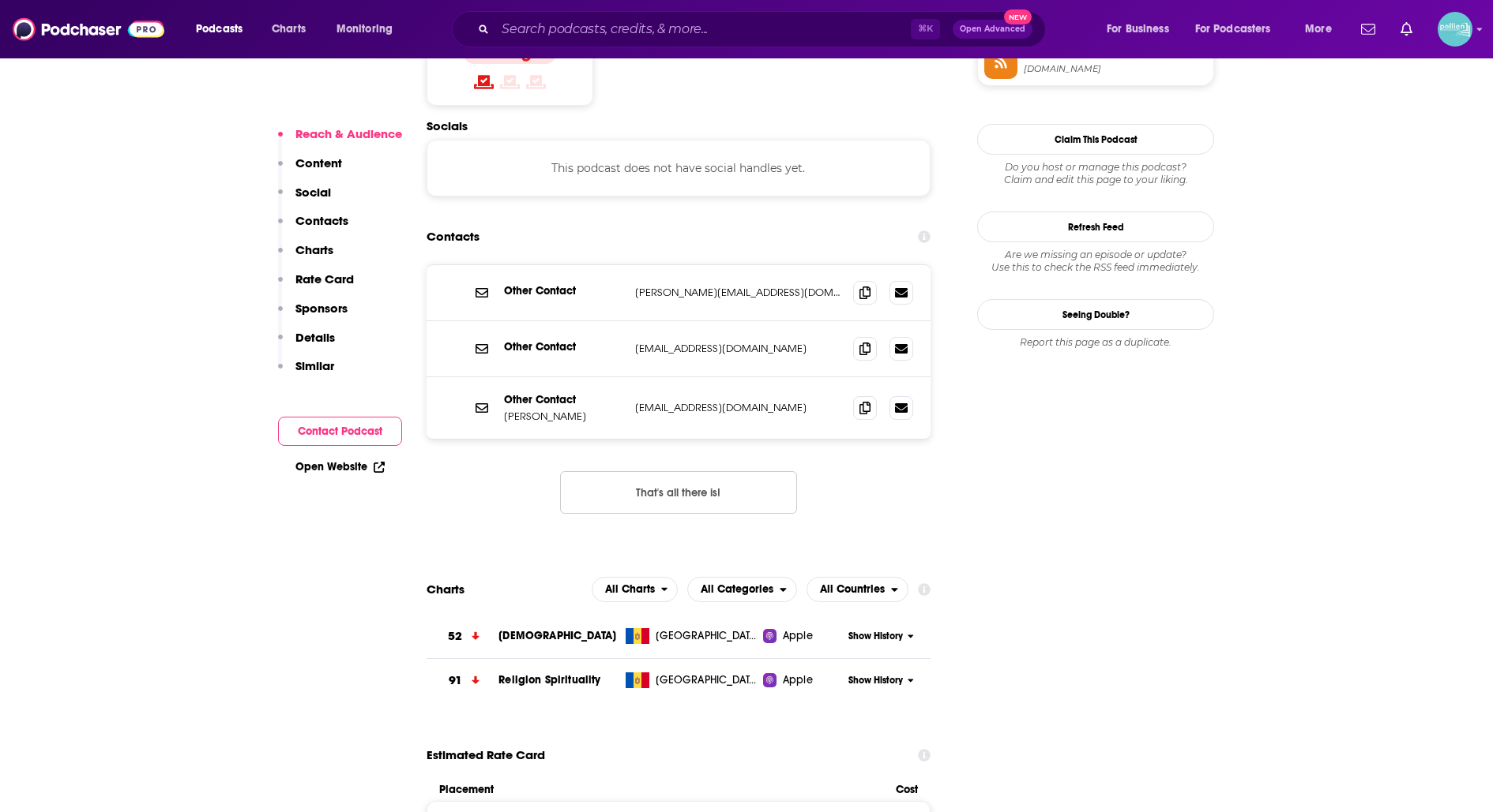
scroll to position [1346, 0]
click at [862, 344] on icon at bounding box center [865, 350] width 11 height 12
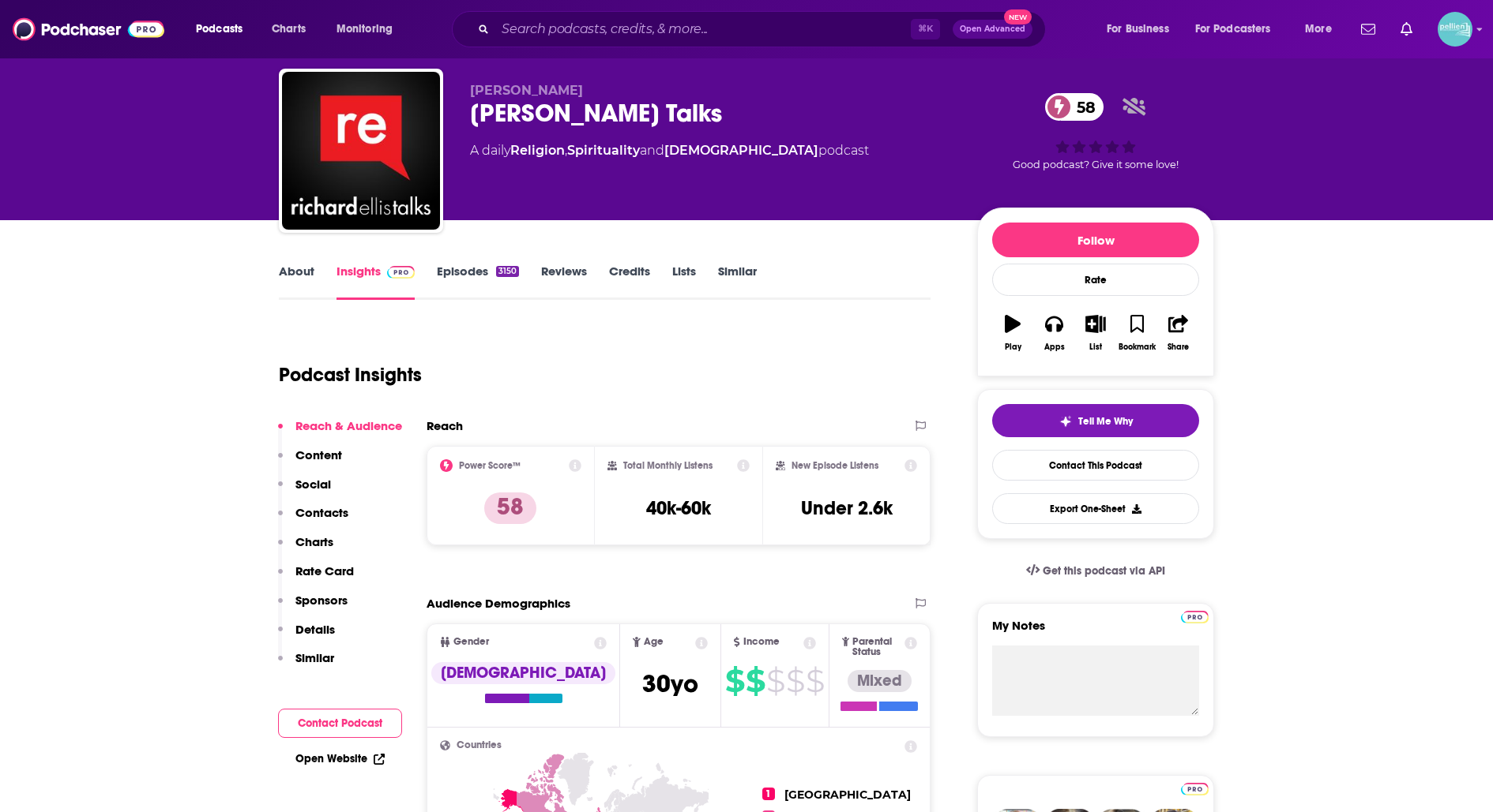
scroll to position [0, 0]
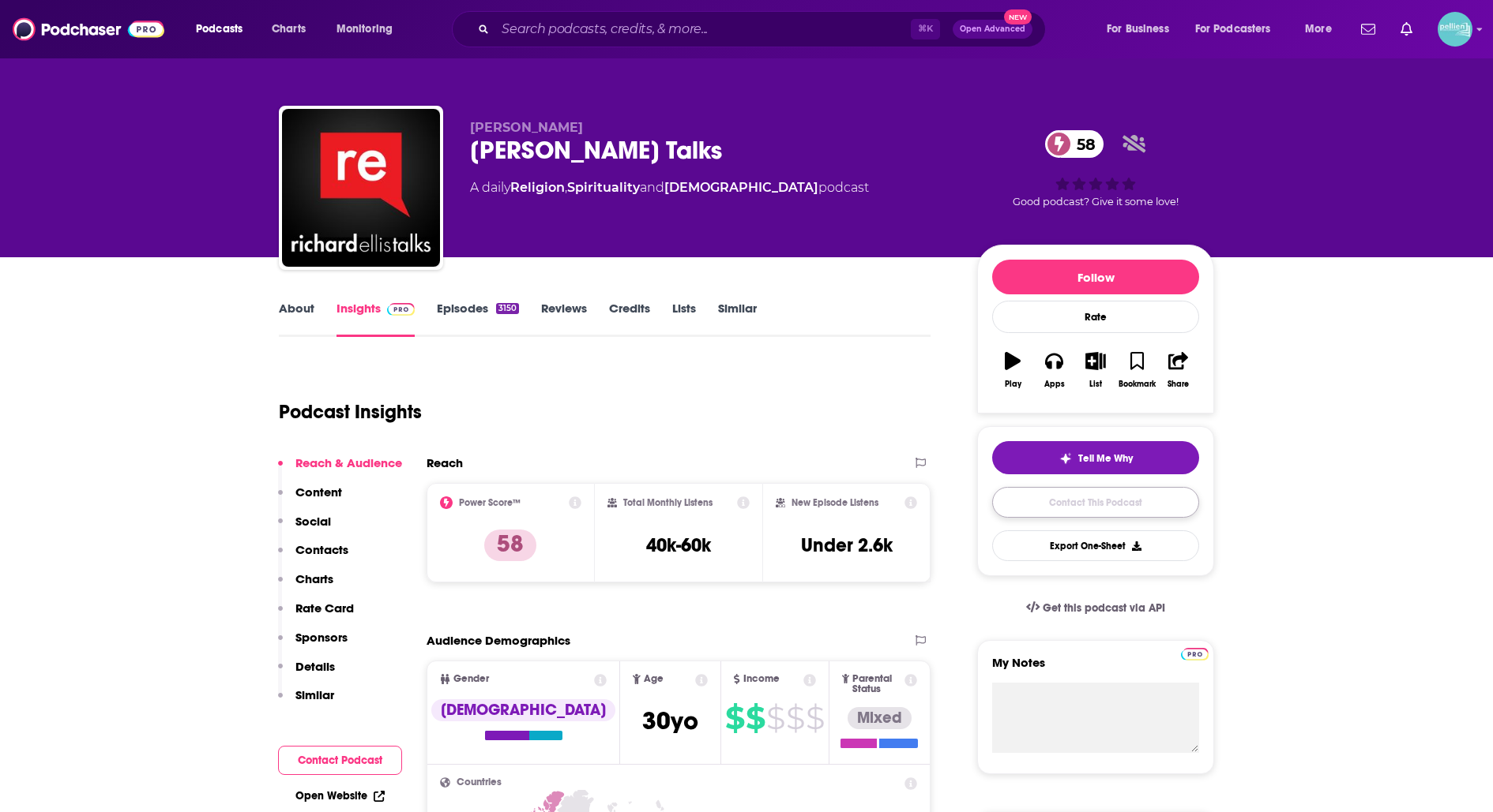
click at [1024, 498] on link "Contact This Podcast" at bounding box center [1095, 502] width 207 height 31
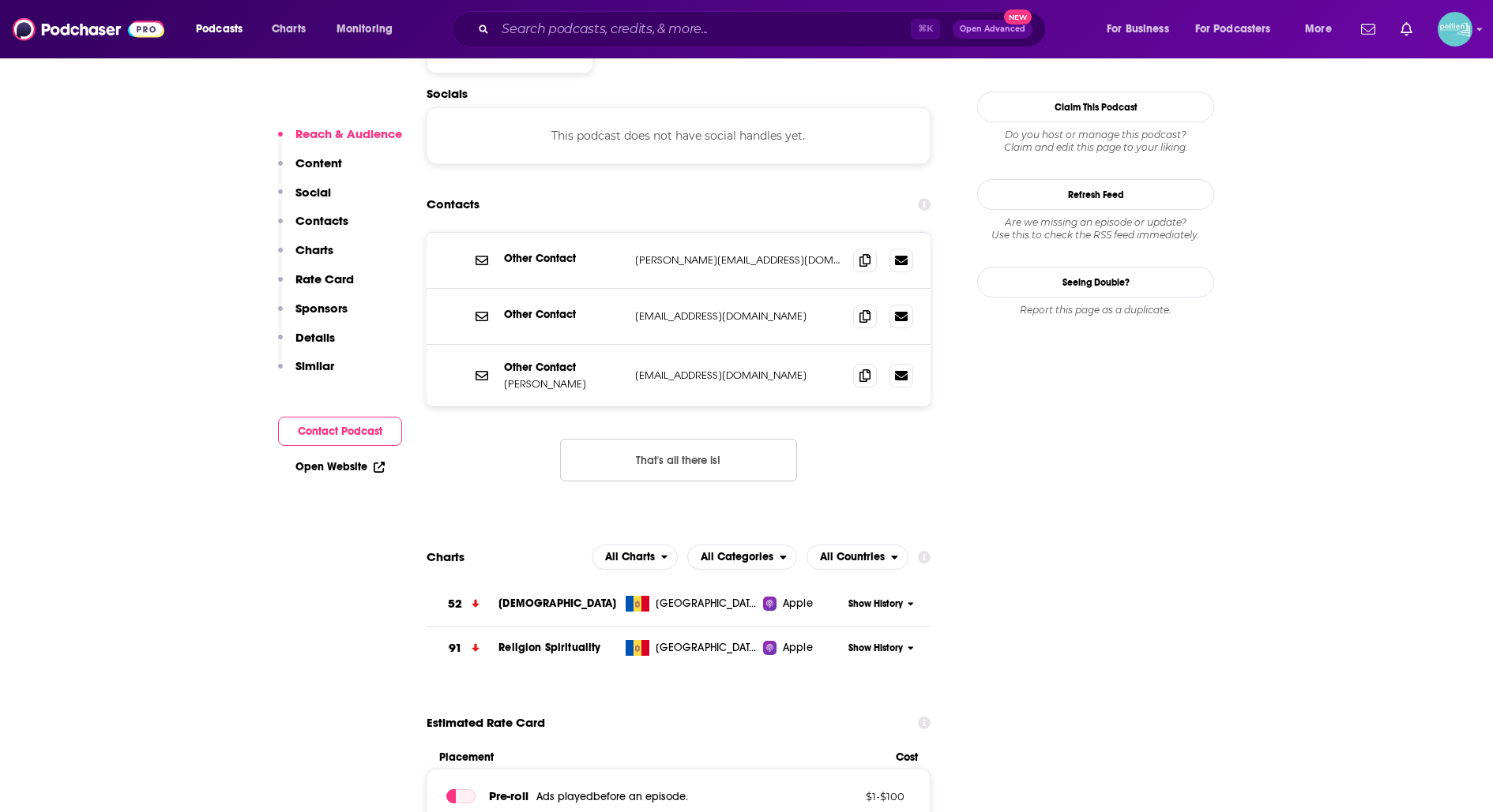
scroll to position [1374, 0]
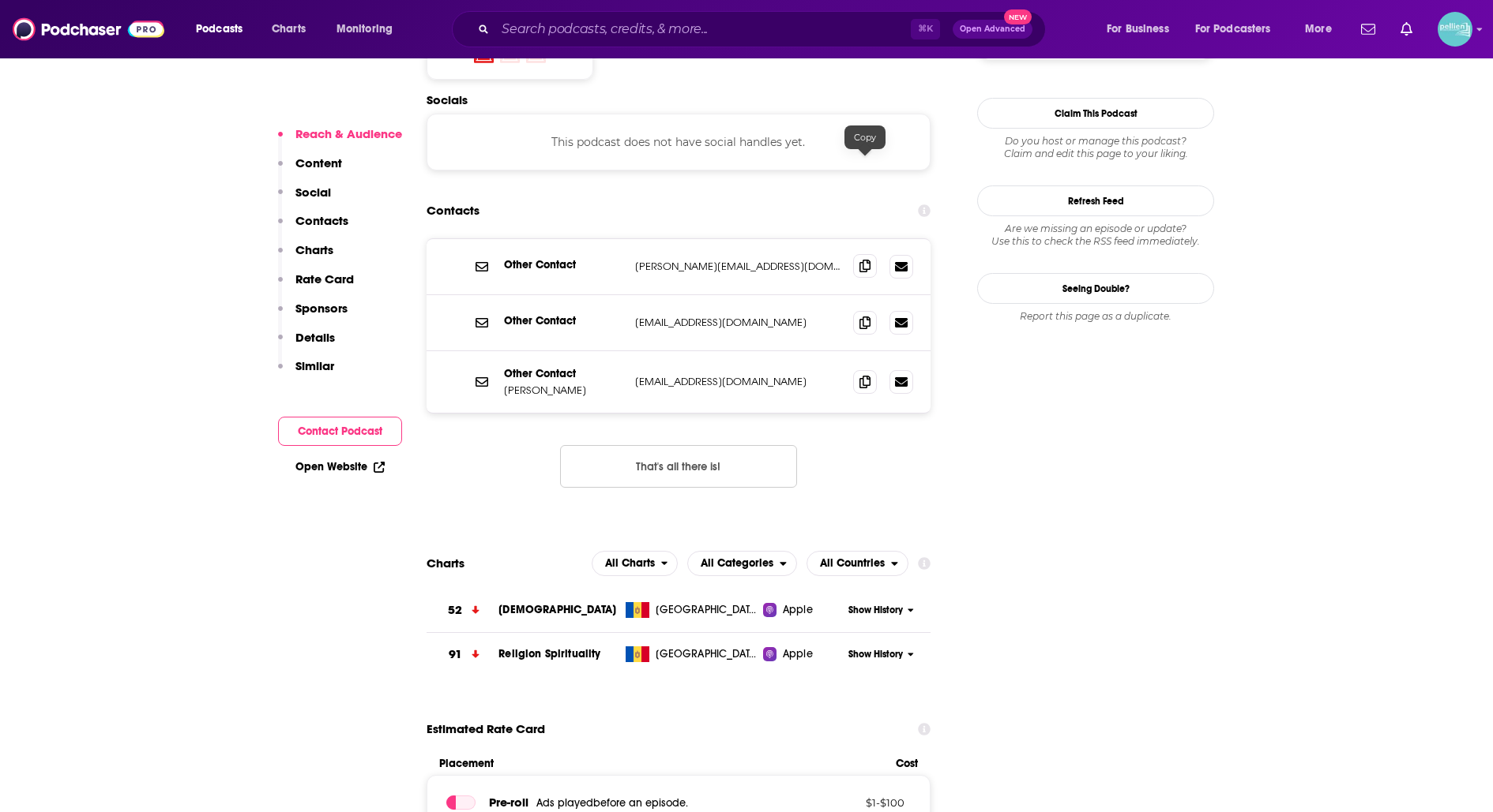
click at [866, 260] on icon at bounding box center [865, 266] width 11 height 12
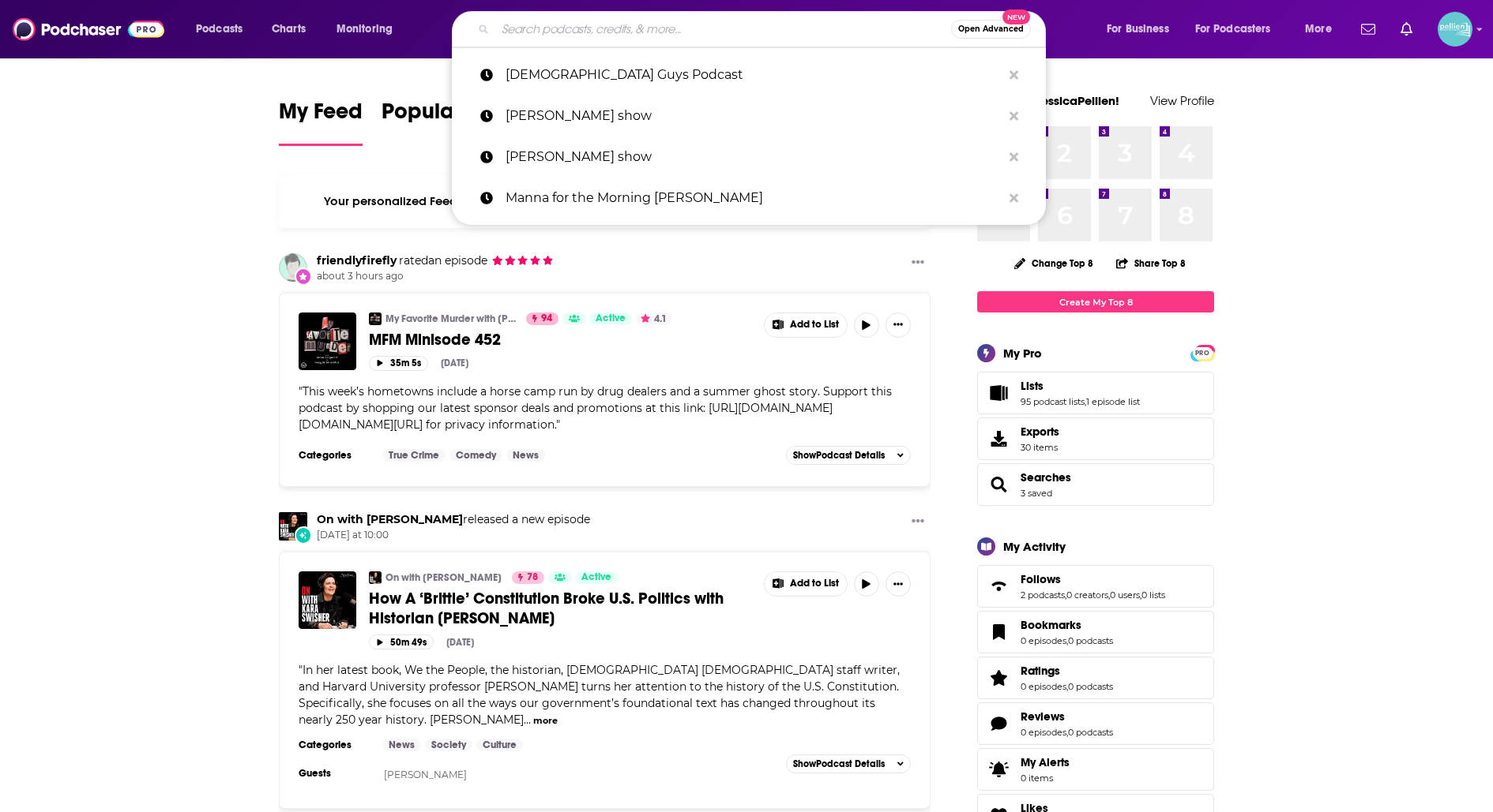
click at [620, 38] on input "Search podcasts, credits, & more..." at bounding box center [723, 29] width 455 height 25
paste input "The Busted Halo Show with Father [PERSON_NAME]"
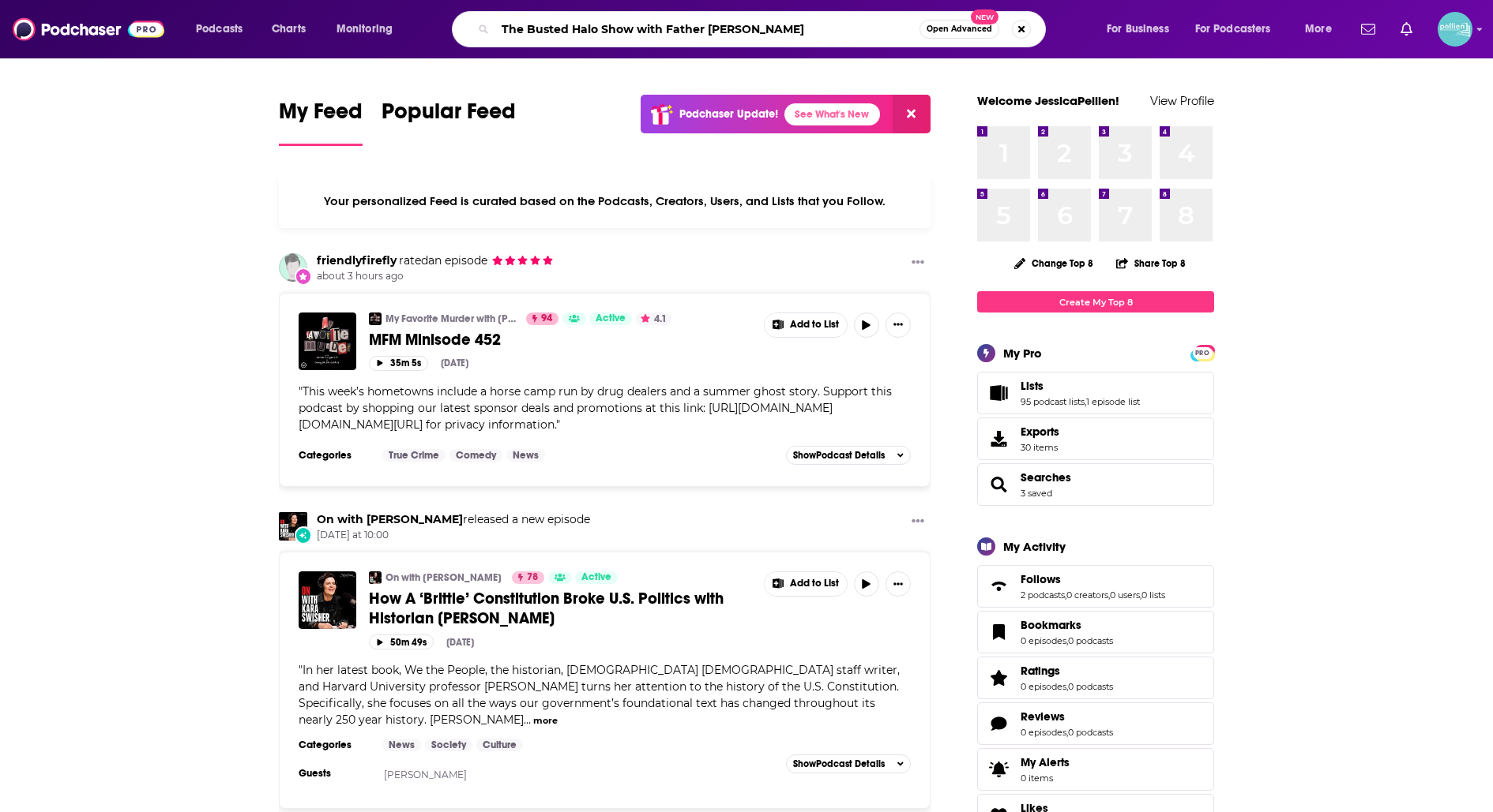
type input "The Busted Halo Show with Father [PERSON_NAME]"
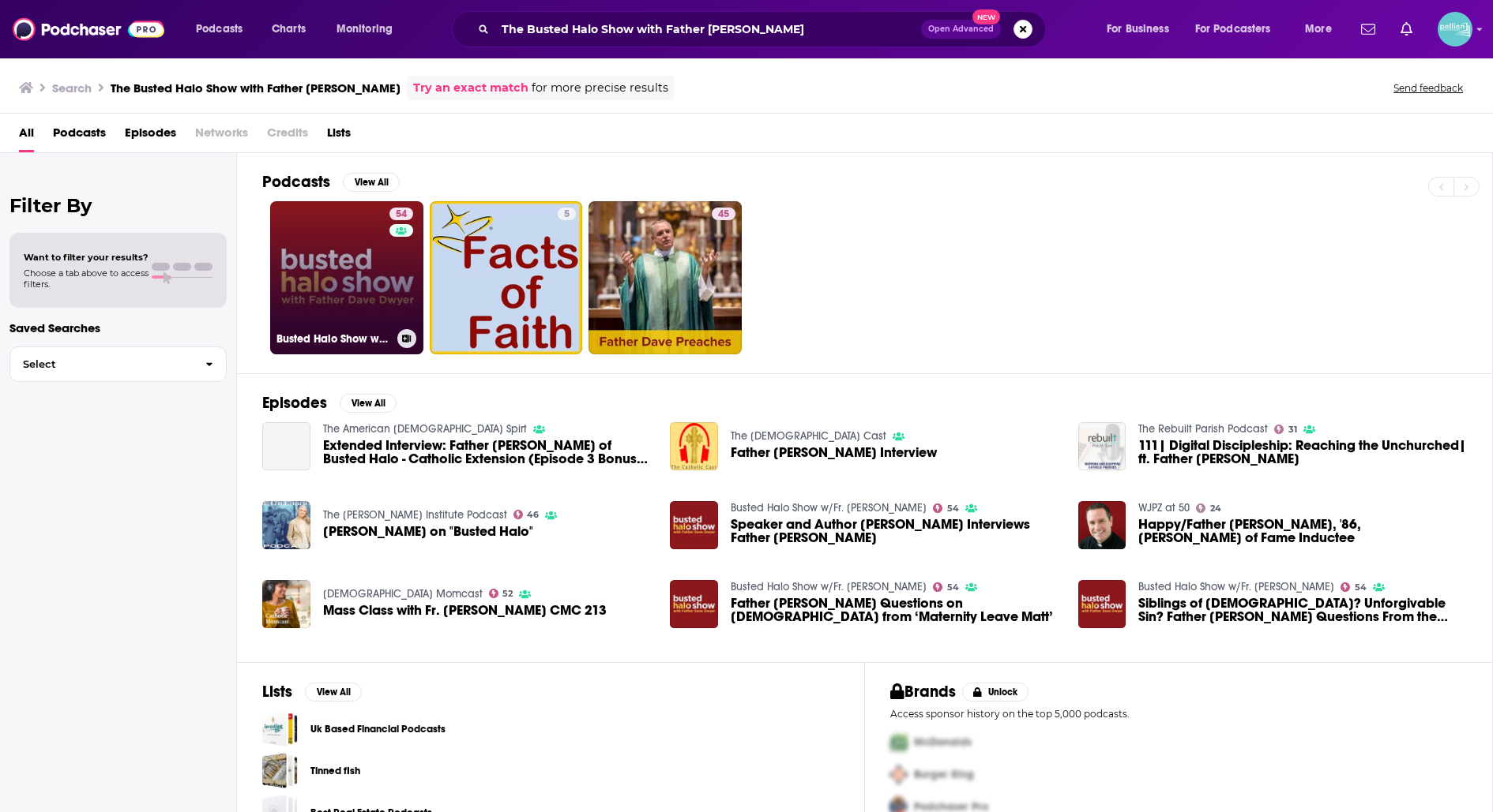
click at [337, 235] on link "54 Busted Halo Show w/Fr. Dave Dwyer" at bounding box center [347, 278] width 154 height 154
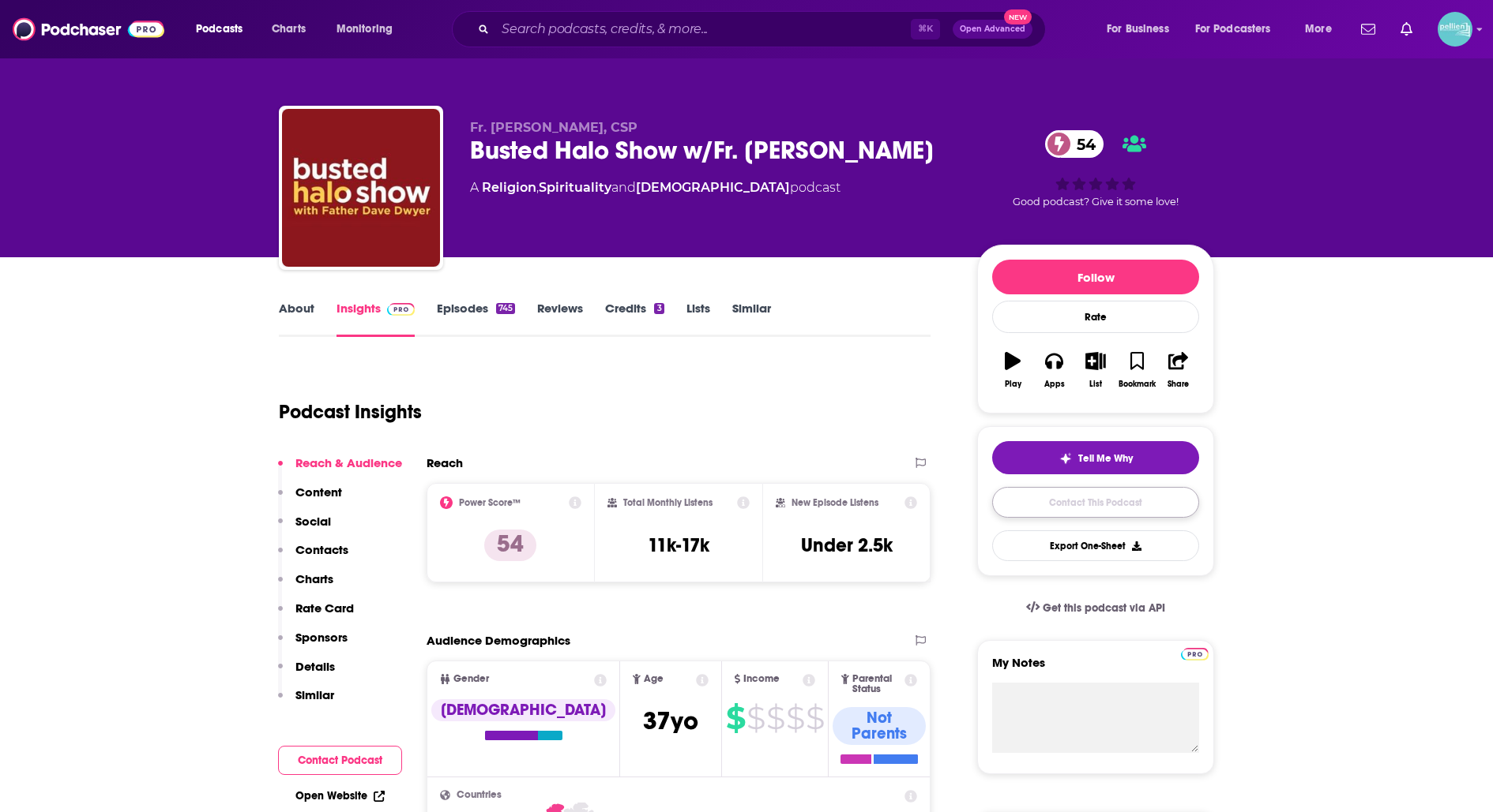
click at [1022, 503] on link "Contact This Podcast" at bounding box center [1095, 502] width 207 height 31
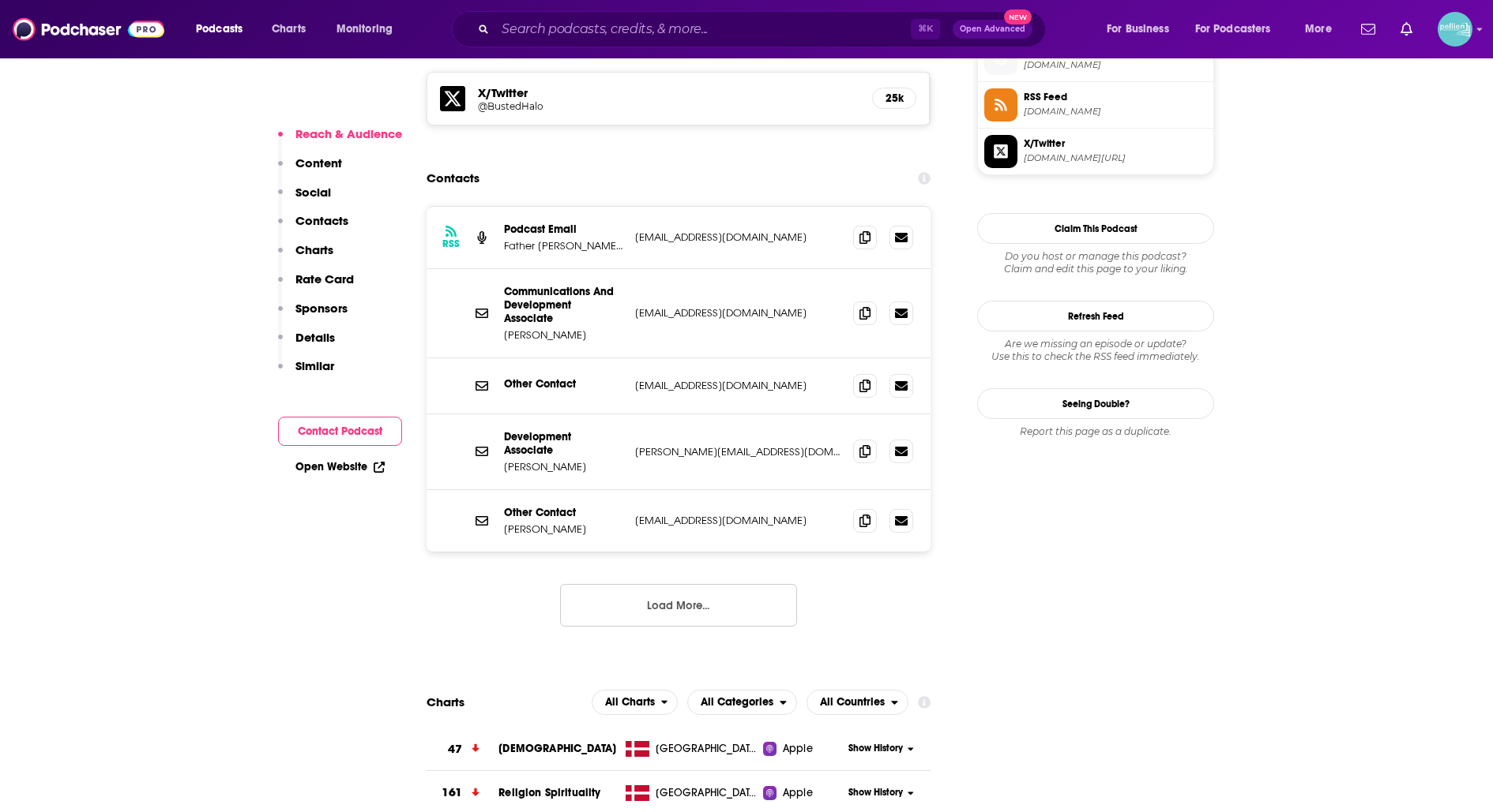
scroll to position [1447, 0]
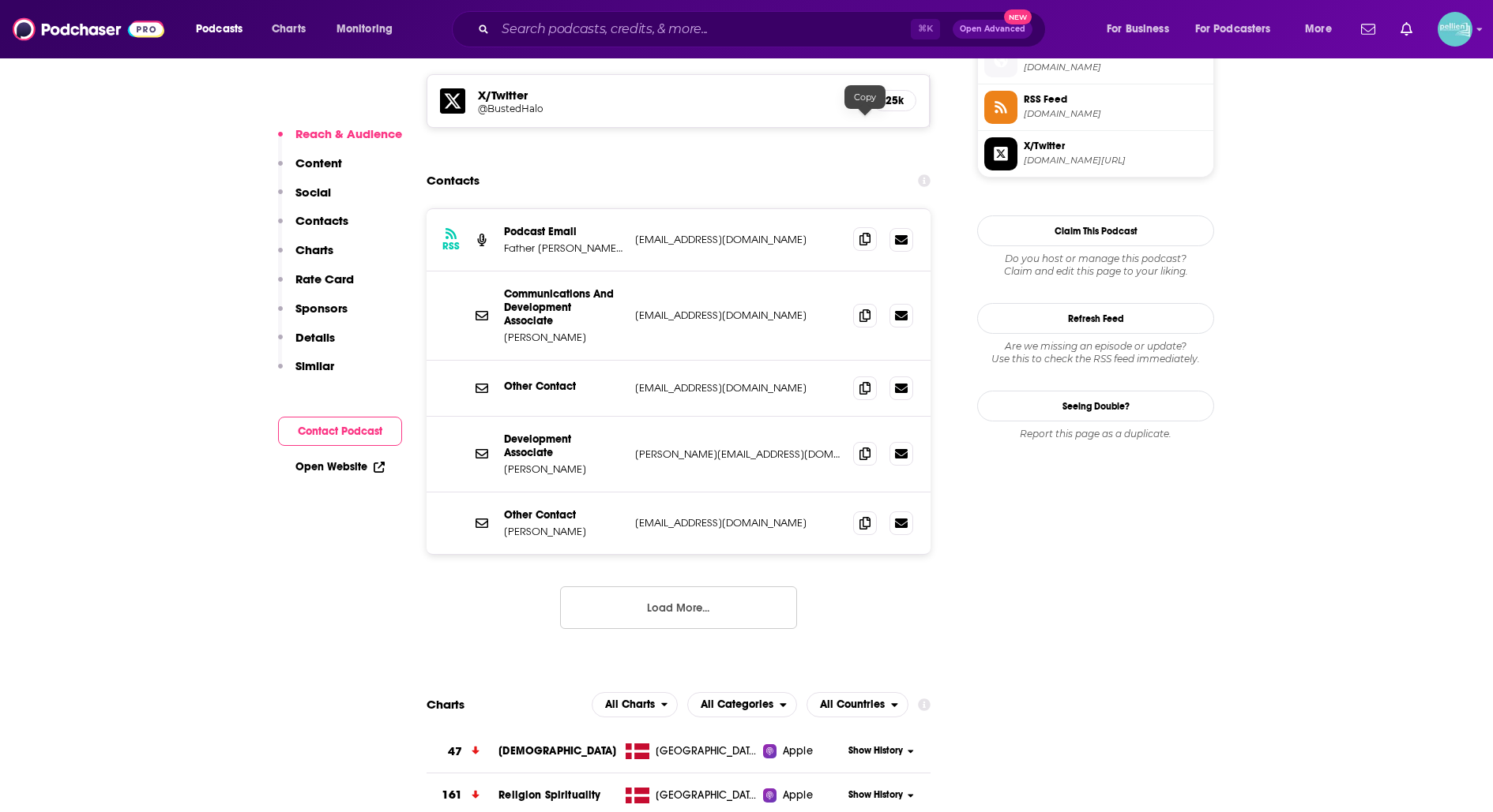
click at [861, 233] on icon at bounding box center [865, 239] width 11 height 12
click at [860, 309] on icon at bounding box center [865, 315] width 11 height 12
drag, startPoint x: 566, startPoint y: 219, endPoint x: 506, endPoint y: 180, distance: 71.6
click at [506, 287] on div "Communications And Development Associate Kiera Mulhall" at bounding box center [563, 315] width 119 height 57
copy div "Communications And Development Associate Kiera Mulhall"
